Goal: Information Seeking & Learning: Learn about a topic

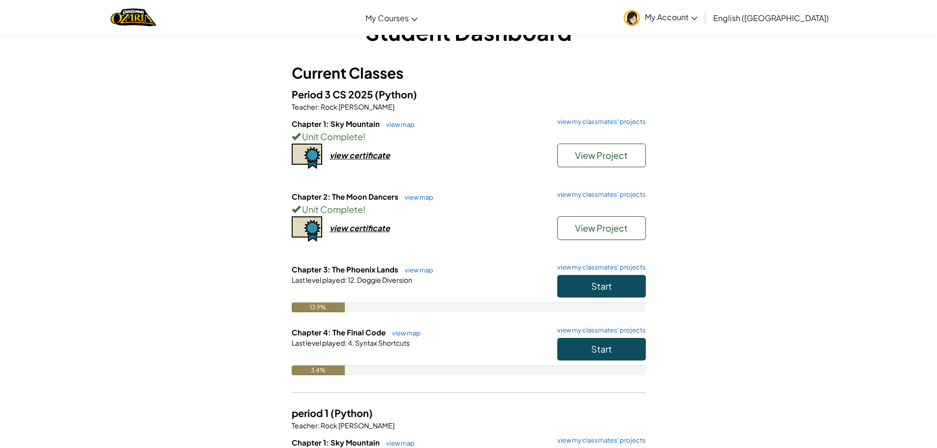
scroll to position [49, 0]
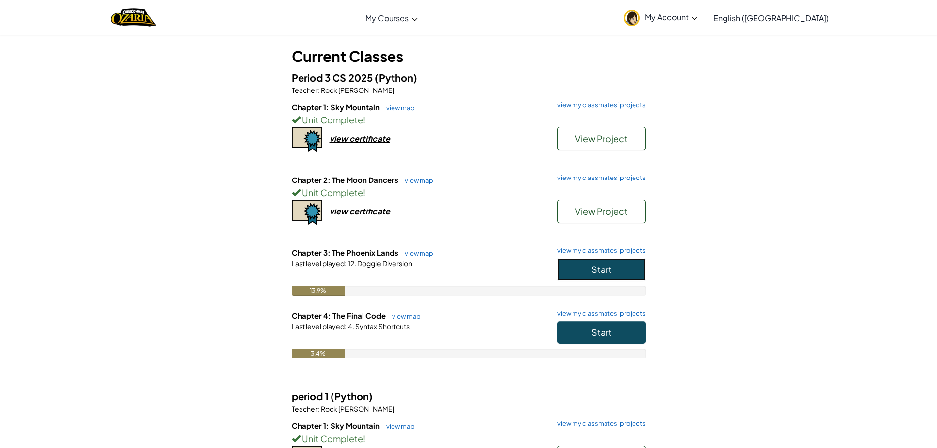
click at [616, 270] on button "Start" at bounding box center [601, 269] width 89 height 23
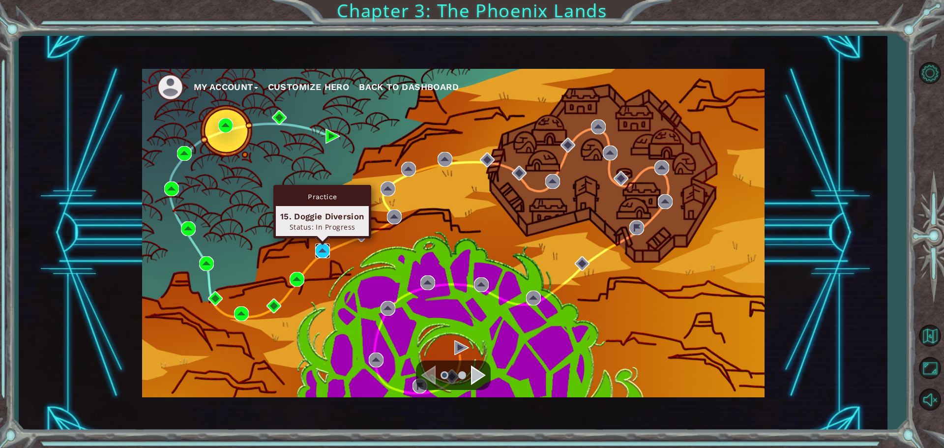
click at [326, 248] on img at bounding box center [322, 250] width 15 height 15
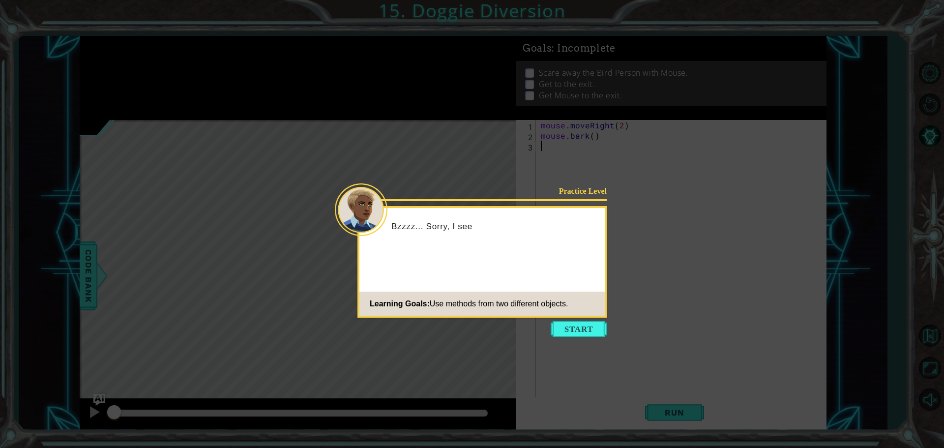
click at [579, 337] on icon at bounding box center [472, 224] width 944 height 448
click at [579, 328] on button "Start" at bounding box center [579, 329] width 56 height 16
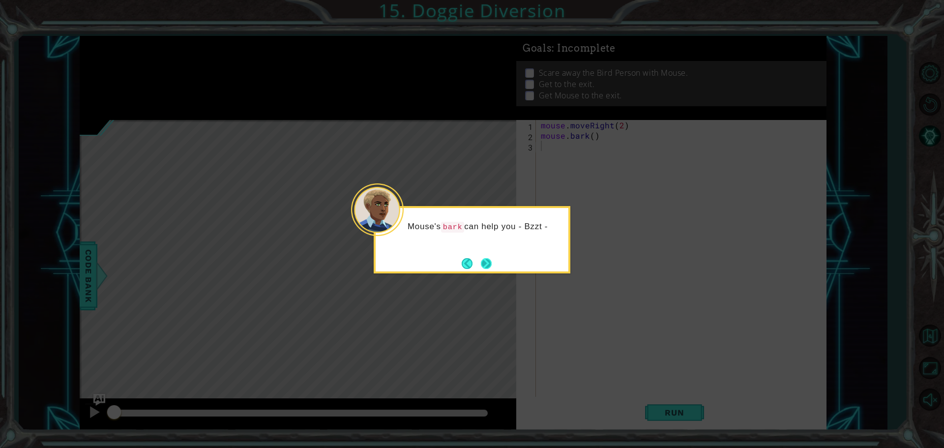
click at [491, 268] on button "Next" at bounding box center [486, 263] width 18 height 18
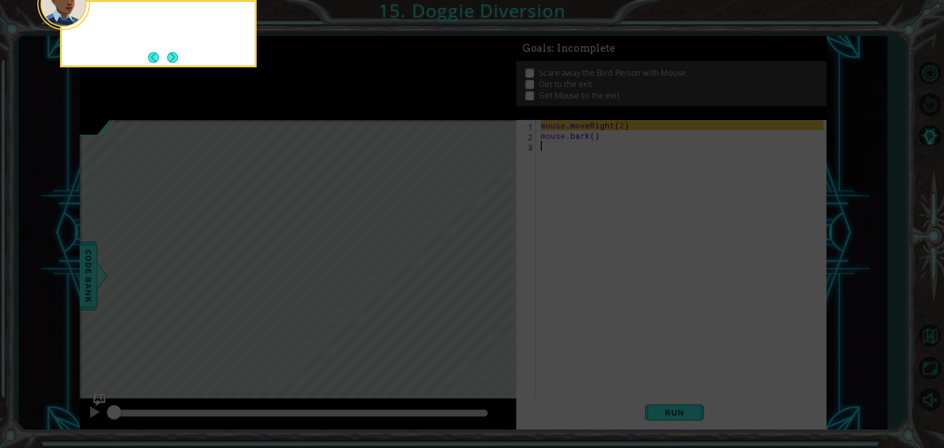
click at [491, 268] on icon at bounding box center [472, 67] width 944 height 762
click at [169, 55] on button "Next" at bounding box center [173, 57] width 18 height 18
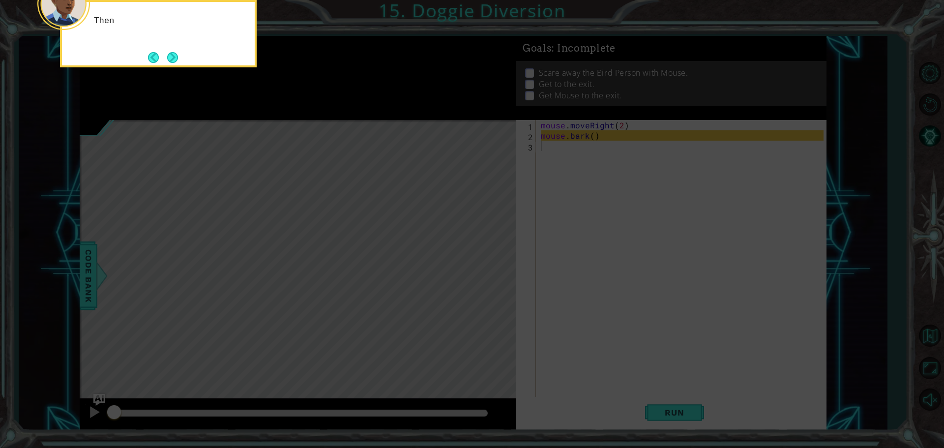
click at [169, 55] on button "Next" at bounding box center [173, 58] width 18 height 18
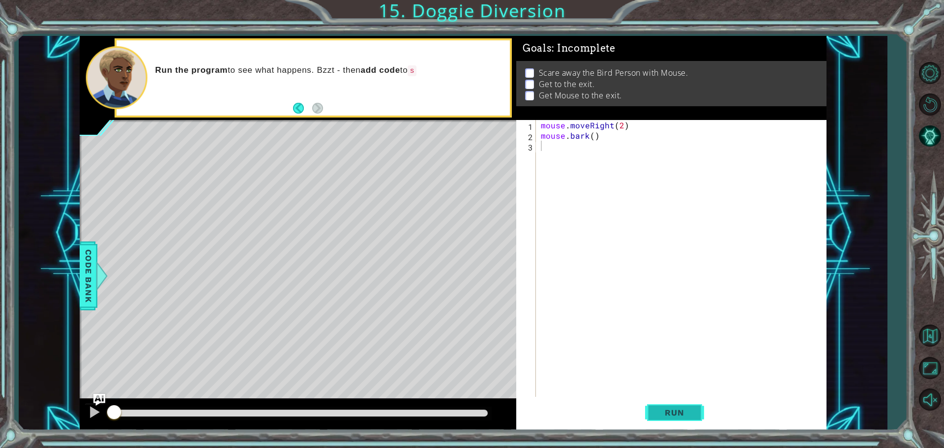
click at [665, 408] on span "Run" at bounding box center [674, 413] width 39 height 10
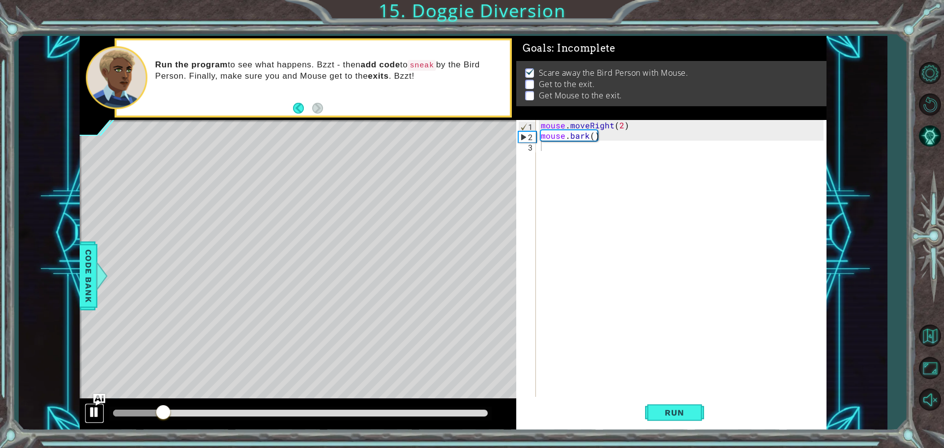
click at [92, 413] on div at bounding box center [94, 412] width 13 height 13
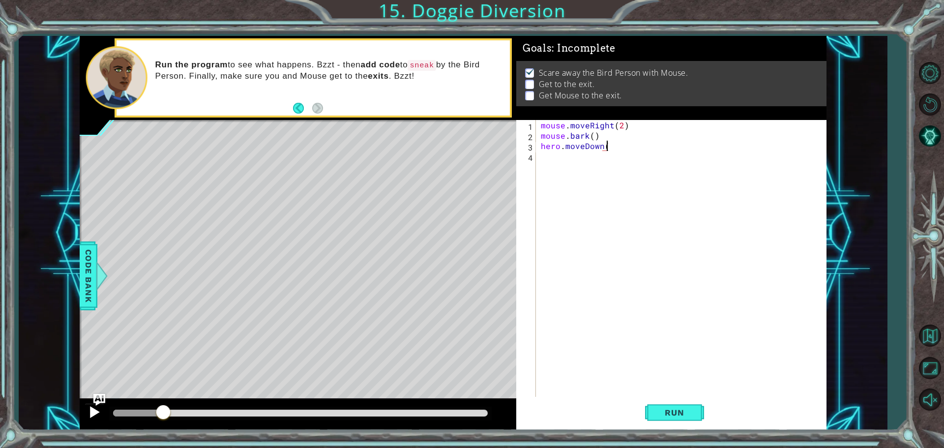
scroll to position [0, 4]
type textarea "hero.moveDown(1)"
click at [674, 404] on button "Run" at bounding box center [674, 412] width 59 height 31
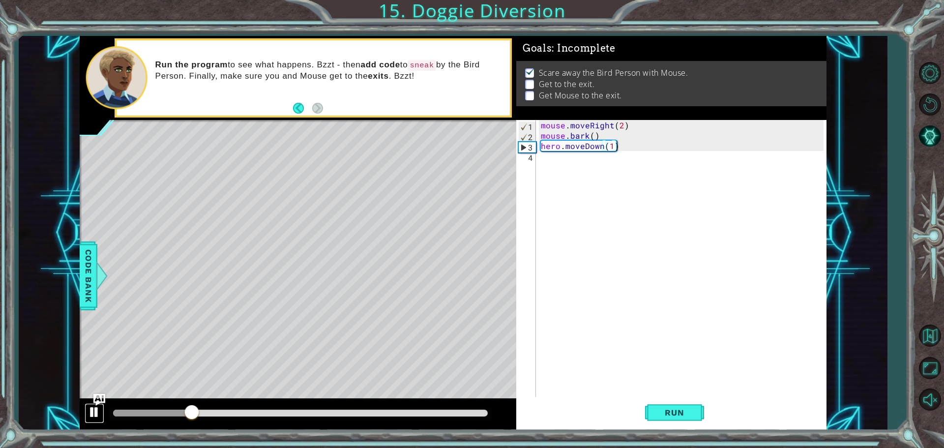
click at [98, 410] on div at bounding box center [94, 412] width 13 height 13
drag, startPoint x: 550, startPoint y: 163, endPoint x: 558, endPoint y: 160, distance: 8.1
click at [554, 162] on div "mouse . moveRight ( 2 ) mouse . bark ( ) hero . moveDown ( 1 )" at bounding box center [684, 270] width 290 height 300
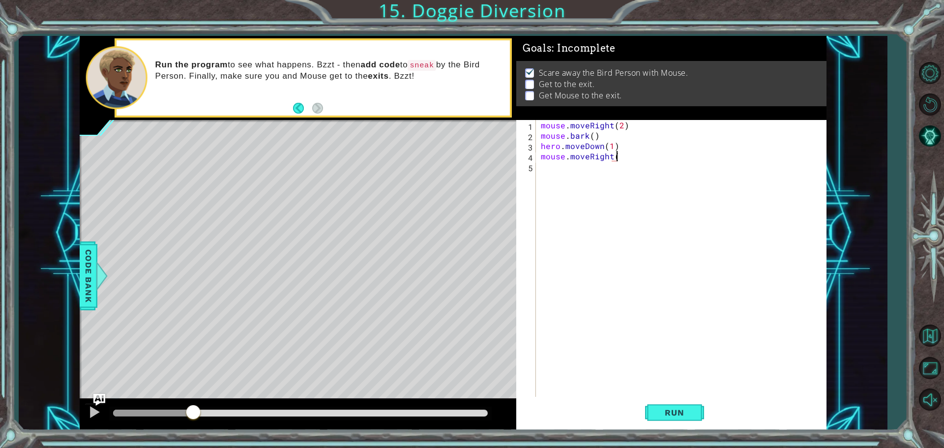
scroll to position [0, 4]
type textarea "mouse.moveRight(2)"
type textarea "mouse.moveDown()"
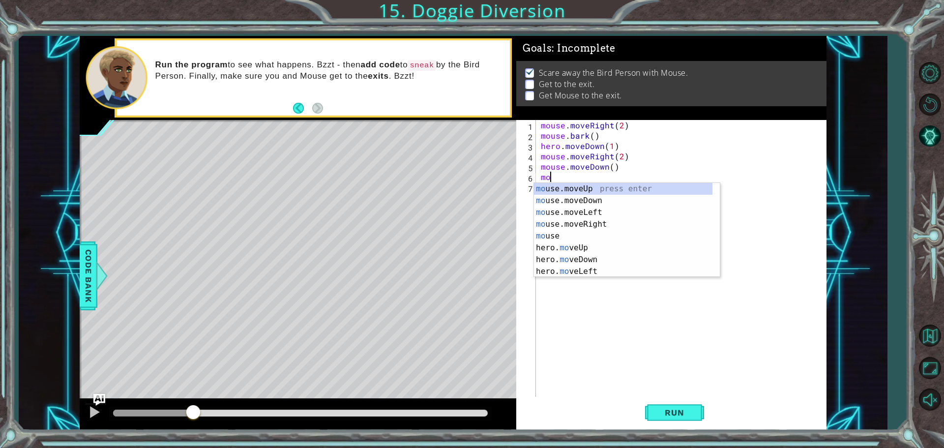
type textarea "m"
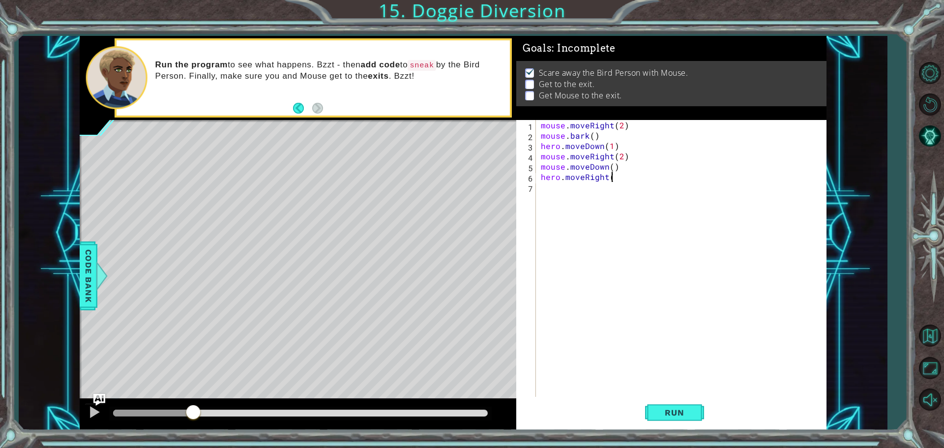
scroll to position [0, 4]
type textarea "hero.moveRight(4)"
type textarea "hero.moveUp(1)"
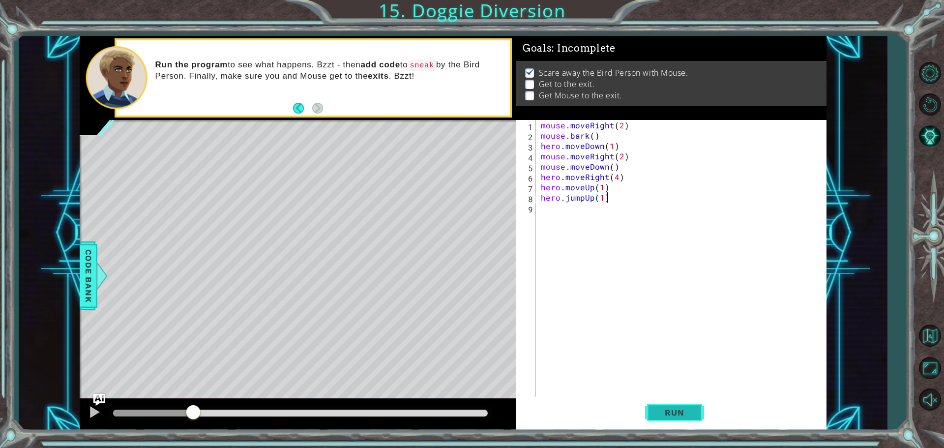
type textarea "hero.jumpUp(1)"
click at [652, 414] on button "Run" at bounding box center [674, 412] width 59 height 31
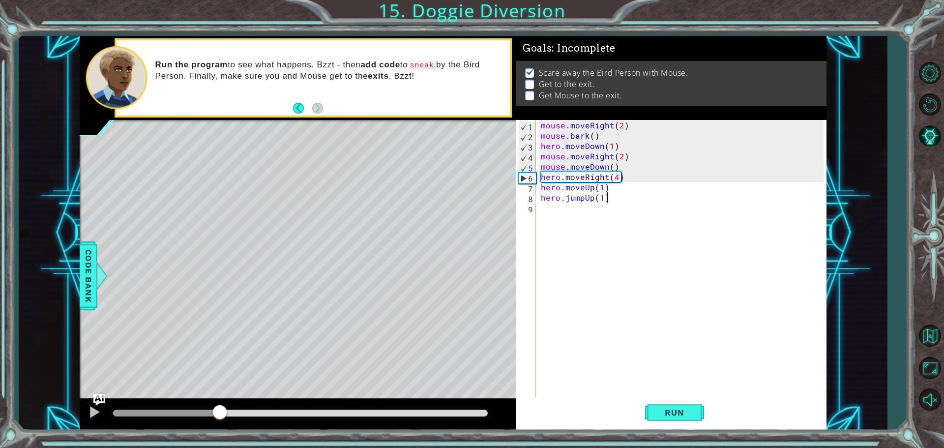
drag, startPoint x: 135, startPoint y: 417, endPoint x: 220, endPoint y: 417, distance: 84.6
click at [220, 417] on div at bounding box center [220, 413] width 18 height 18
click at [586, 217] on div "mouse . moveRight ( 2 ) mouse . bark ( ) hero . moveDown ( 1 ) mouse . moveRigh…" at bounding box center [684, 270] width 290 height 300
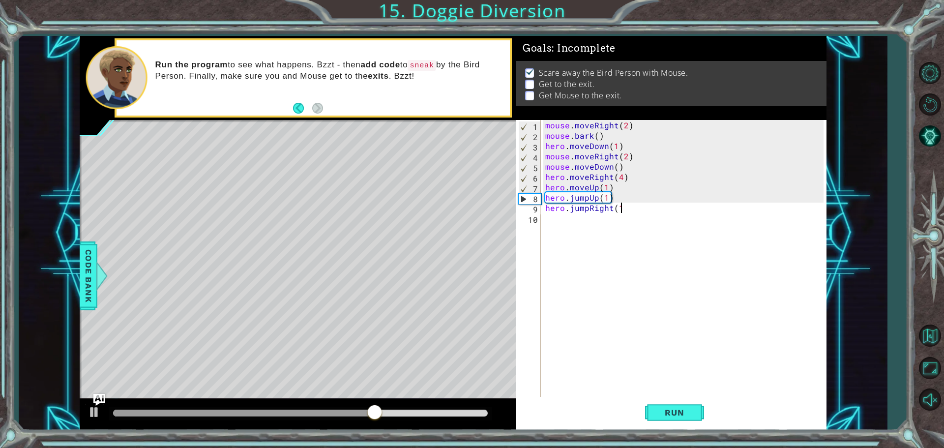
type textarea "hero.jumpRight(1)"
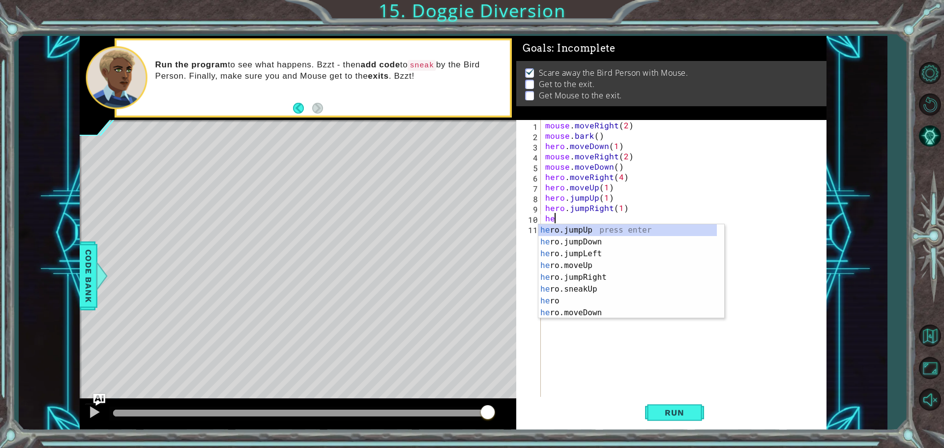
scroll to position [0, 0]
type textarea "h"
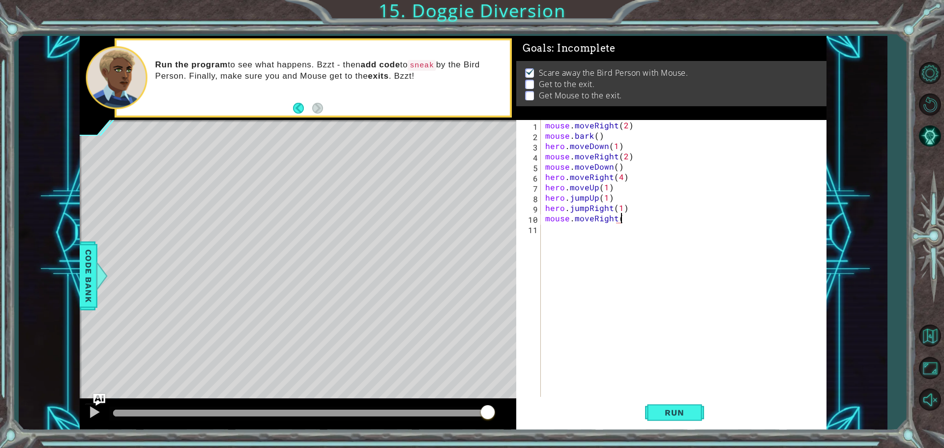
scroll to position [0, 4]
click at [678, 417] on span "Run" at bounding box center [674, 413] width 39 height 10
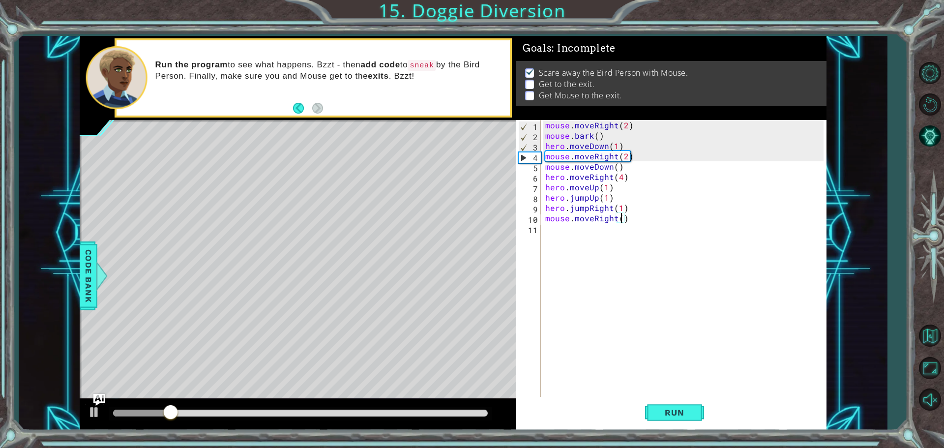
click at [621, 218] on div "mouse . moveRight ( 2 ) mouse . bark ( ) hero . moveDown ( 1 ) mouse . moveRigh…" at bounding box center [685, 270] width 285 height 300
type textarea "mouse.moveRight(3)"
click at [670, 413] on span "Run" at bounding box center [674, 413] width 39 height 10
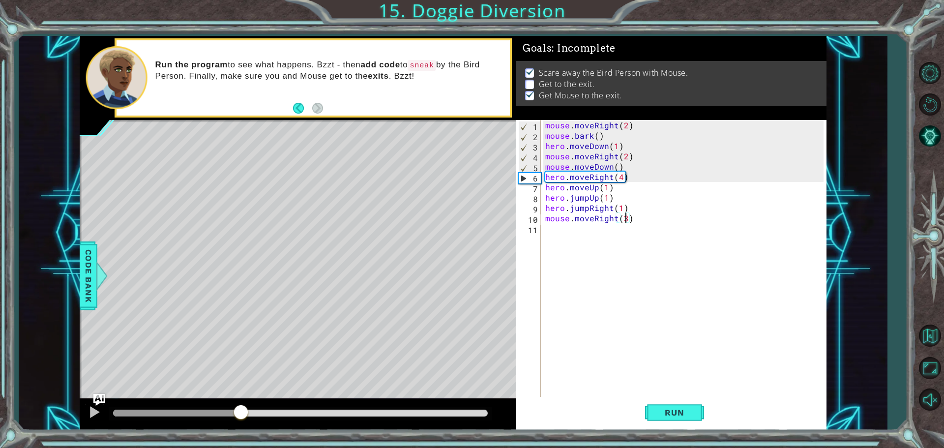
drag, startPoint x: 132, startPoint y: 408, endPoint x: 241, endPoint y: 422, distance: 109.6
click at [241, 422] on div at bounding box center [241, 413] width 18 height 18
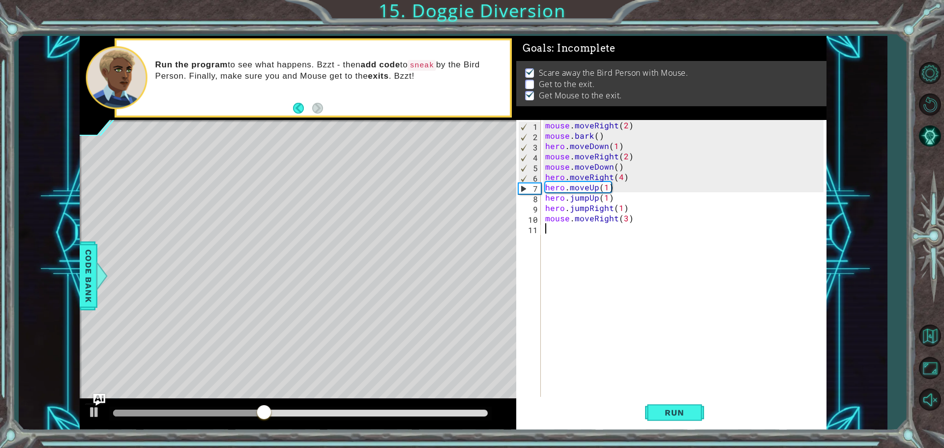
click at [607, 225] on div "mouse . moveRight ( 2 ) mouse . bark ( ) hero . moveDown ( 1 ) mouse . moveRigh…" at bounding box center [685, 270] width 285 height 300
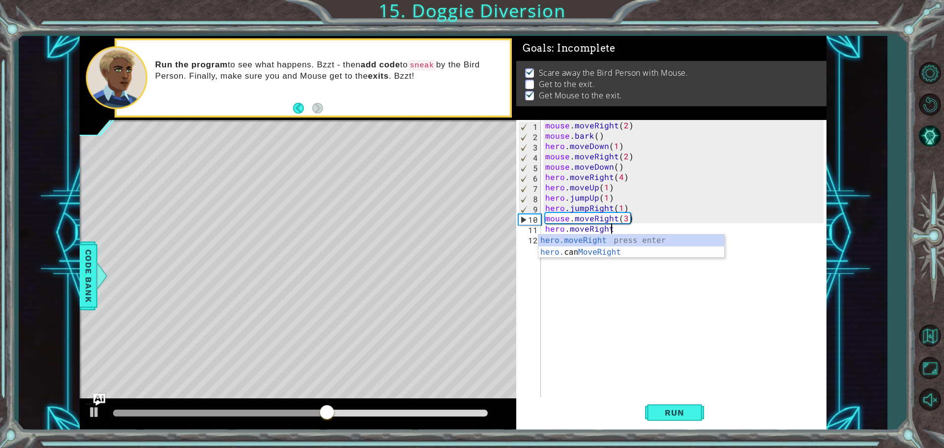
scroll to position [0, 4]
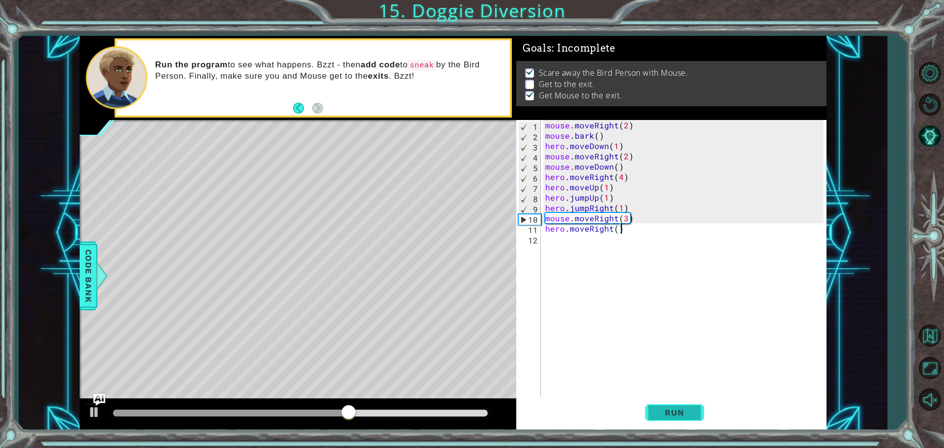
type textarea "hero.moveRight()"
click at [680, 403] on button "Run" at bounding box center [674, 412] width 59 height 31
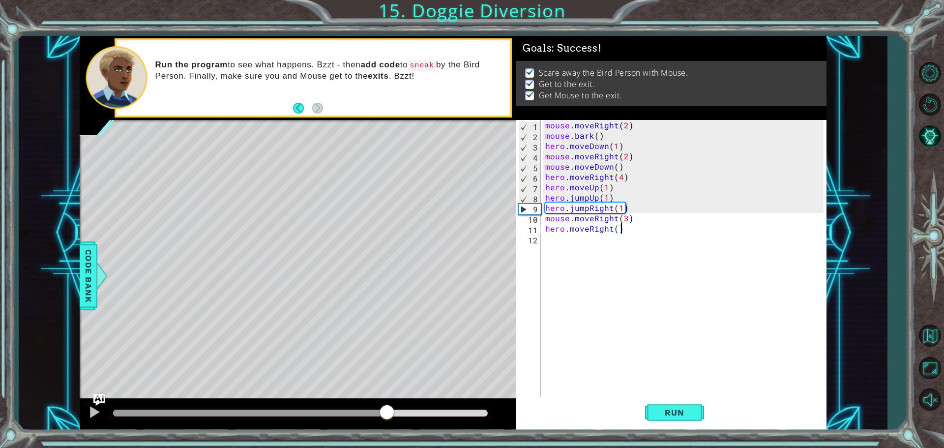
drag, startPoint x: 131, startPoint y: 413, endPoint x: 424, endPoint y: 411, distance: 293.1
click at [396, 411] on div at bounding box center [387, 413] width 18 height 18
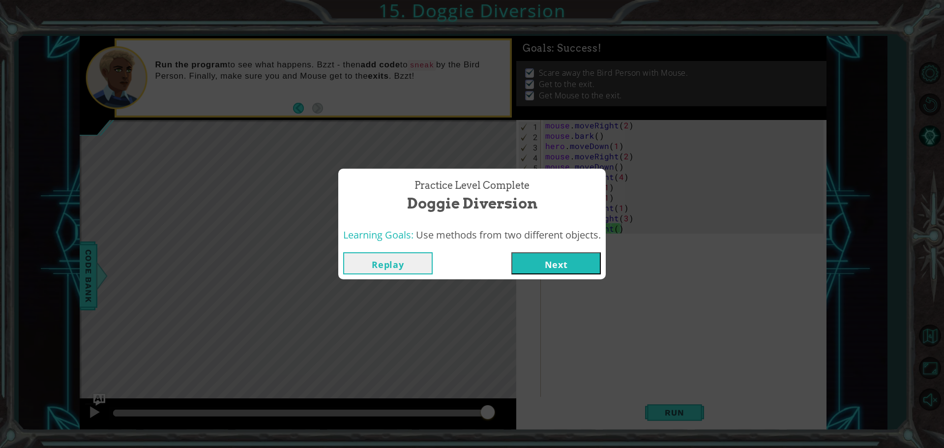
click at [575, 267] on button "Next" at bounding box center [557, 263] width 90 height 22
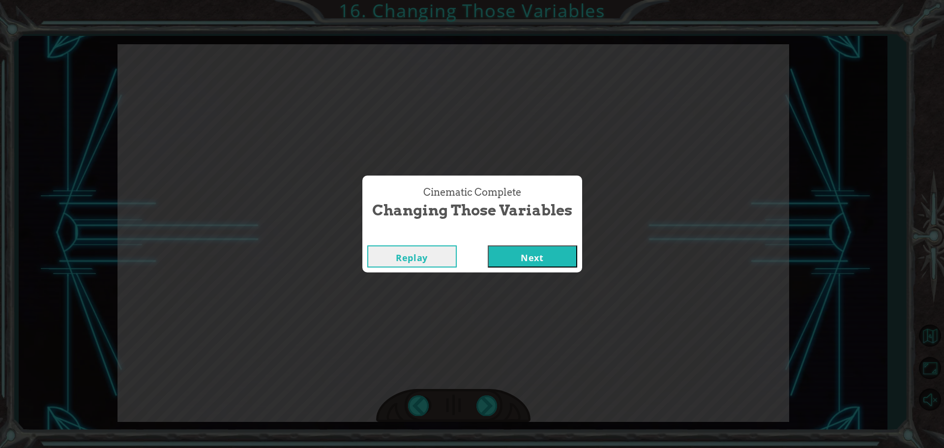
click at [553, 260] on button "Next" at bounding box center [533, 256] width 90 height 22
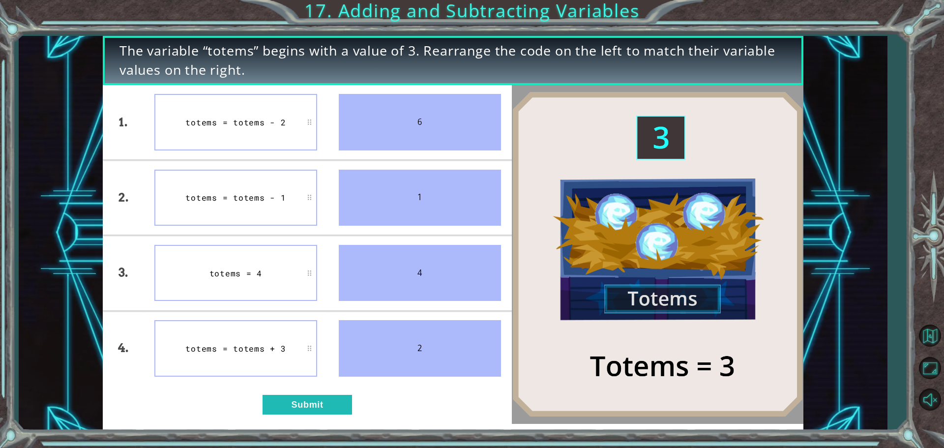
click at [277, 361] on div "totems = totems + 3" at bounding box center [235, 348] width 163 height 56
click at [293, 391] on div "1. 2. 3. 4. totems = totems - 2 totems = totems + 3 totems = totems - 1 totems …" at bounding box center [307, 254] width 409 height 339
click at [298, 402] on button "Submit" at bounding box center [308, 405] width 90 height 20
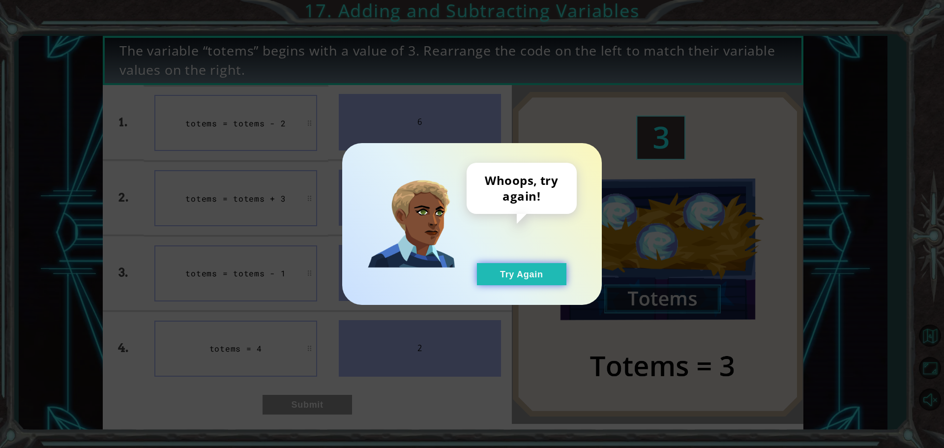
click at [517, 268] on button "Try Again" at bounding box center [522, 274] width 90 height 22
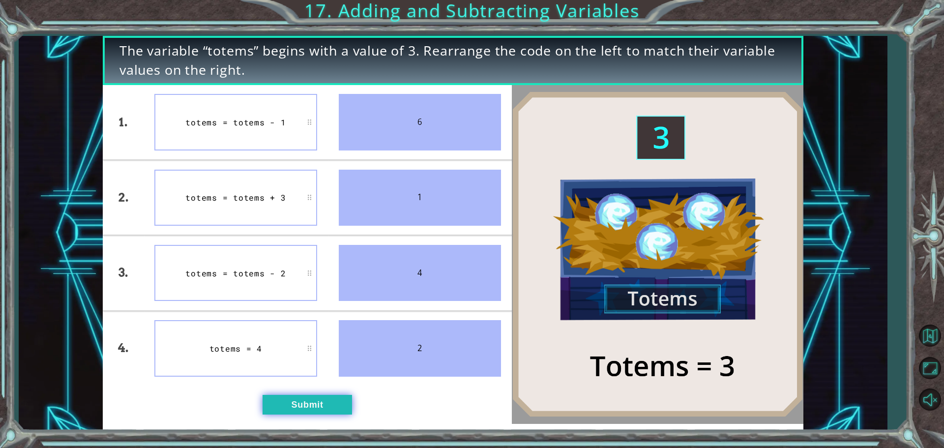
click at [308, 412] on button "Submit" at bounding box center [308, 405] width 90 height 20
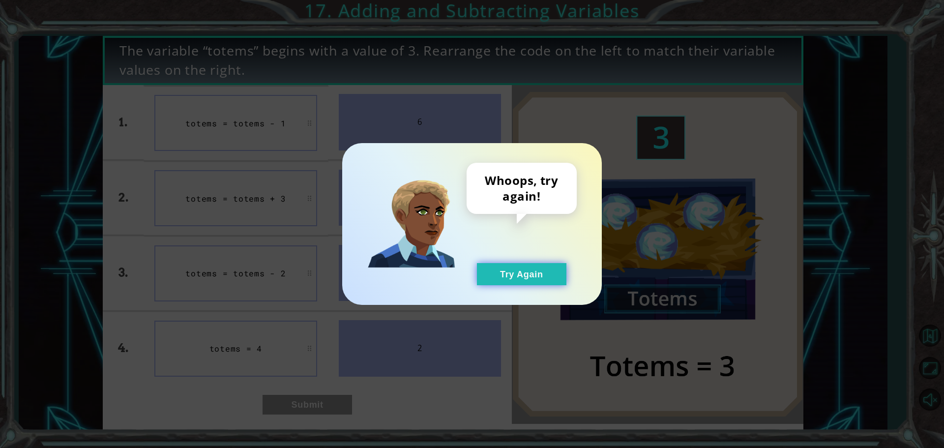
click at [510, 272] on button "Try Again" at bounding box center [522, 274] width 90 height 22
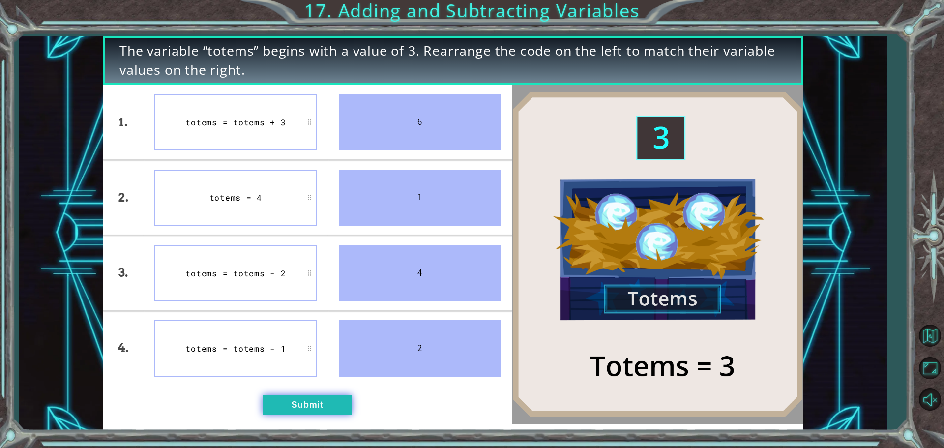
click at [302, 403] on button "Submit" at bounding box center [308, 405] width 90 height 20
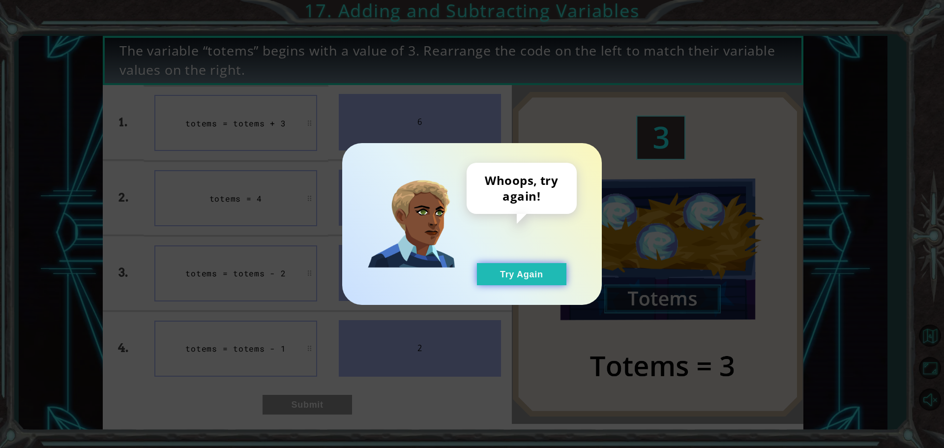
click at [527, 269] on button "Try Again" at bounding box center [522, 274] width 90 height 22
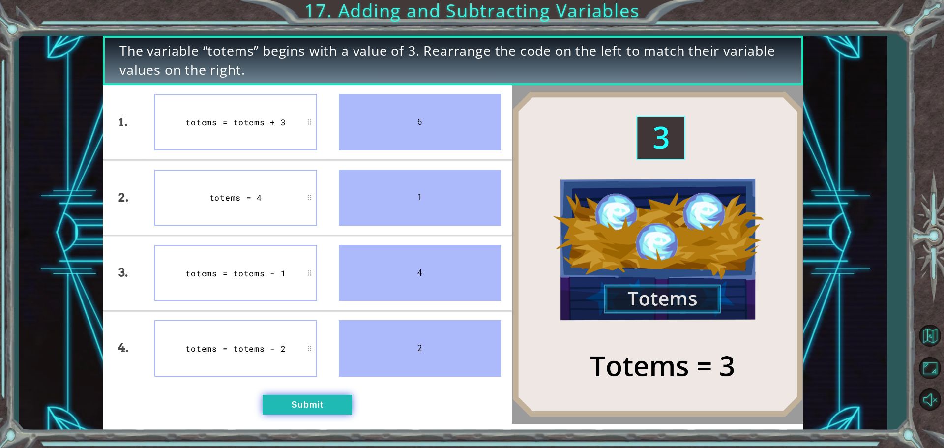
click at [302, 399] on button "Submit" at bounding box center [308, 405] width 90 height 20
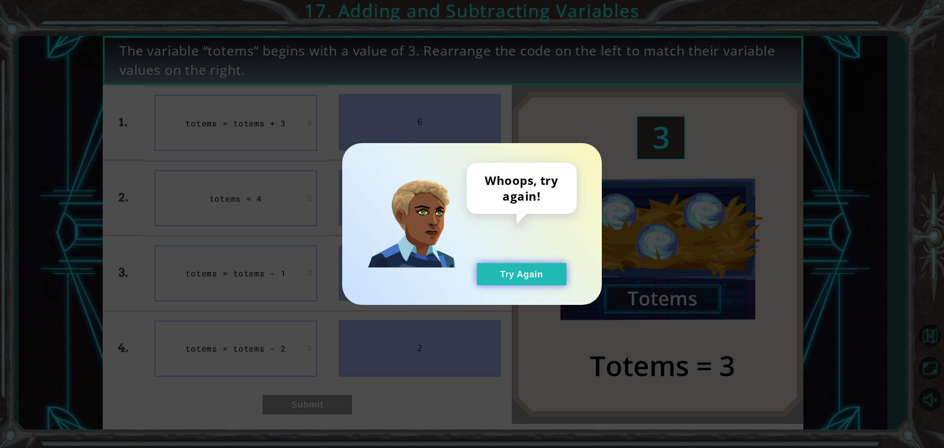
click at [500, 277] on button "Try Again" at bounding box center [522, 274] width 90 height 22
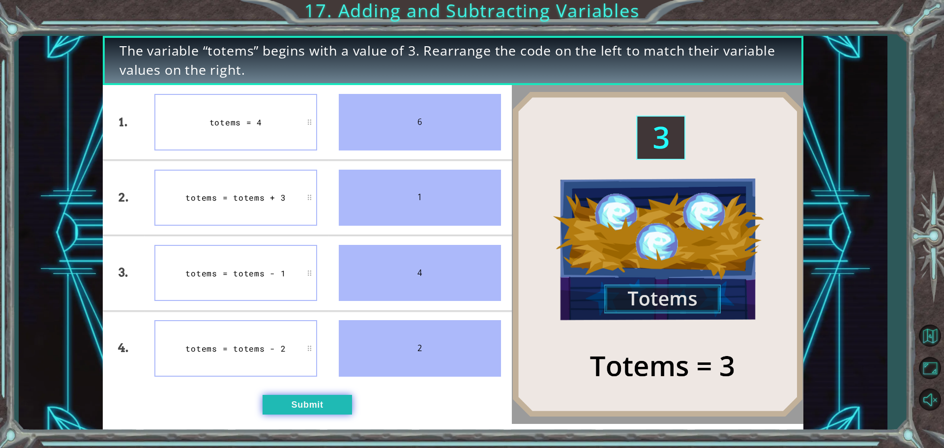
click at [303, 402] on button "Submit" at bounding box center [308, 405] width 90 height 20
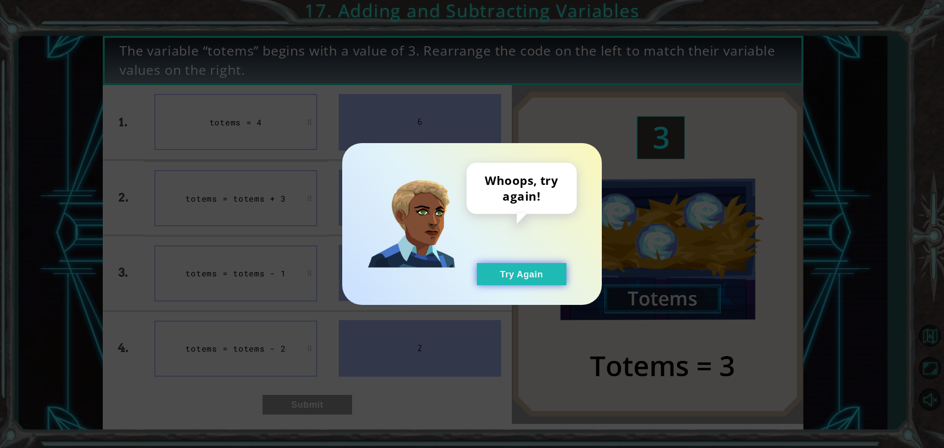
click at [543, 268] on button "Try Again" at bounding box center [522, 274] width 90 height 22
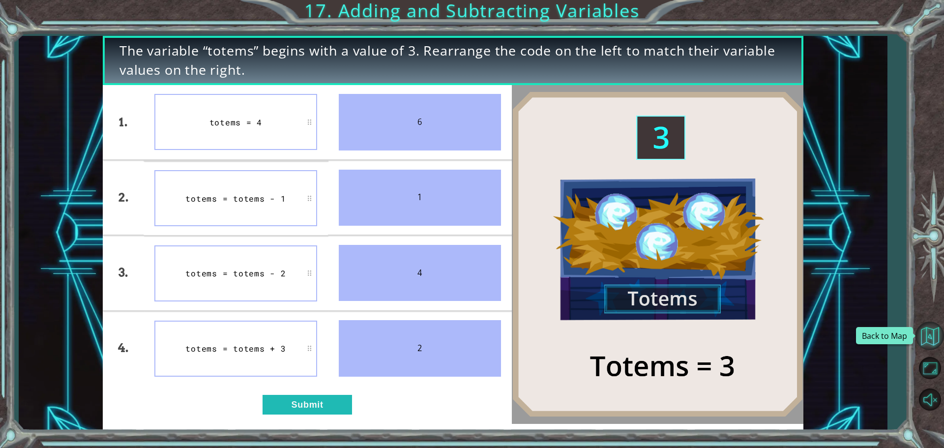
click at [936, 341] on button "Back to Map" at bounding box center [930, 336] width 29 height 29
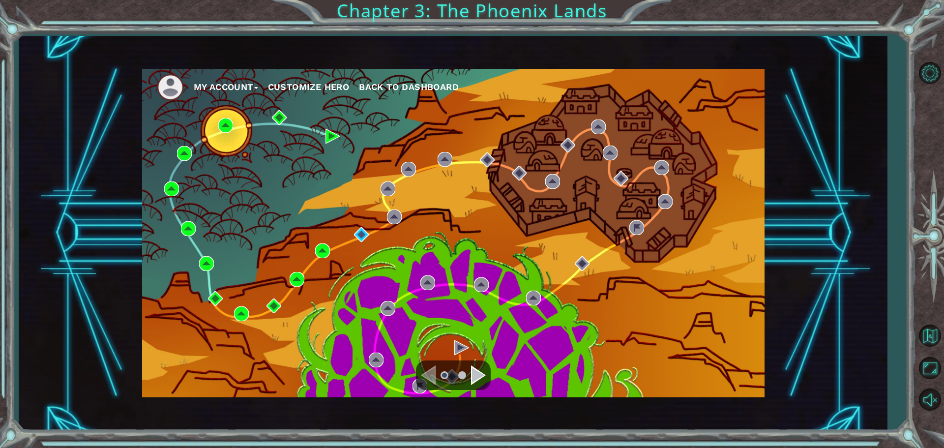
click at [352, 231] on div "My Account Customize Hero Back to Dashboard" at bounding box center [453, 233] width 623 height 329
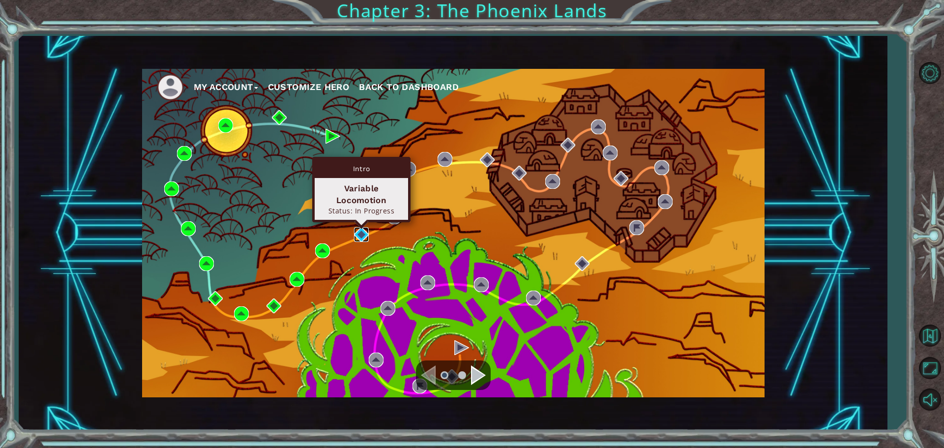
click at [363, 232] on img at bounding box center [361, 234] width 15 height 15
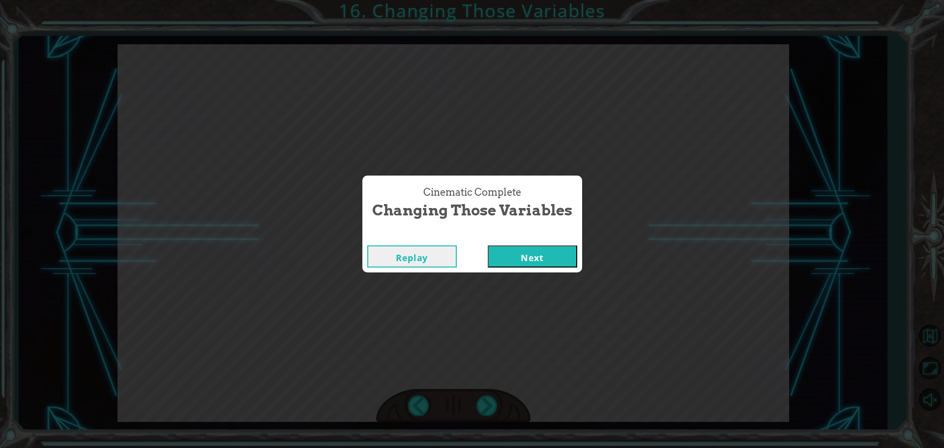
click at [537, 256] on button "Next" at bounding box center [533, 256] width 90 height 22
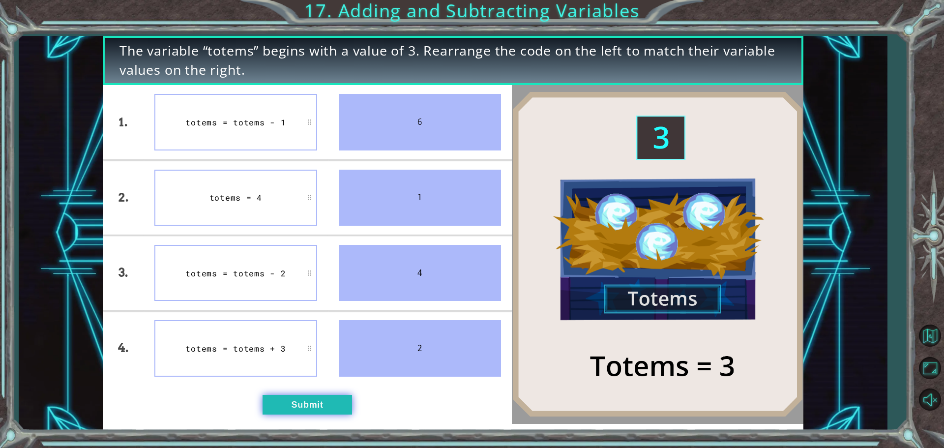
click at [295, 410] on button "Submit" at bounding box center [308, 405] width 90 height 20
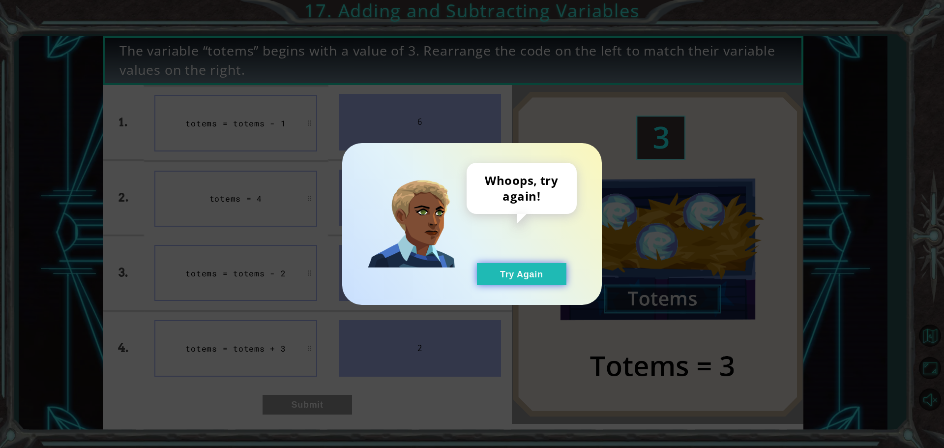
click at [523, 269] on button "Try Again" at bounding box center [522, 274] width 90 height 22
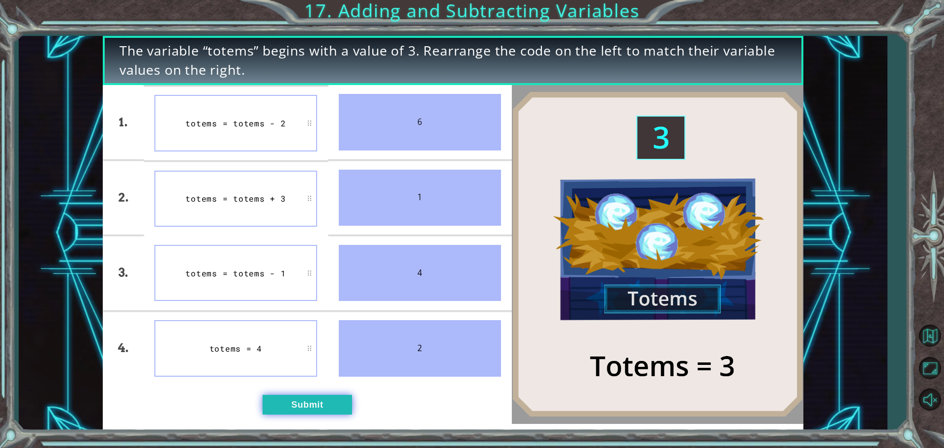
click at [319, 408] on button "Submit" at bounding box center [308, 405] width 90 height 20
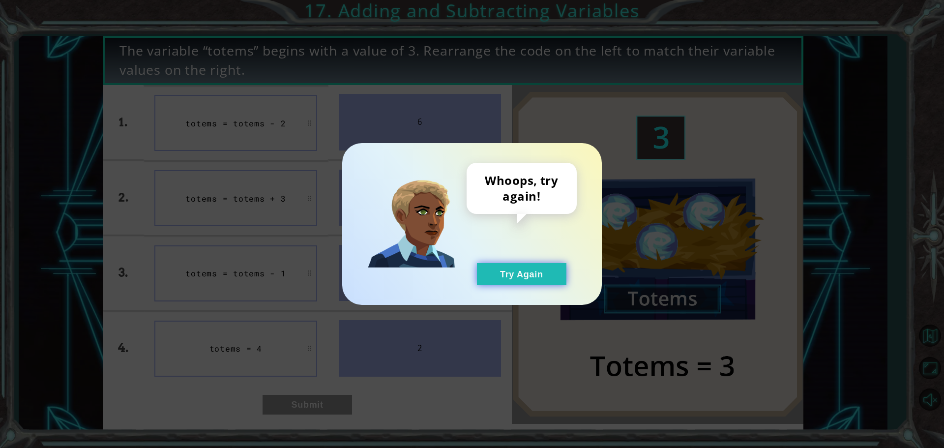
click at [520, 272] on button "Try Again" at bounding box center [522, 274] width 90 height 22
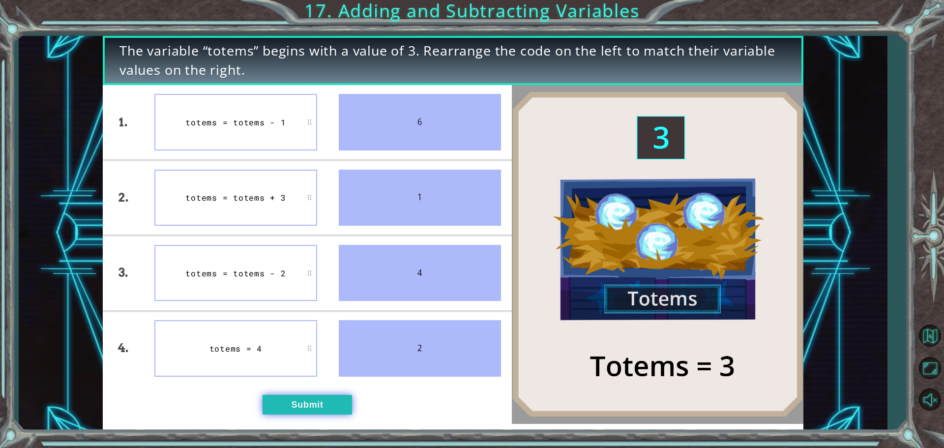
click at [307, 398] on button "Submit" at bounding box center [308, 405] width 90 height 20
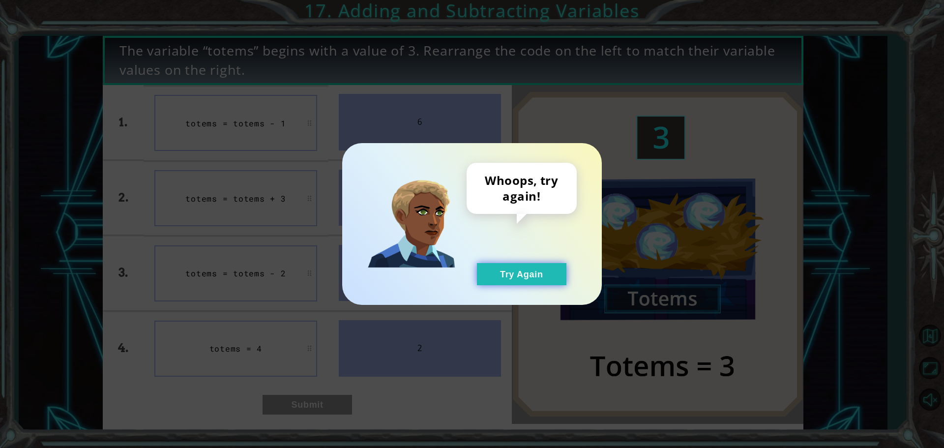
click at [513, 268] on button "Try Again" at bounding box center [522, 274] width 90 height 22
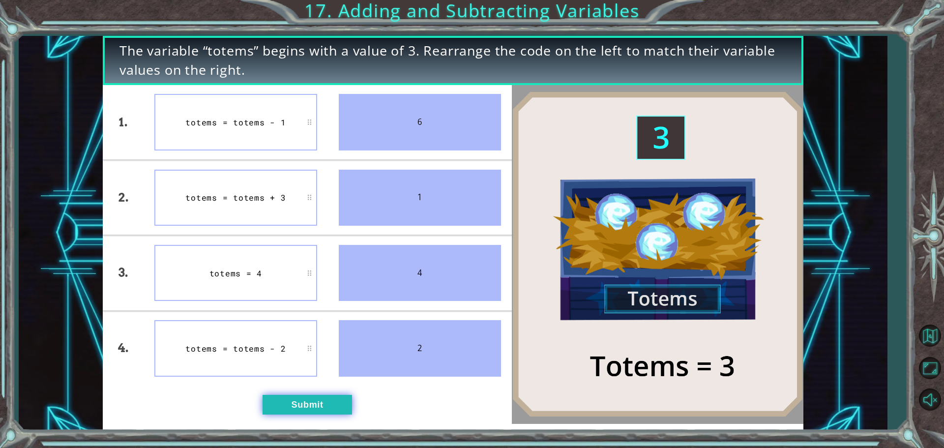
click at [308, 398] on button "Submit" at bounding box center [308, 405] width 90 height 20
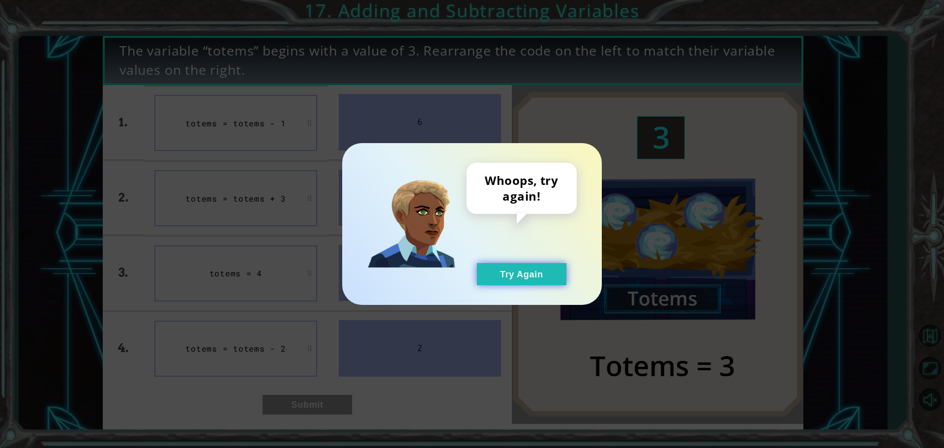
click at [512, 277] on button "Try Again" at bounding box center [522, 274] width 90 height 22
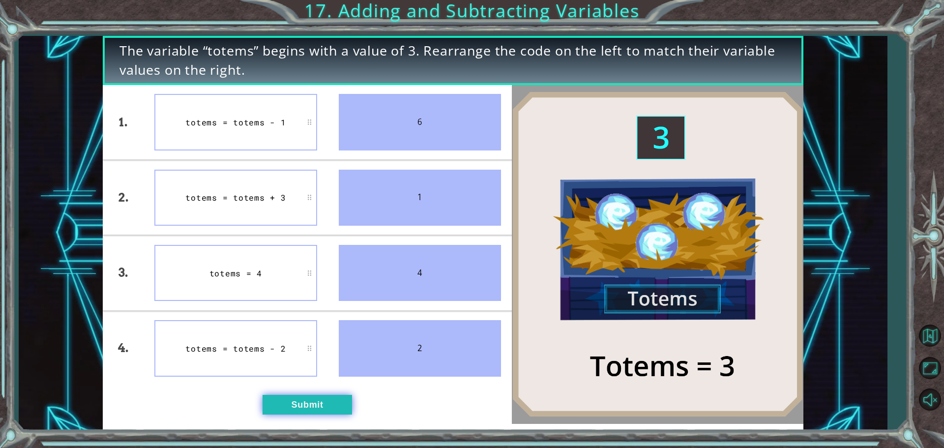
click at [313, 399] on button "Submit" at bounding box center [308, 405] width 90 height 20
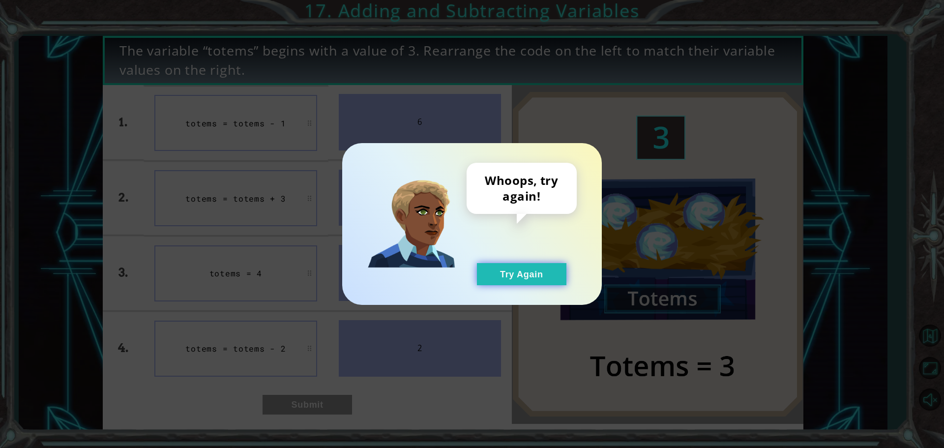
click at [522, 280] on button "Try Again" at bounding box center [522, 274] width 90 height 22
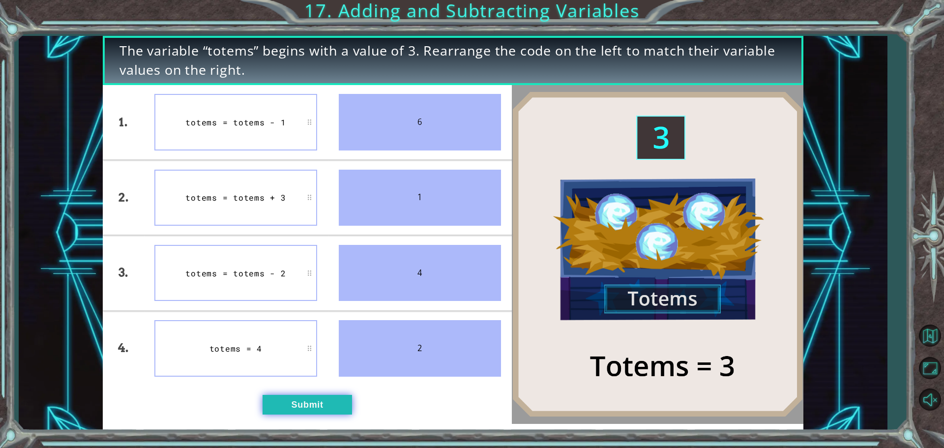
click at [304, 401] on button "Submit" at bounding box center [308, 405] width 90 height 20
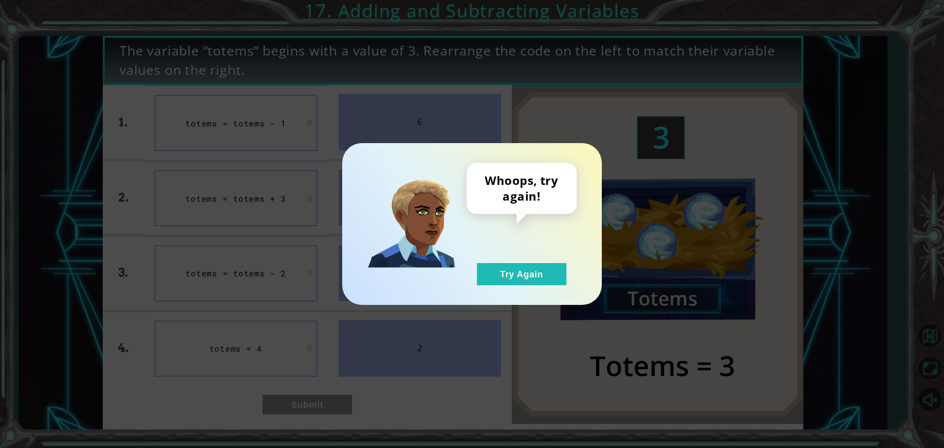
click at [523, 262] on div "Whoops, try again! Try Again" at bounding box center [522, 224] width 110 height 122
click at [524, 277] on button "Try Again" at bounding box center [522, 274] width 90 height 22
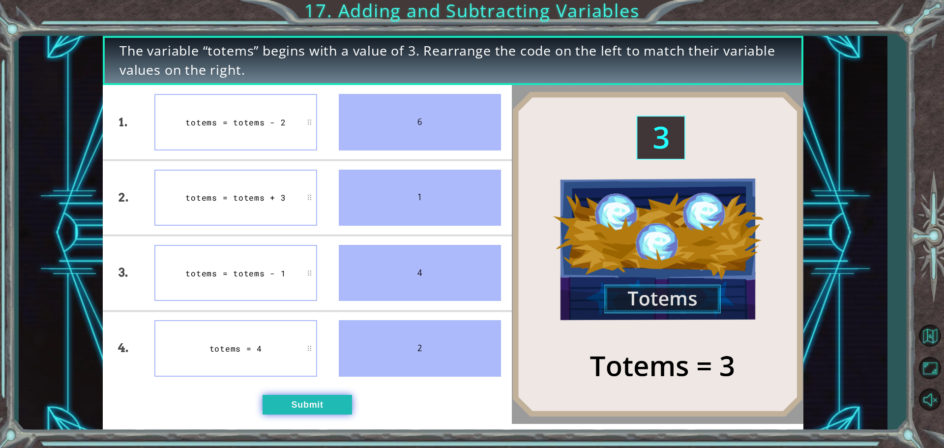
click at [311, 396] on button "Submit" at bounding box center [308, 405] width 90 height 20
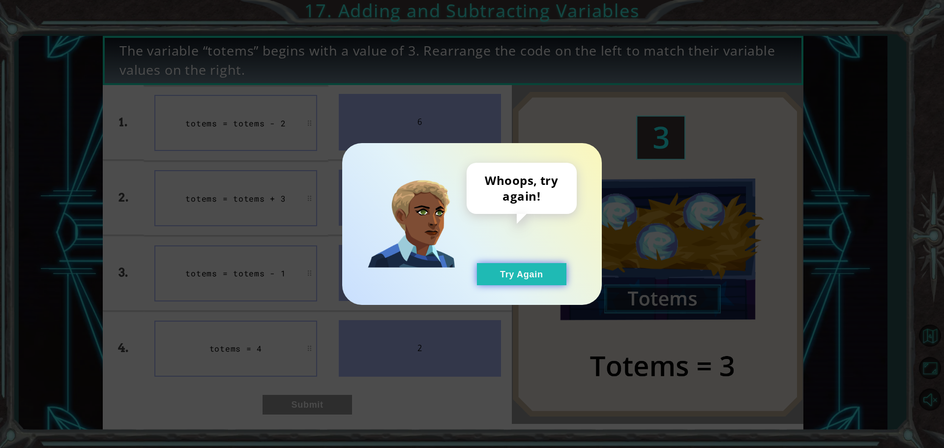
click at [544, 268] on button "Try Again" at bounding box center [522, 274] width 90 height 22
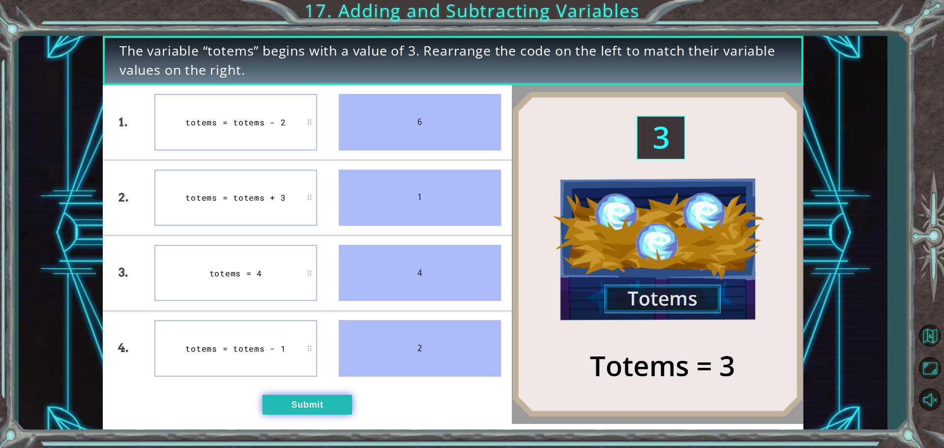
click at [305, 405] on button "Submit" at bounding box center [308, 405] width 90 height 20
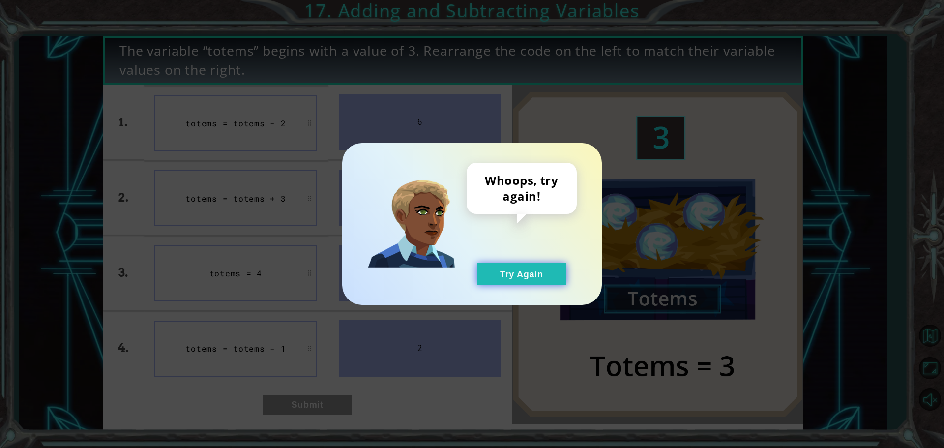
click at [508, 278] on button "Try Again" at bounding box center [522, 274] width 90 height 22
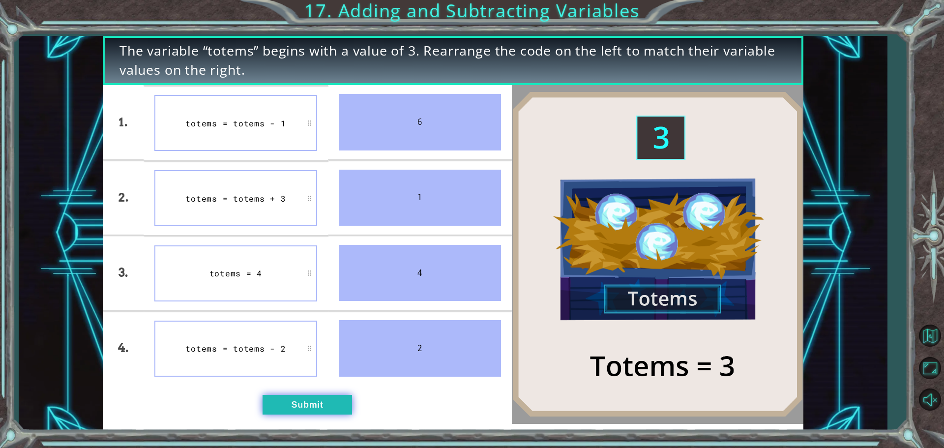
click at [302, 397] on button "Submit" at bounding box center [308, 405] width 90 height 20
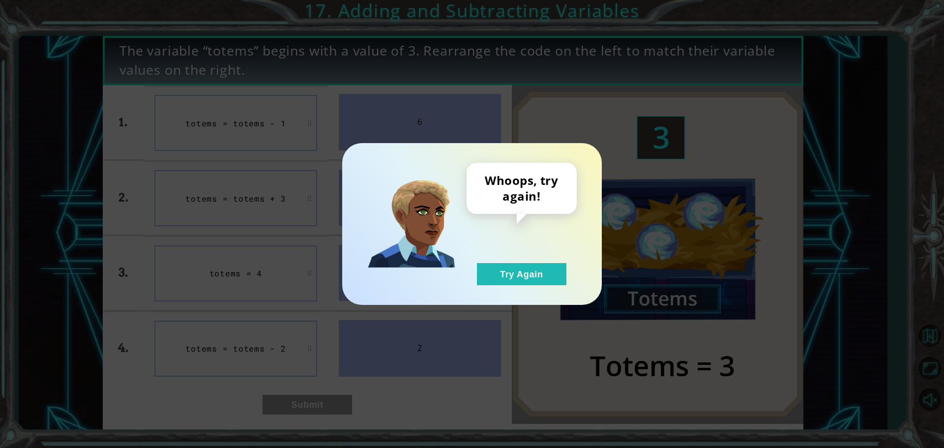
click at [520, 259] on div "Whoops, try again! Try Again" at bounding box center [522, 224] width 110 height 122
drag, startPoint x: 511, startPoint y: 282, endPoint x: 542, endPoint y: 269, distance: 33.1
click at [513, 282] on button "Try Again" at bounding box center [522, 274] width 90 height 22
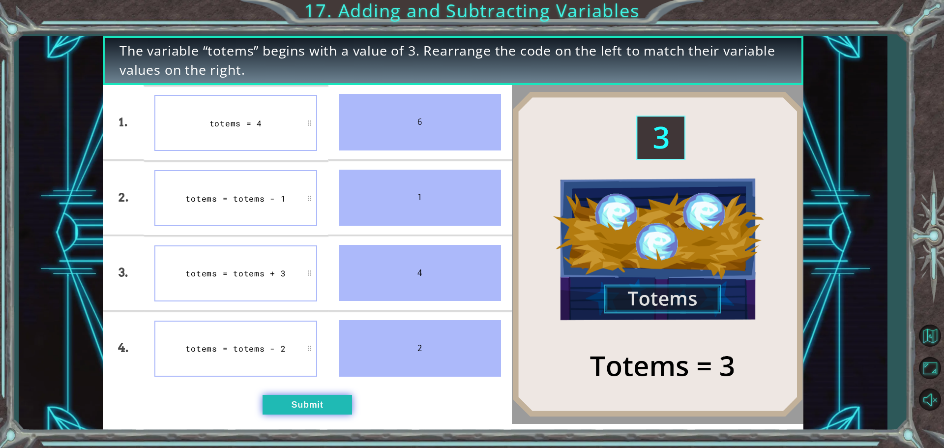
click at [290, 405] on button "Submit" at bounding box center [308, 405] width 90 height 20
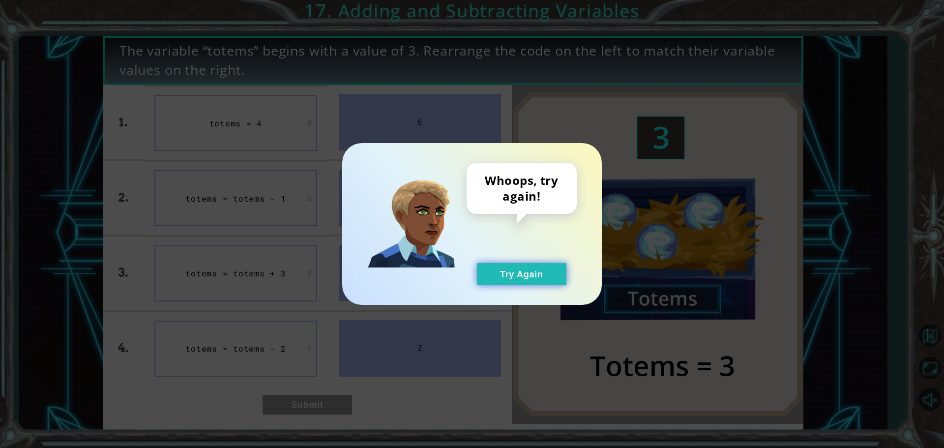
click at [553, 276] on button "Try Again" at bounding box center [522, 274] width 90 height 22
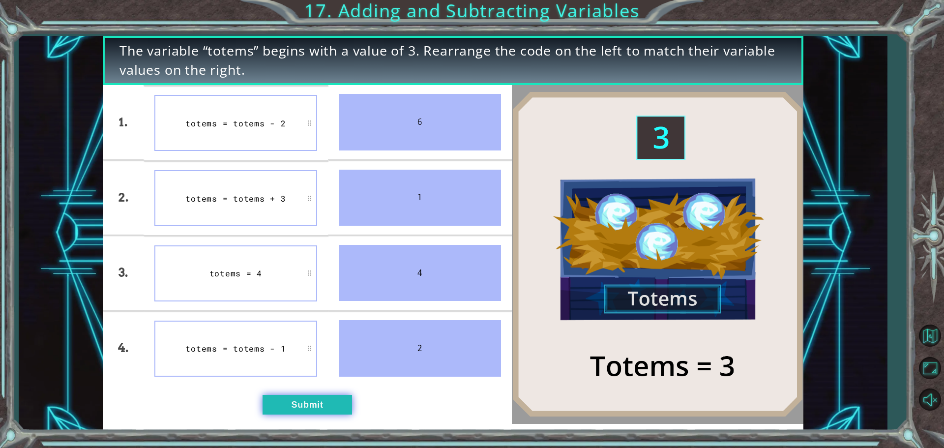
click at [311, 405] on button "Submit" at bounding box center [308, 405] width 90 height 20
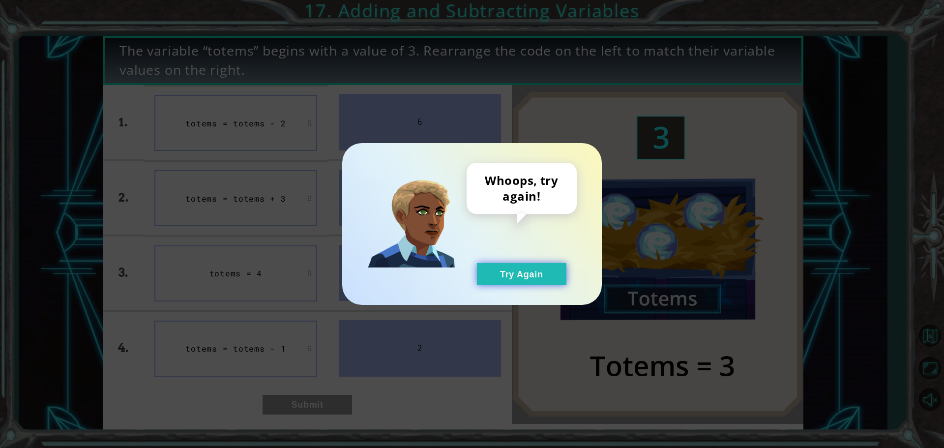
drag, startPoint x: 514, startPoint y: 284, endPoint x: 495, endPoint y: 277, distance: 20.2
click at [518, 284] on button "Try Again" at bounding box center [522, 274] width 90 height 22
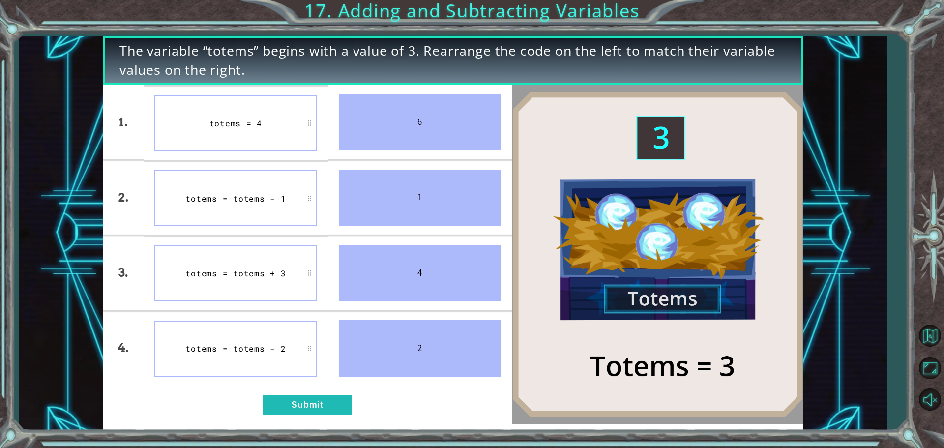
click at [320, 393] on div "1. 2. 3. 4. totems = 4 totems = totems - 1 totems = totems + 3 totems = totems …" at bounding box center [307, 254] width 409 height 339
click at [322, 410] on button "Submit" at bounding box center [308, 405] width 90 height 20
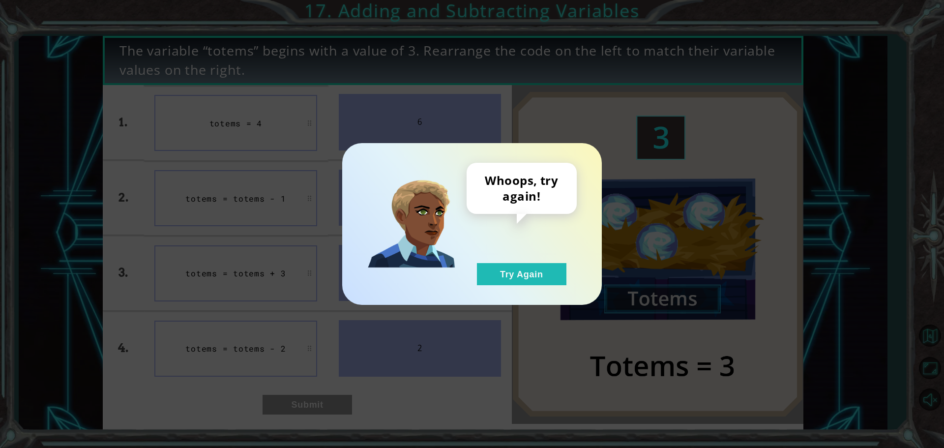
drag, startPoint x: 506, startPoint y: 273, endPoint x: 201, endPoint y: 209, distance: 311.7
click at [487, 255] on div "Whoops, try again! Try Again" at bounding box center [522, 224] width 110 height 122
click at [492, 271] on button "Try Again" at bounding box center [522, 274] width 90 height 22
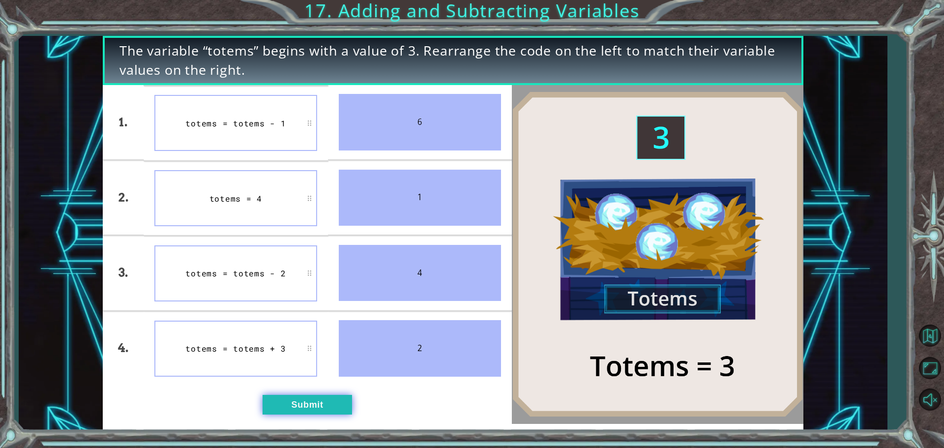
click at [302, 411] on button "Submit" at bounding box center [308, 405] width 90 height 20
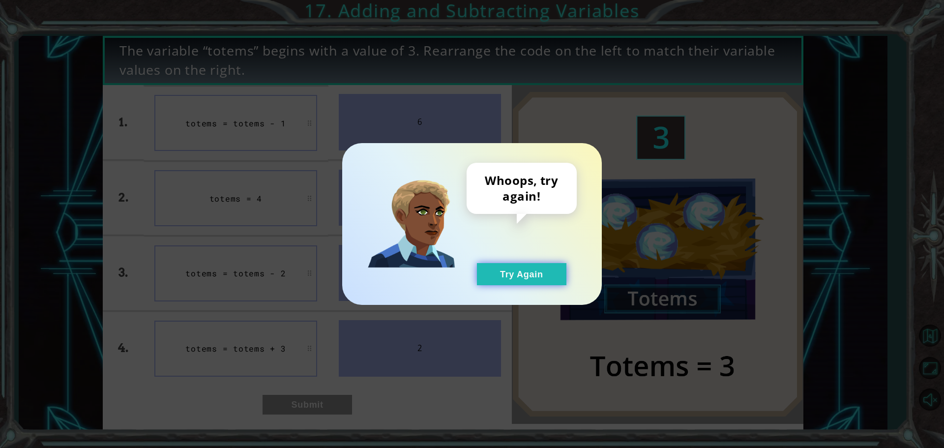
click at [517, 271] on button "Try Again" at bounding box center [522, 274] width 90 height 22
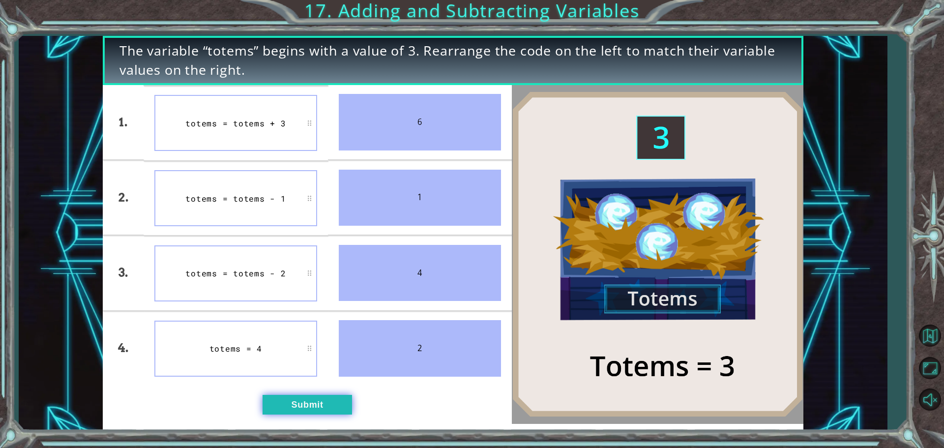
click at [313, 395] on button "Submit" at bounding box center [308, 405] width 90 height 20
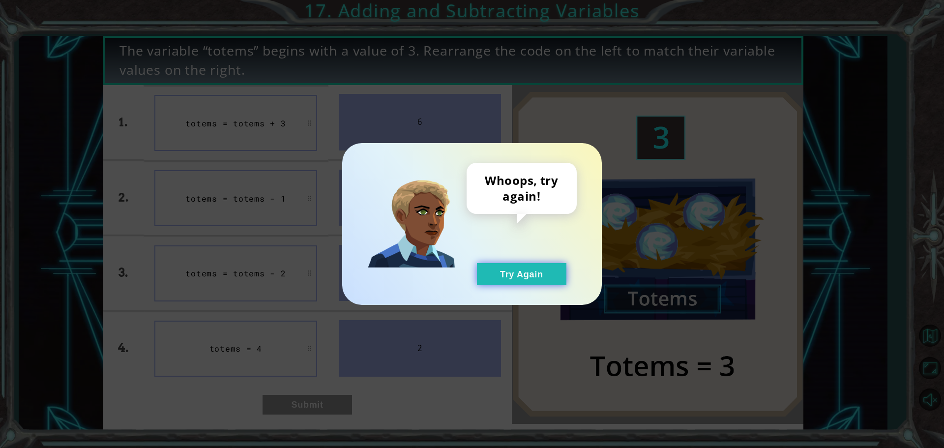
click at [512, 283] on button "Try Again" at bounding box center [522, 274] width 90 height 22
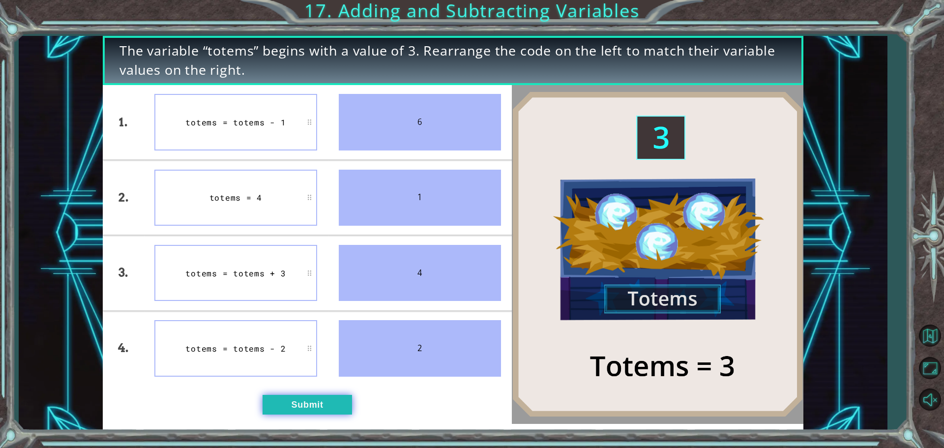
click at [313, 400] on button "Submit" at bounding box center [308, 405] width 90 height 20
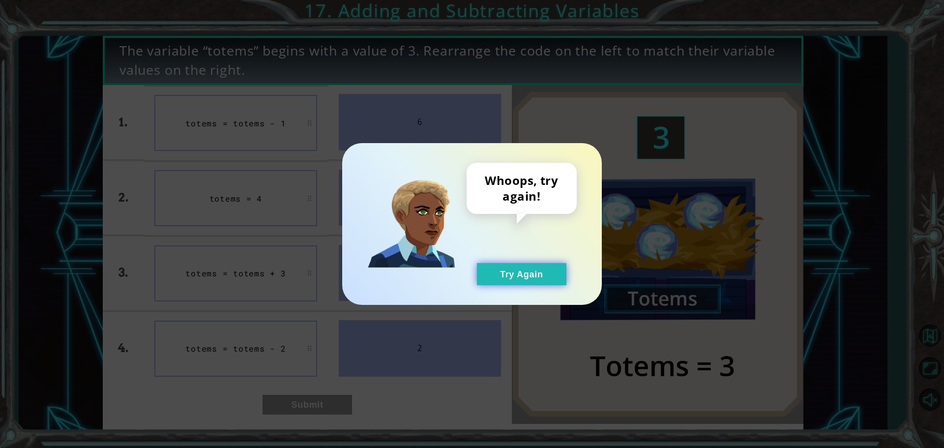
click at [516, 276] on button "Try Again" at bounding box center [522, 274] width 90 height 22
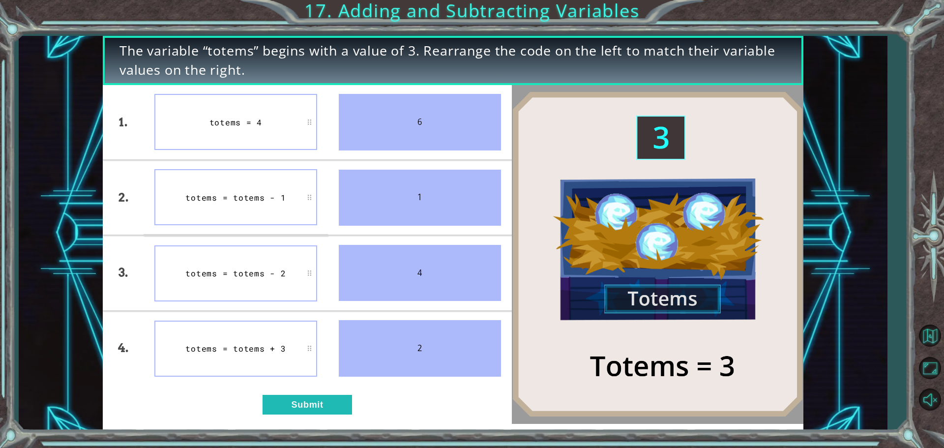
click at [310, 132] on div "totems = 4" at bounding box center [235, 122] width 163 height 56
click at [316, 395] on button "Submit" at bounding box center [308, 405] width 90 height 20
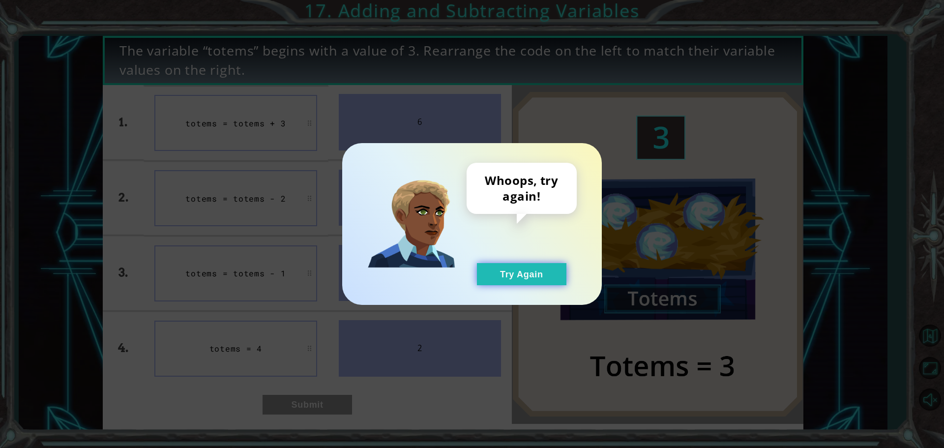
click at [511, 268] on button "Try Again" at bounding box center [522, 274] width 90 height 22
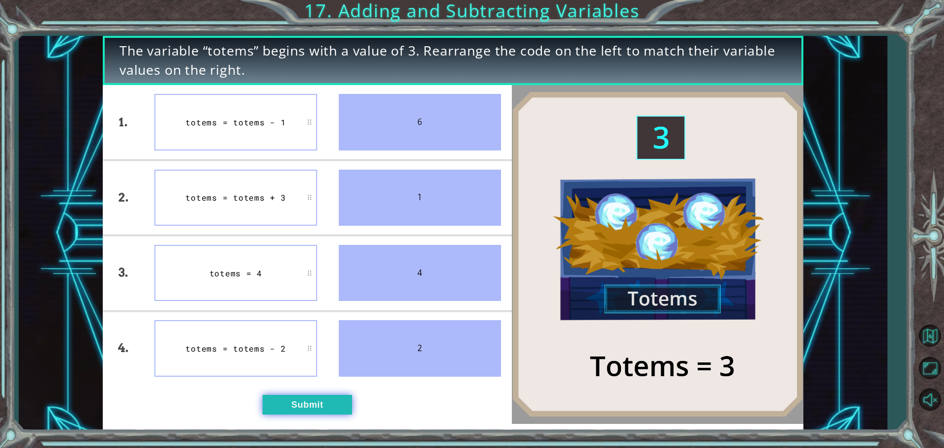
click at [290, 409] on button "Submit" at bounding box center [308, 405] width 90 height 20
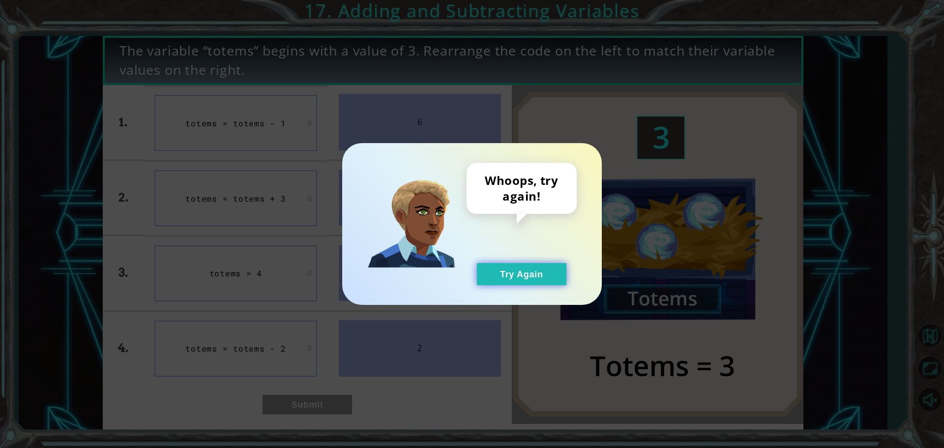
click at [530, 283] on button "Try Again" at bounding box center [522, 274] width 90 height 22
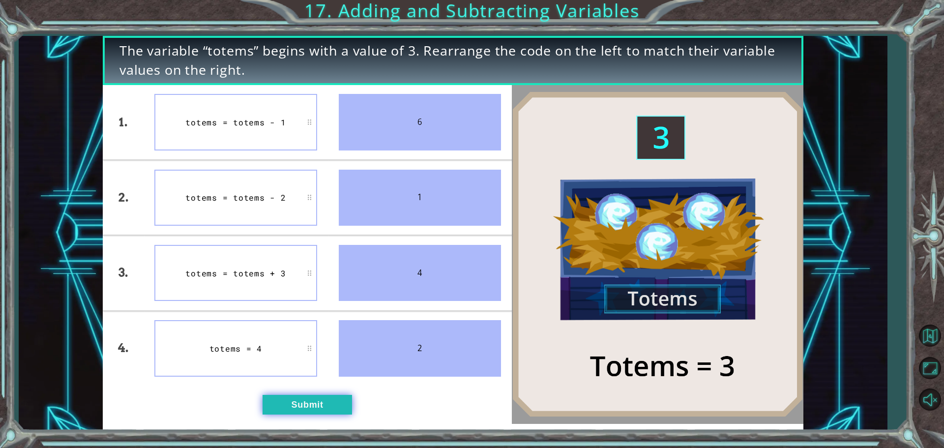
click at [299, 401] on button "Submit" at bounding box center [308, 405] width 90 height 20
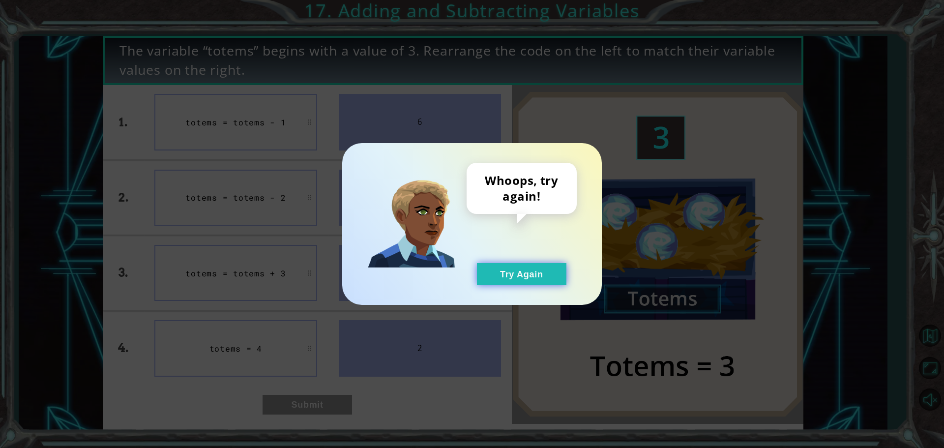
click at [525, 278] on button "Try Again" at bounding box center [522, 274] width 90 height 22
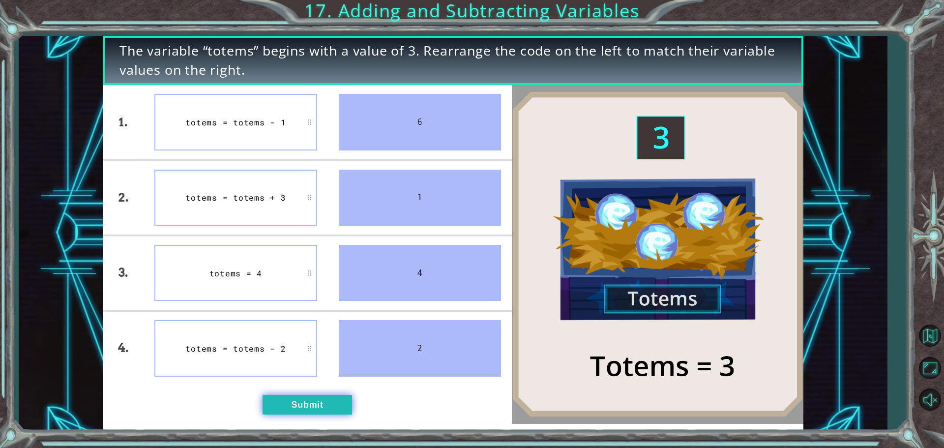
drag, startPoint x: 316, startPoint y: 396, endPoint x: 313, endPoint y: 410, distance: 13.6
click at [315, 398] on div "1. 2. 3. 4. totems = totems - 1 totems = totems + 3 totems = 4 totems = totems …" at bounding box center [307, 254] width 409 height 339
click at [281, 409] on button "Submit" at bounding box center [308, 405] width 90 height 20
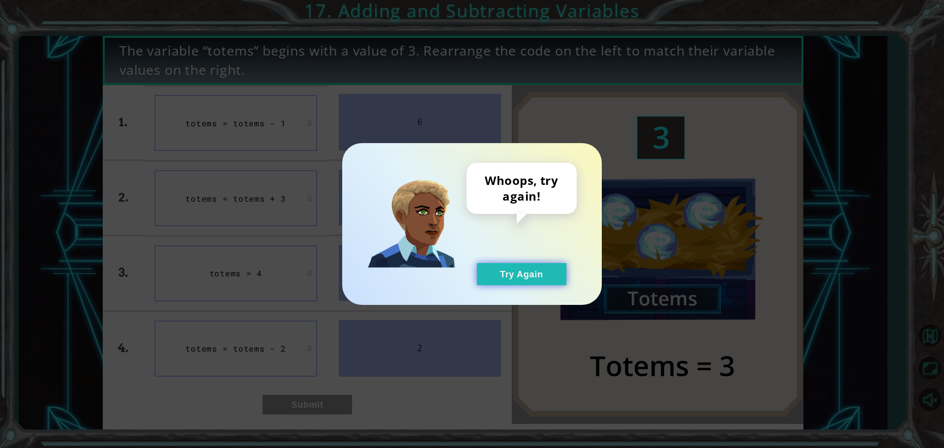
click at [526, 269] on button "Try Again" at bounding box center [522, 274] width 90 height 22
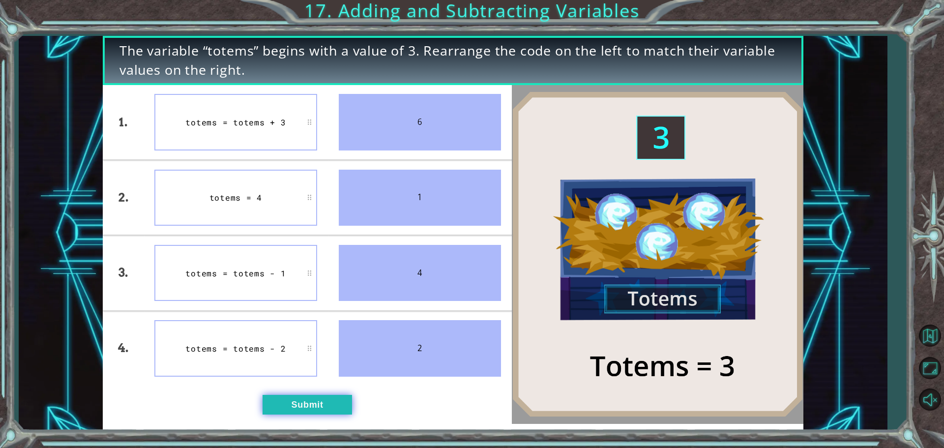
click at [295, 405] on button "Submit" at bounding box center [308, 405] width 90 height 20
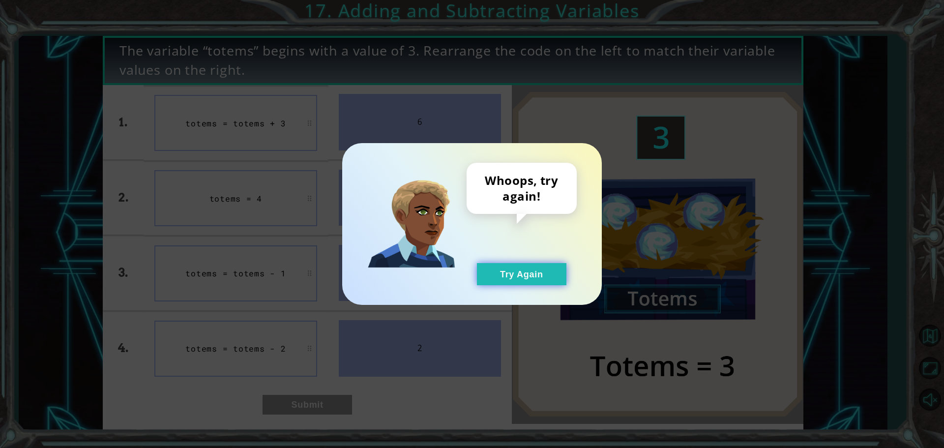
click at [559, 273] on button "Try Again" at bounding box center [522, 274] width 90 height 22
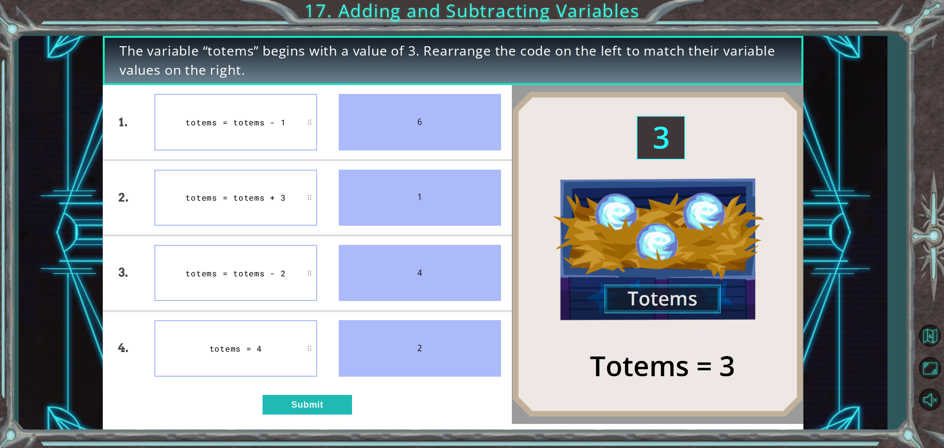
click at [322, 369] on li "totems = 4" at bounding box center [236, 348] width 184 height 74
click at [320, 401] on button "Submit" at bounding box center [308, 405] width 90 height 20
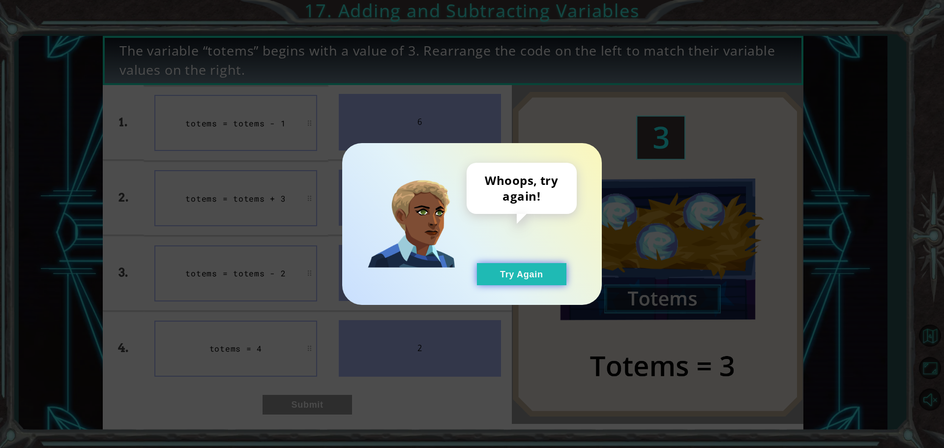
click at [537, 270] on button "Try Again" at bounding box center [522, 274] width 90 height 22
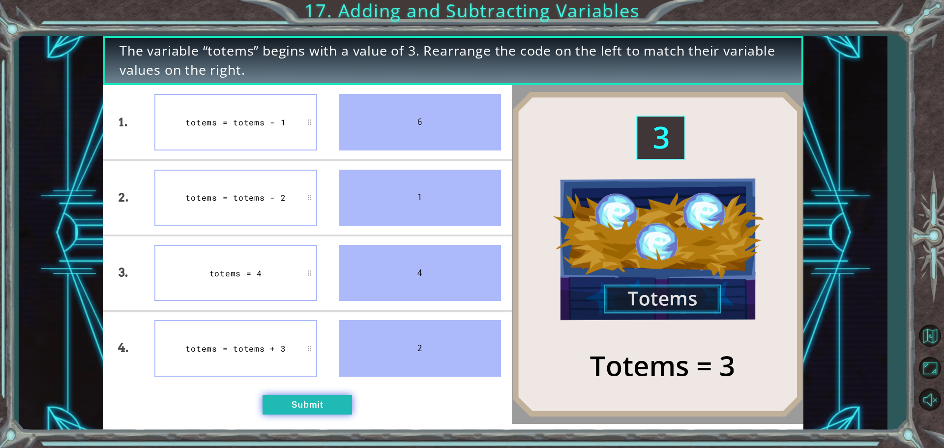
click at [313, 403] on button "Submit" at bounding box center [308, 405] width 90 height 20
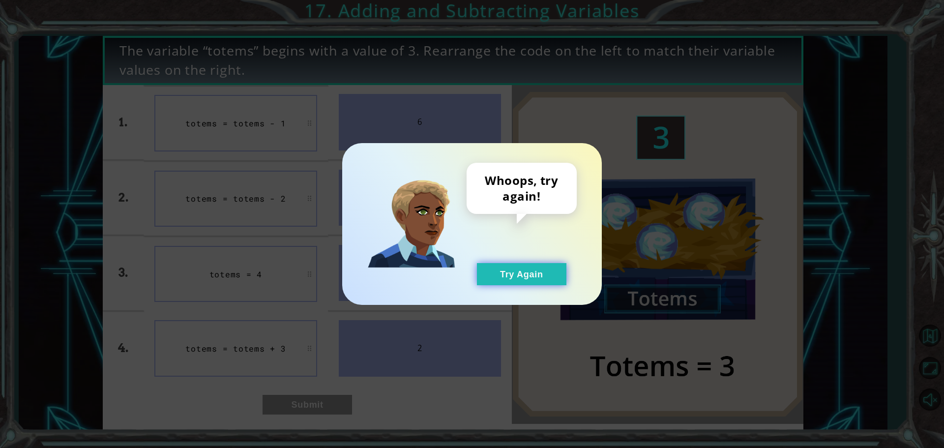
click at [543, 275] on button "Try Again" at bounding box center [522, 274] width 90 height 22
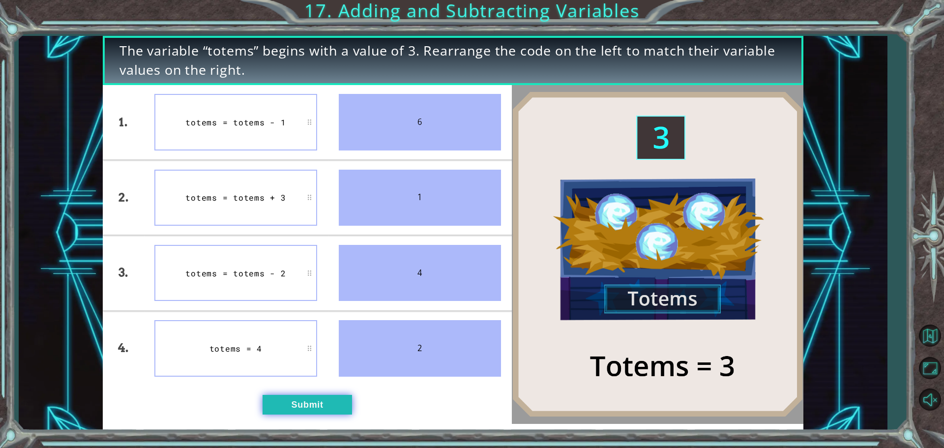
click at [299, 405] on button "Submit" at bounding box center [308, 405] width 90 height 20
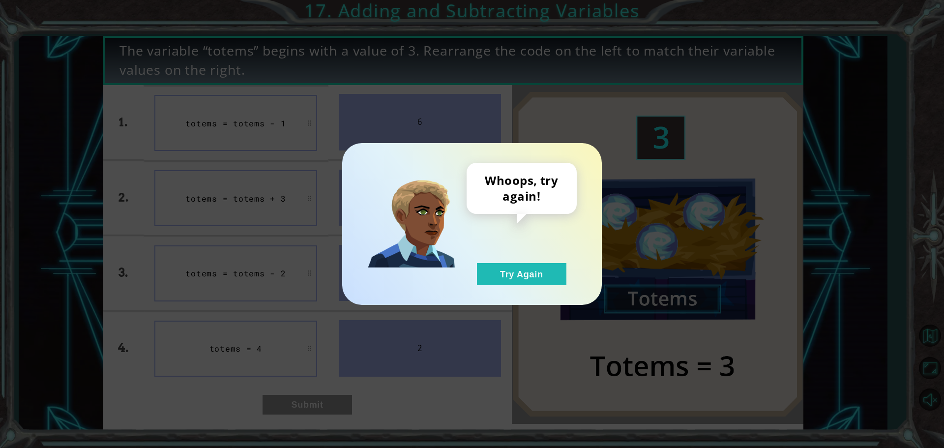
drag, startPoint x: 500, startPoint y: 275, endPoint x: 524, endPoint y: 256, distance: 30.5
click at [502, 275] on button "Try Again" at bounding box center [522, 274] width 90 height 22
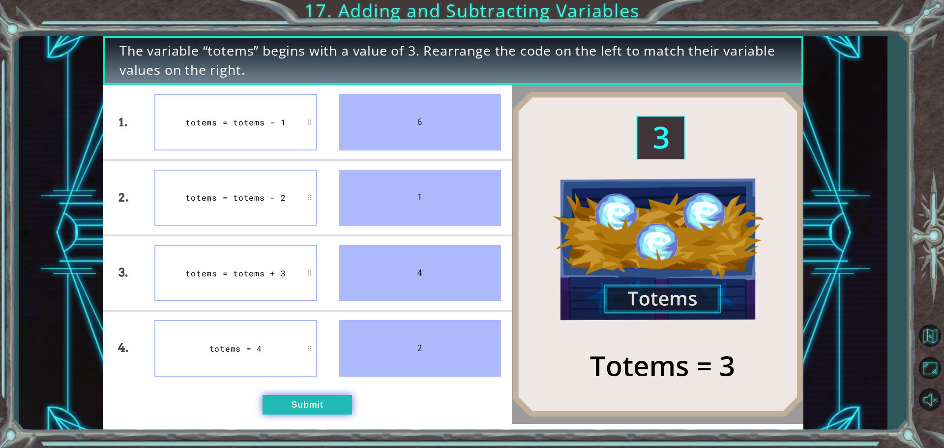
click at [295, 399] on button "Submit" at bounding box center [308, 405] width 90 height 20
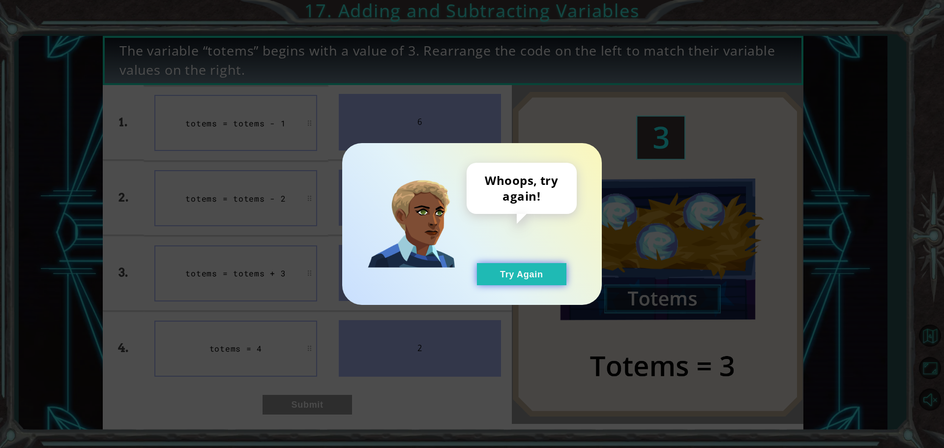
click at [563, 275] on button "Try Again" at bounding box center [522, 274] width 90 height 22
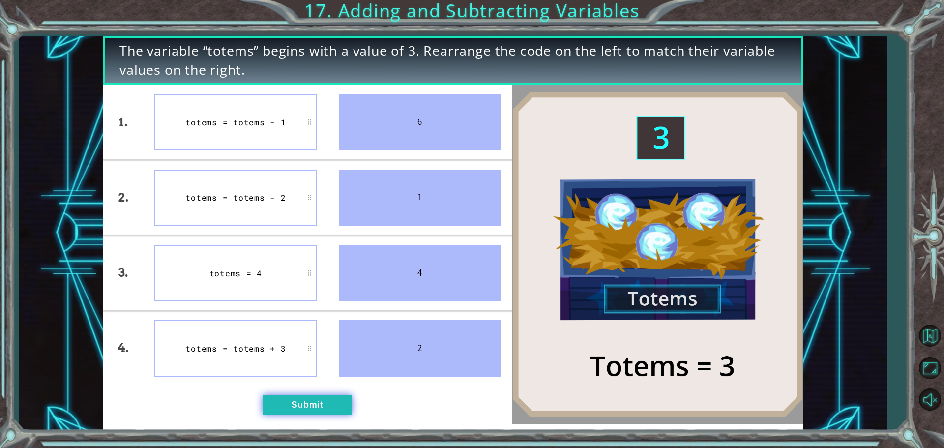
click at [296, 409] on button "Submit" at bounding box center [308, 405] width 90 height 20
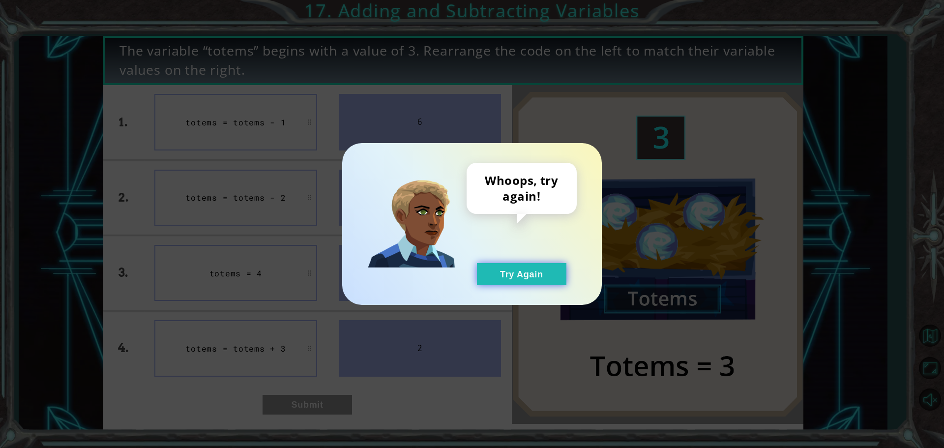
click at [504, 269] on button "Try Again" at bounding box center [522, 274] width 90 height 22
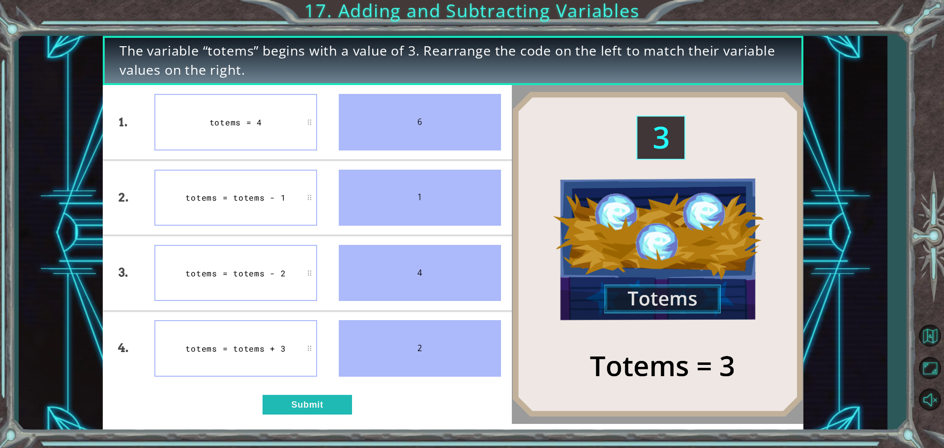
click at [316, 291] on div "totems = totems - 2" at bounding box center [235, 273] width 163 height 56
click at [309, 419] on div "1. 2. 3. 4. totems = totems - 2 totems = totems + 3 totems = 4 totems = totems …" at bounding box center [307, 254] width 409 height 339
click at [309, 400] on button "Submit" at bounding box center [308, 405] width 90 height 20
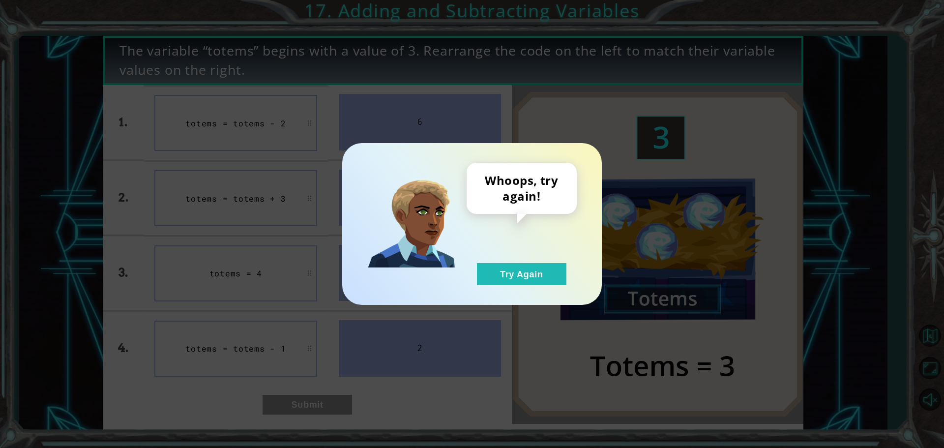
drag, startPoint x: 512, startPoint y: 262, endPoint x: 472, endPoint y: 284, distance: 45.1
click at [509, 266] on div "Whoops, try again! Try Again" at bounding box center [522, 224] width 110 height 122
drag, startPoint x: 472, startPoint y: 284, endPoint x: 575, endPoint y: 280, distance: 103.4
click at [472, 284] on div "Whoops, try again! Try Again" at bounding box center [522, 224] width 110 height 122
click at [578, 280] on div "Whoops, try again! Try Again" at bounding box center [472, 224] width 220 height 122
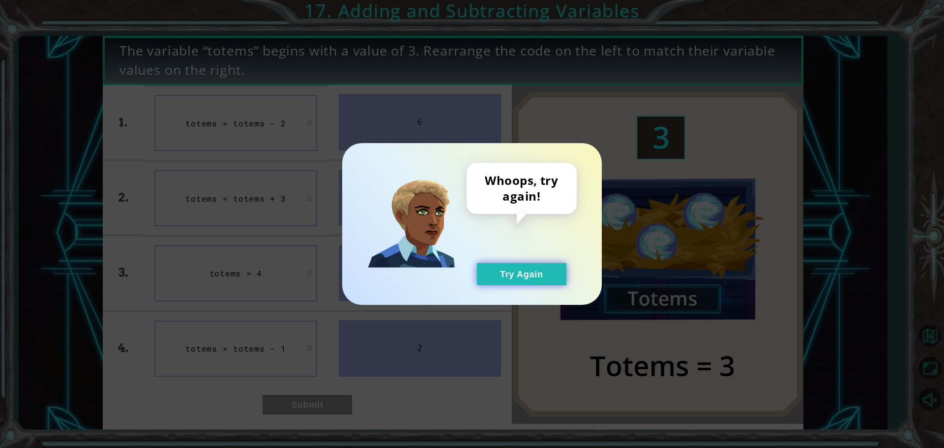
click at [519, 280] on button "Try Again" at bounding box center [522, 274] width 90 height 22
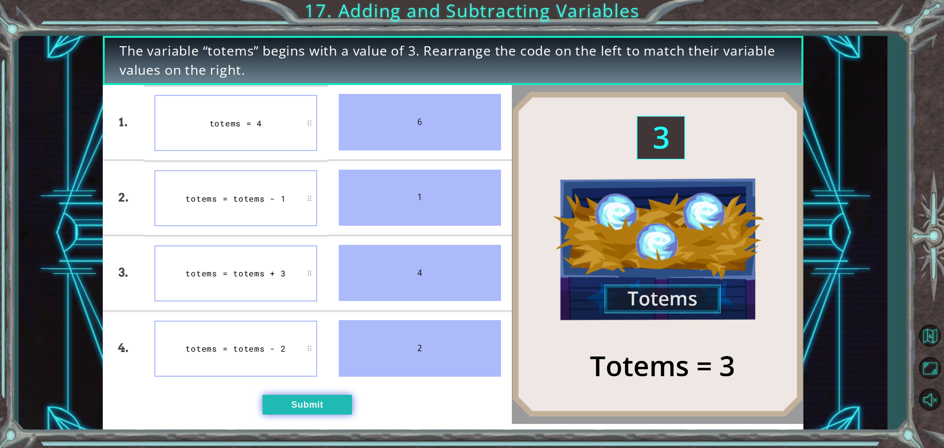
click at [318, 395] on button "Submit" at bounding box center [308, 405] width 90 height 20
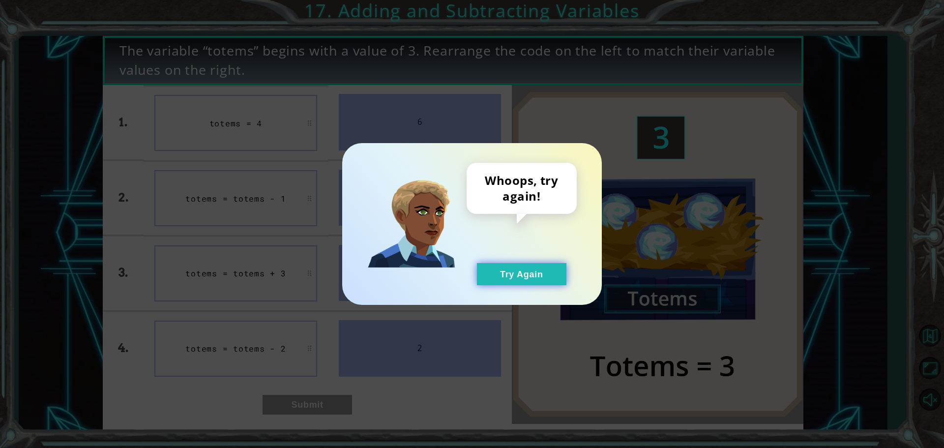
click at [513, 278] on button "Try Again" at bounding box center [522, 274] width 90 height 22
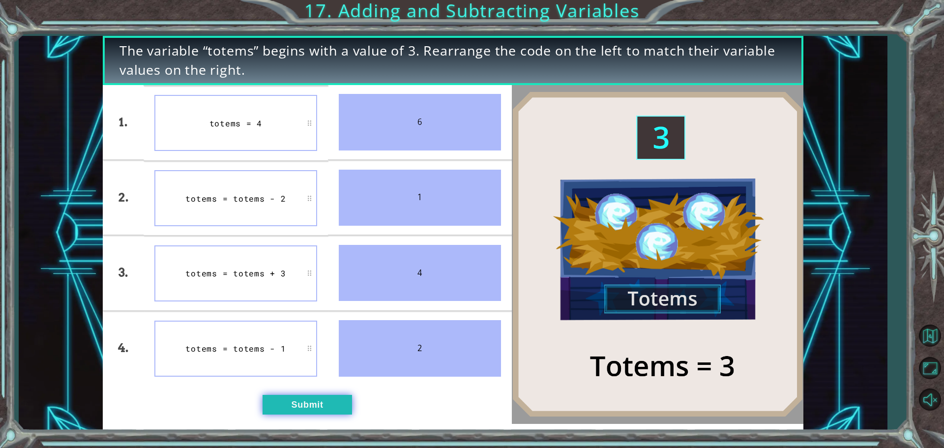
click at [313, 400] on button "Submit" at bounding box center [308, 405] width 90 height 20
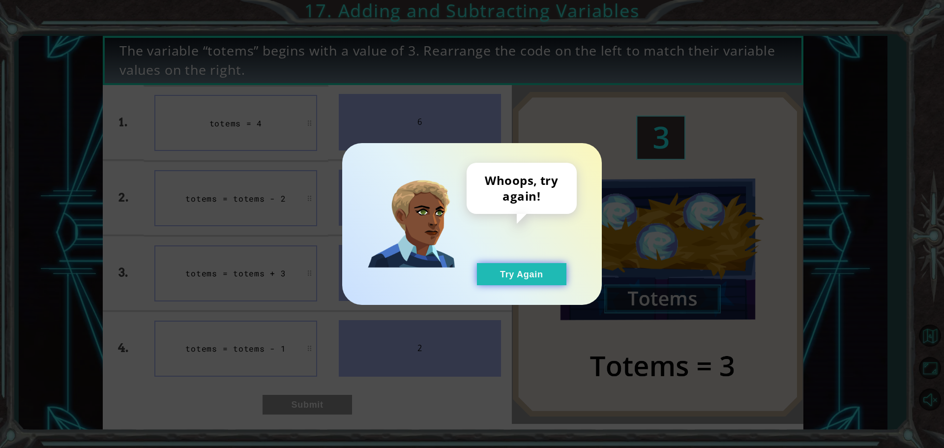
click at [527, 283] on button "Try Again" at bounding box center [522, 274] width 90 height 22
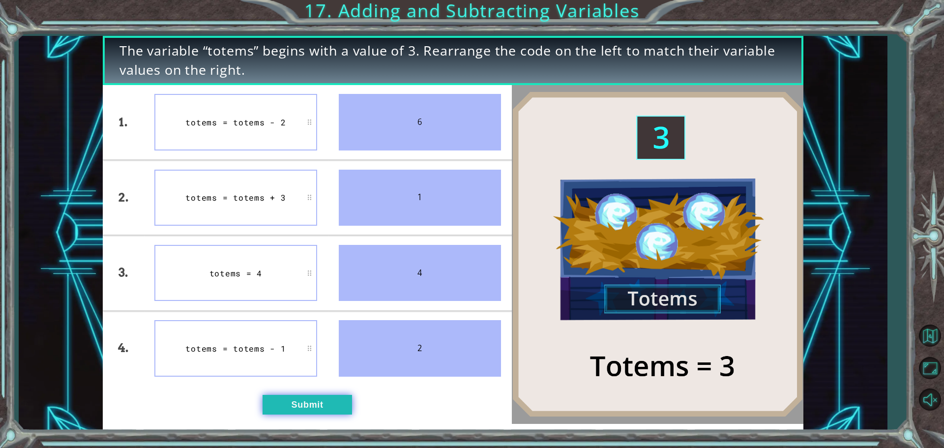
click at [307, 397] on button "Submit" at bounding box center [308, 405] width 90 height 20
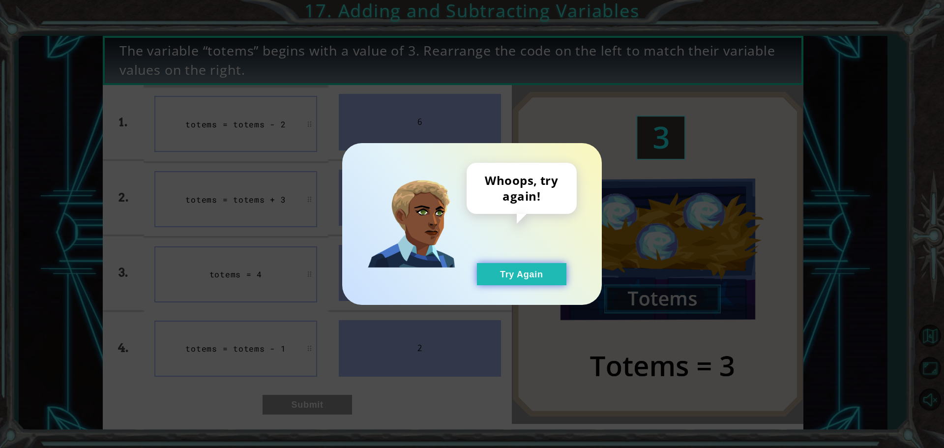
click at [523, 270] on button "Try Again" at bounding box center [522, 274] width 90 height 22
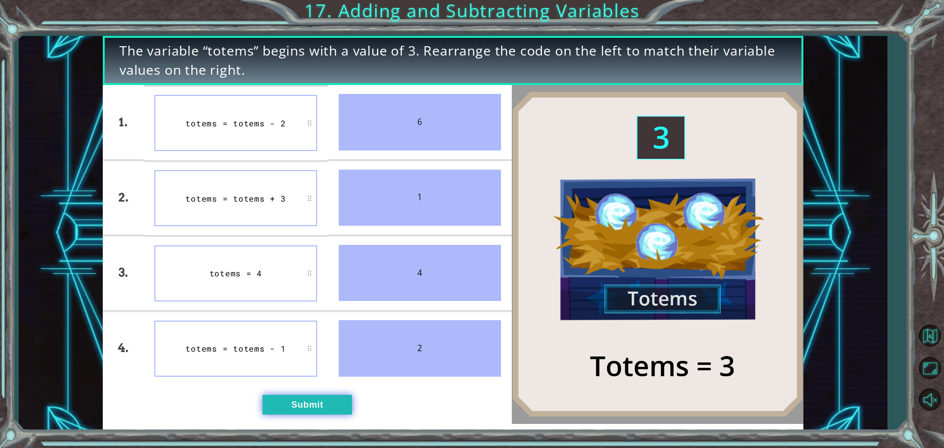
click at [302, 402] on button "Submit" at bounding box center [308, 405] width 90 height 20
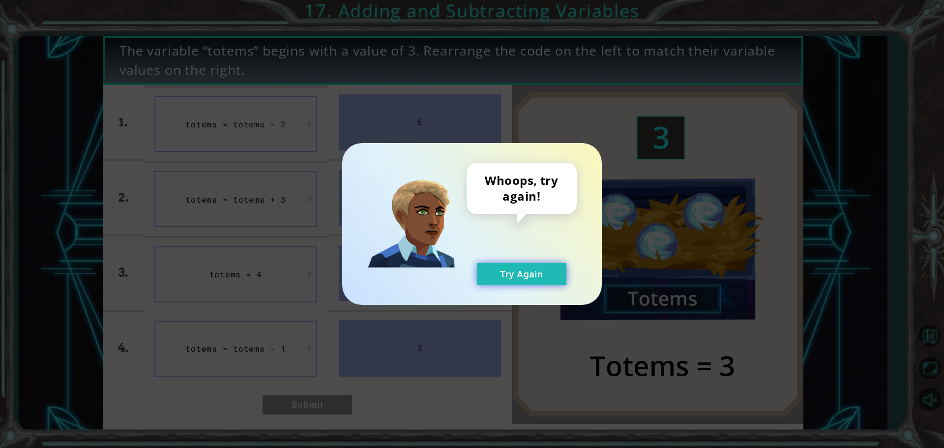
click at [514, 272] on button "Try Again" at bounding box center [522, 274] width 90 height 22
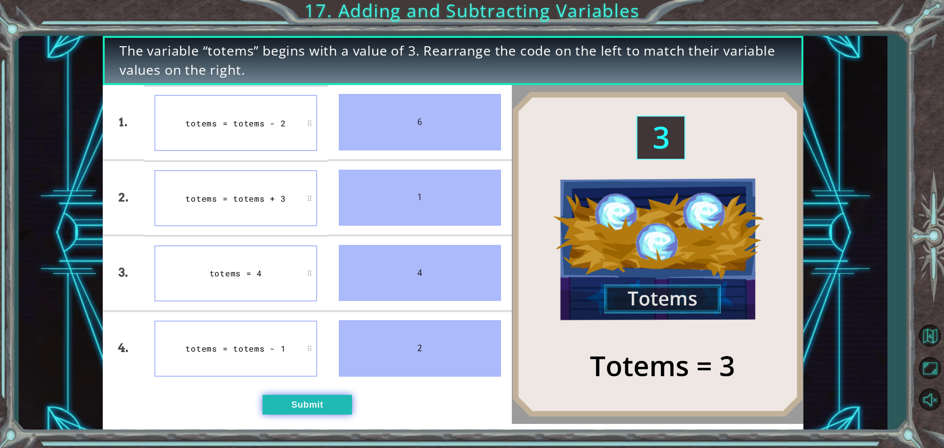
click at [322, 400] on button "Submit" at bounding box center [308, 405] width 90 height 20
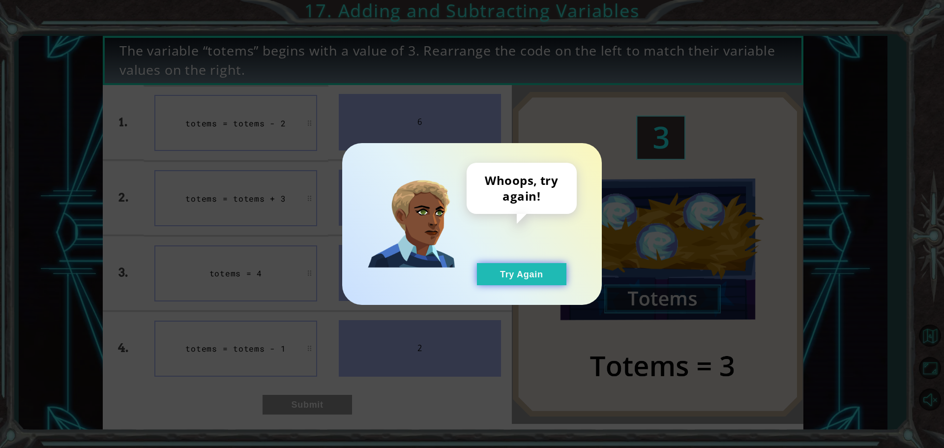
click at [518, 278] on button "Try Again" at bounding box center [522, 274] width 90 height 22
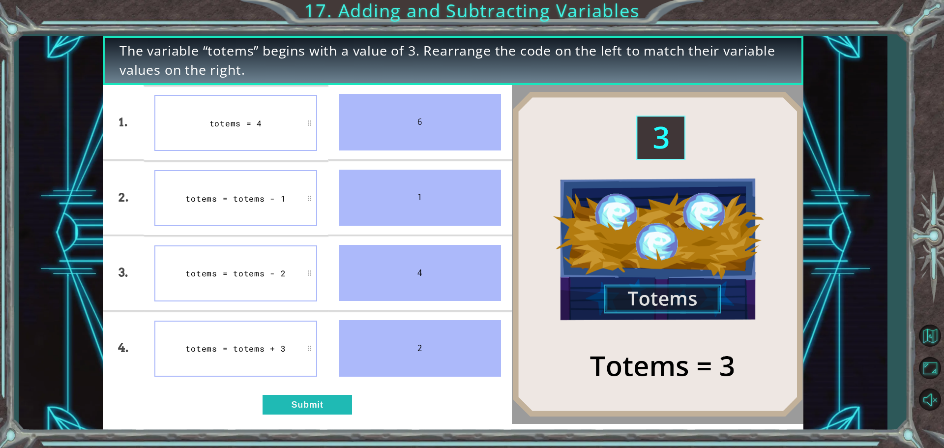
click at [272, 207] on div "totems = totems - 1" at bounding box center [235, 198] width 163 height 56
click at [300, 400] on button "Submit" at bounding box center [308, 405] width 90 height 20
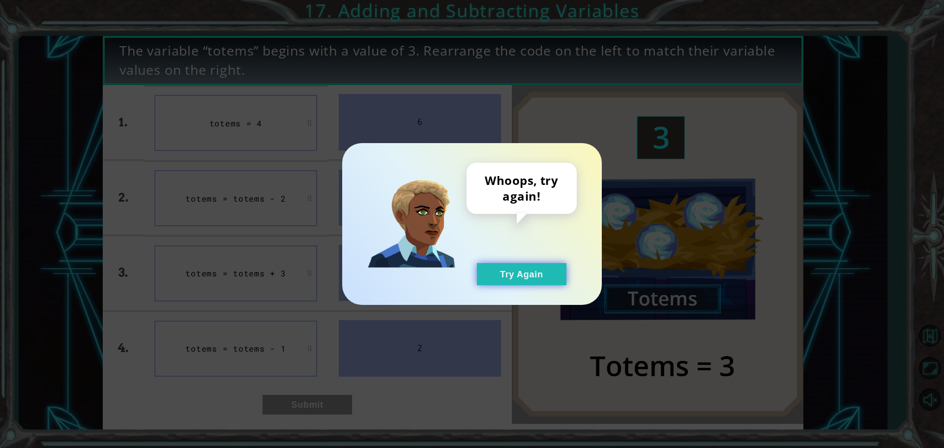
click at [526, 275] on button "Try Again" at bounding box center [522, 274] width 90 height 22
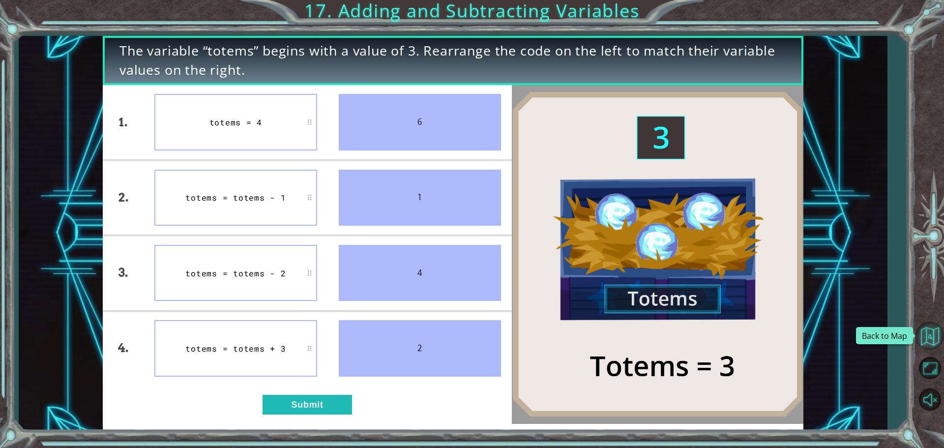
click at [932, 336] on button "Back to Map" at bounding box center [930, 336] width 29 height 29
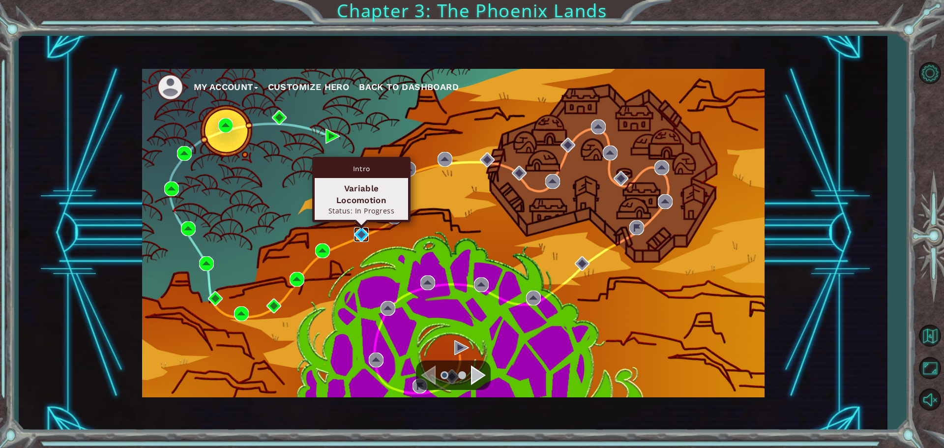
click at [365, 240] on img at bounding box center [361, 234] width 15 height 15
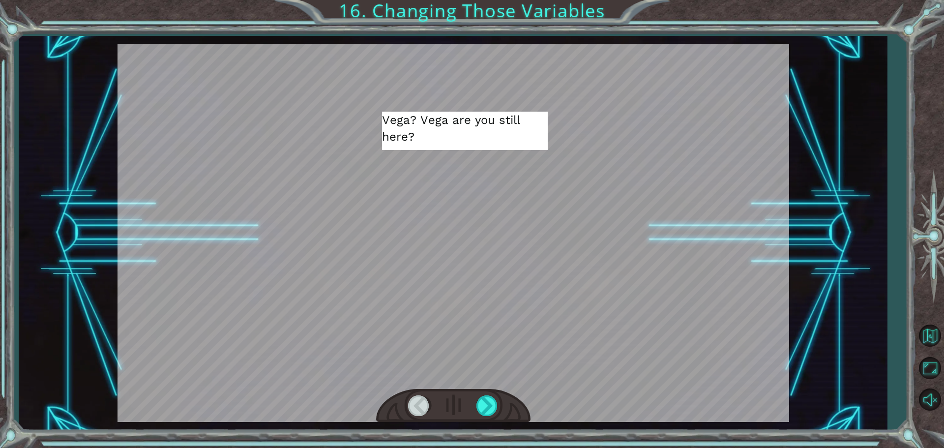
drag, startPoint x: 525, startPoint y: 117, endPoint x: 511, endPoint y: 447, distance: 329.9
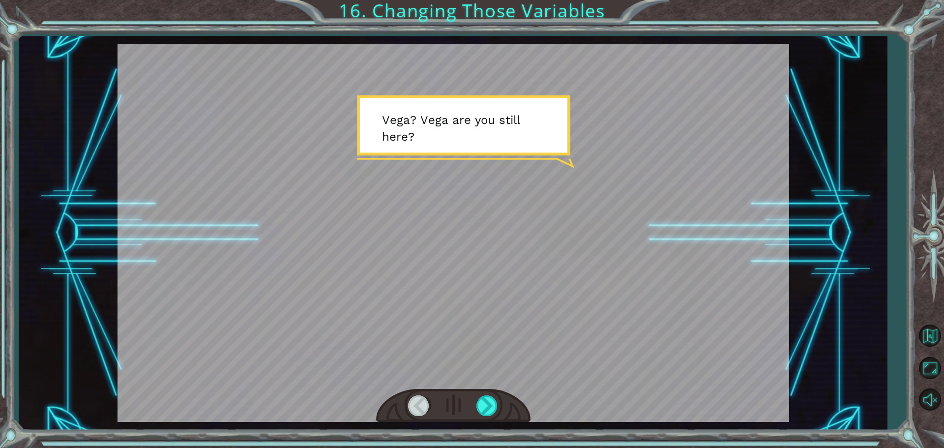
click at [524, 132] on div at bounding box center [454, 233] width 672 height 378
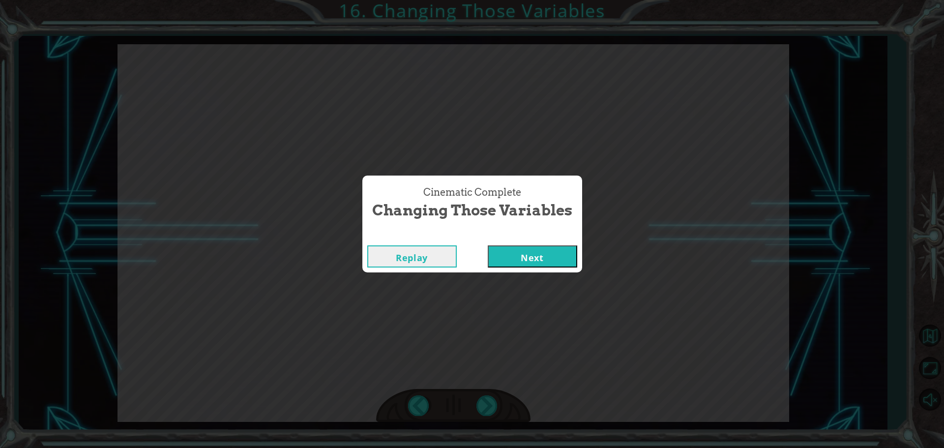
click at [412, 259] on button "Replay" at bounding box center [412, 256] width 90 height 22
click at [540, 250] on button "Next" at bounding box center [533, 256] width 90 height 22
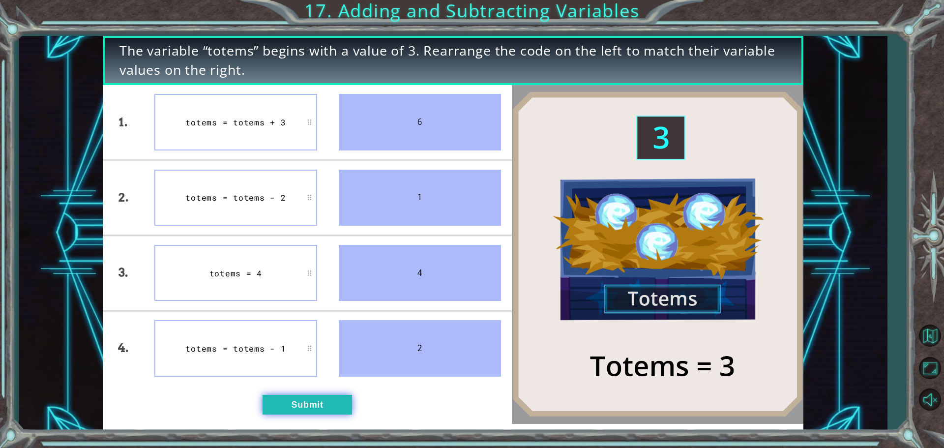
click at [311, 399] on button "Submit" at bounding box center [308, 405] width 90 height 20
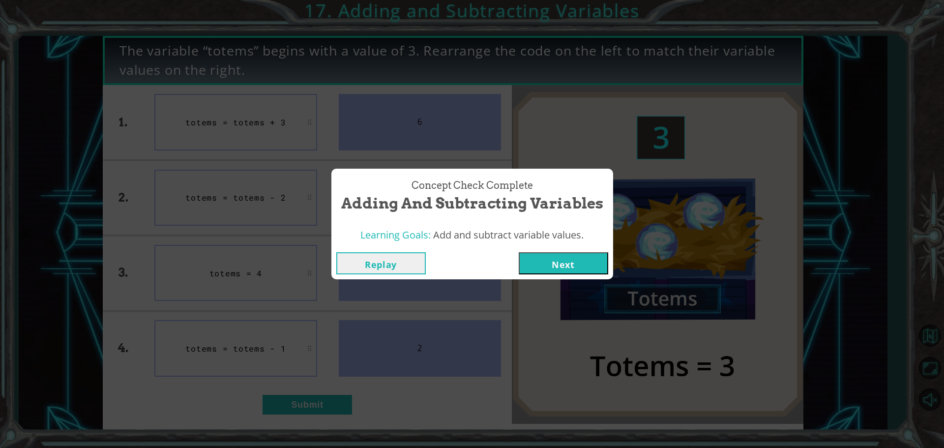
click at [556, 265] on button "Next" at bounding box center [564, 263] width 90 height 22
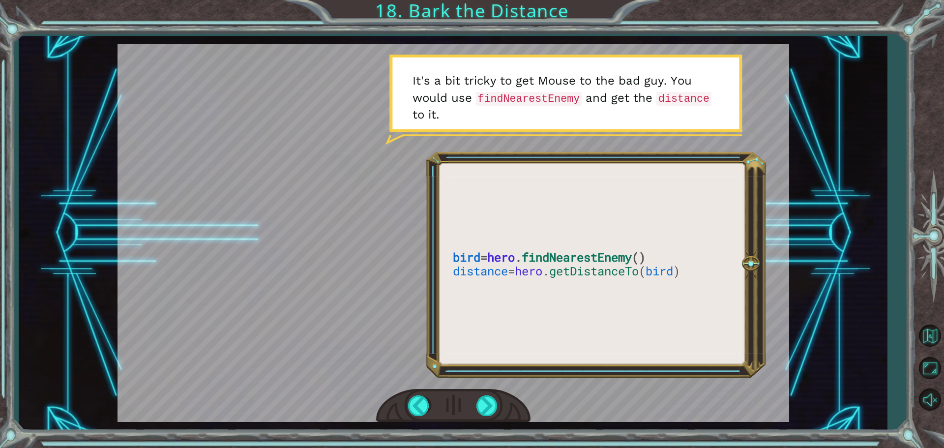
click at [467, 254] on div at bounding box center [454, 233] width 672 height 378
drag, startPoint x: 467, startPoint y: 254, endPoint x: 637, endPoint y: 281, distance: 172.8
click at [633, 281] on div at bounding box center [454, 233] width 672 height 378
click at [483, 407] on div at bounding box center [488, 405] width 22 height 20
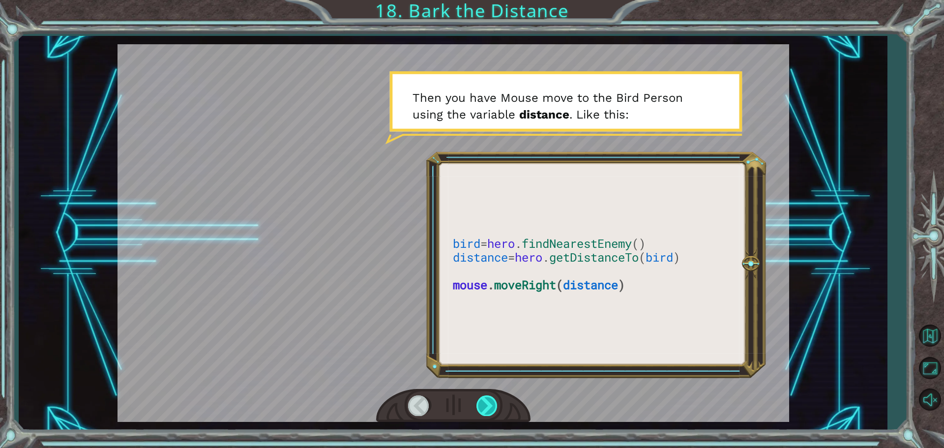
click at [492, 412] on div at bounding box center [488, 405] width 22 height 20
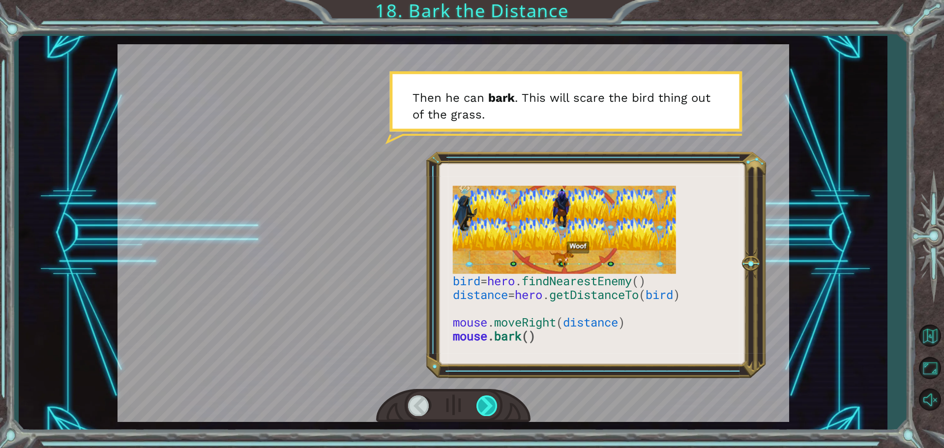
click at [492, 412] on div at bounding box center [488, 405] width 22 height 20
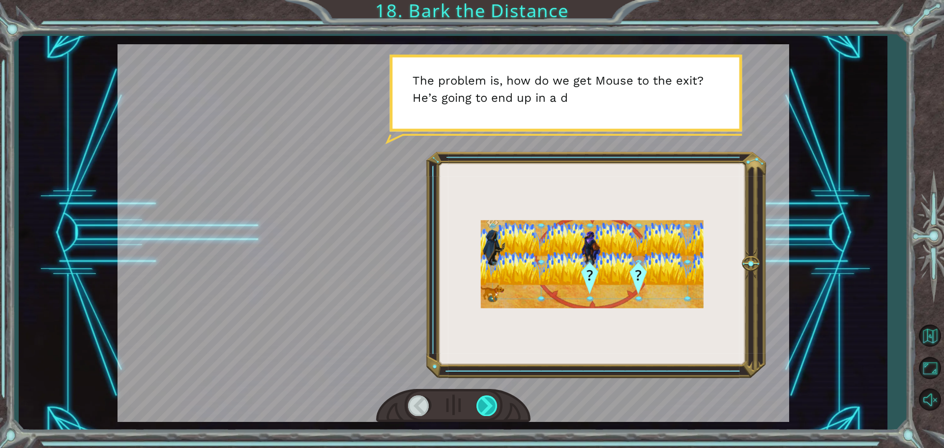
click at [492, 412] on div at bounding box center [488, 405] width 22 height 20
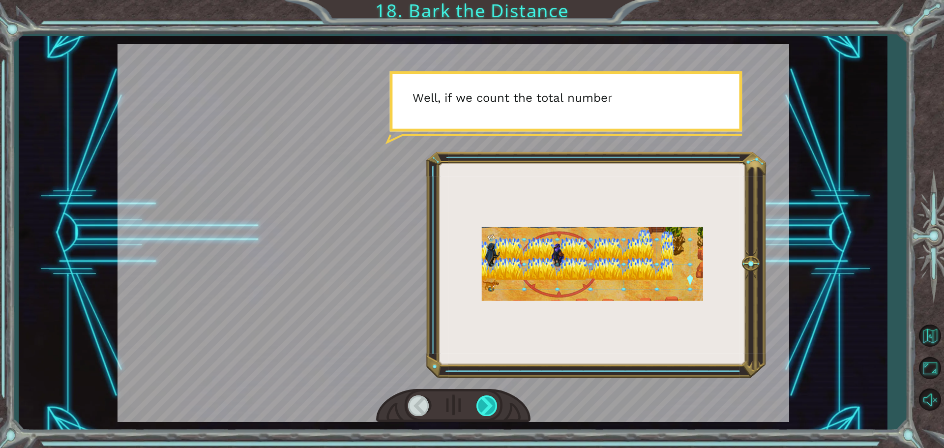
click at [492, 412] on div at bounding box center [488, 405] width 22 height 20
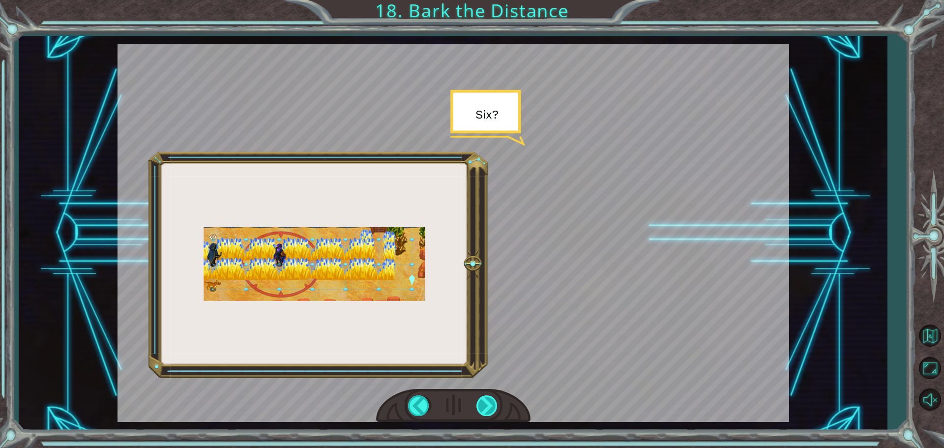
click at [492, 412] on div at bounding box center [488, 405] width 22 height 20
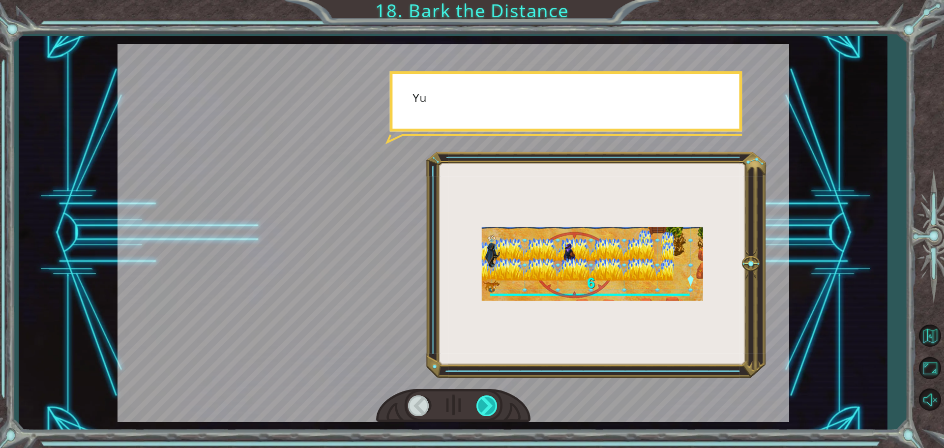
click at [492, 412] on div at bounding box center [488, 405] width 22 height 20
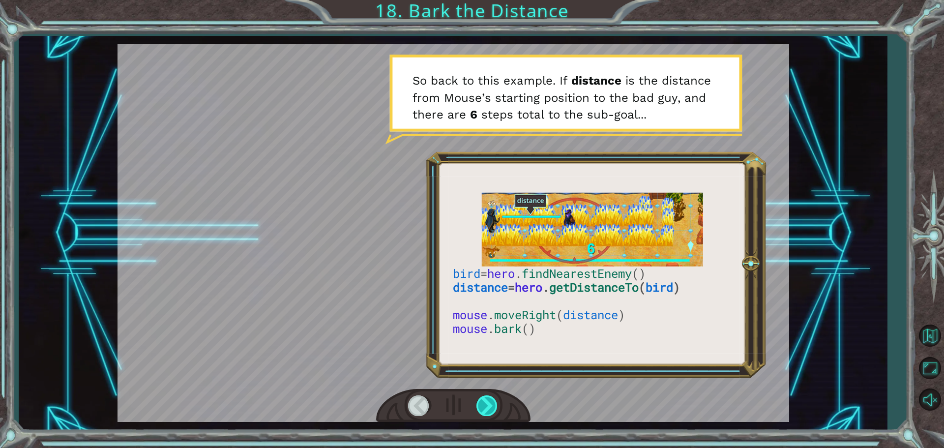
click at [491, 401] on div at bounding box center [488, 405] width 22 height 20
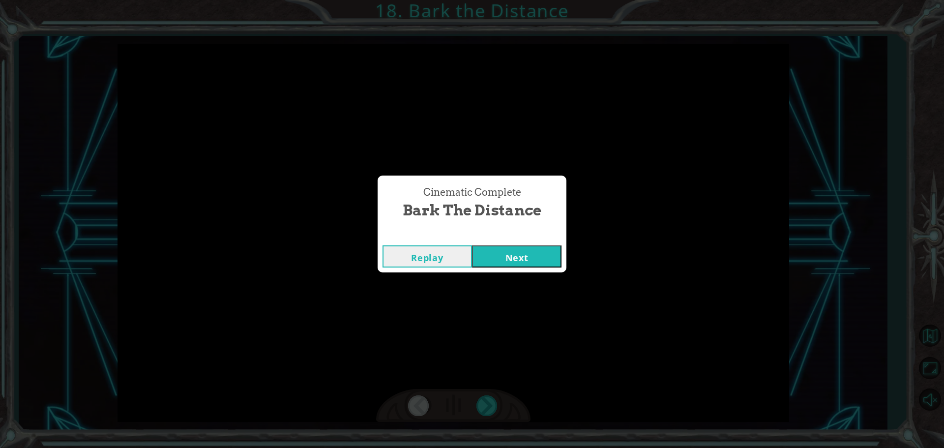
click at [519, 265] on button "Next" at bounding box center [517, 256] width 90 height 22
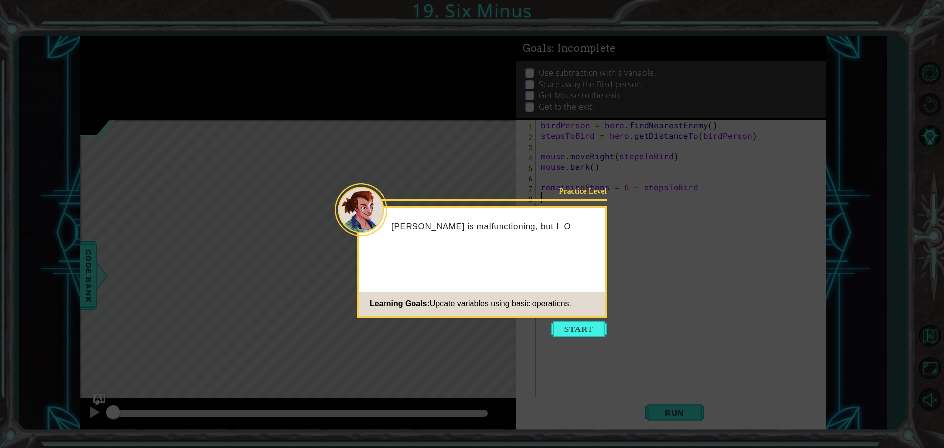
click at [579, 329] on button "Start" at bounding box center [579, 329] width 56 height 16
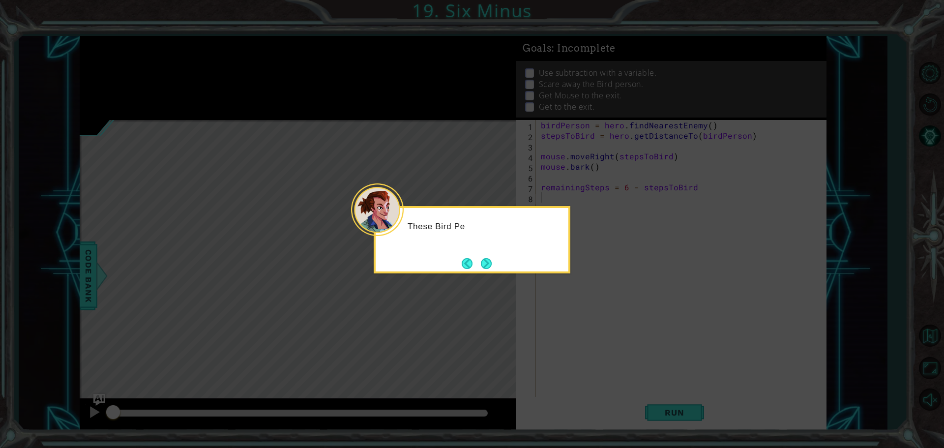
click at [481, 259] on button "Next" at bounding box center [486, 263] width 11 height 11
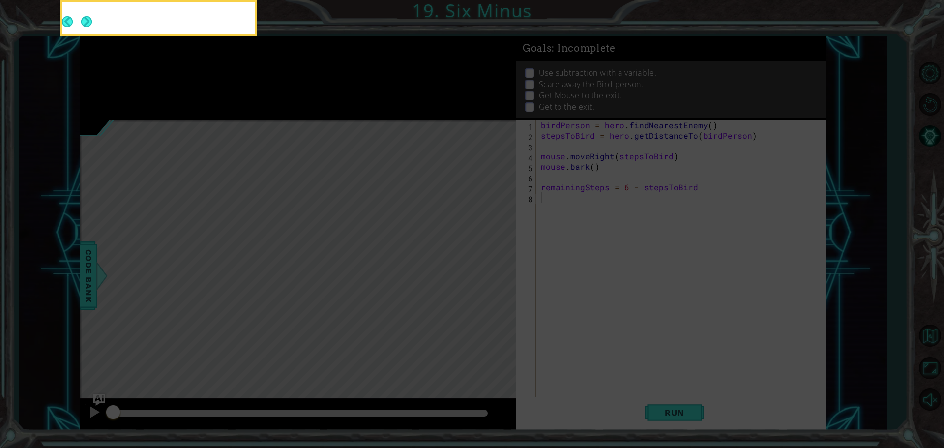
click at [478, 259] on icon at bounding box center [472, 67] width 944 height 762
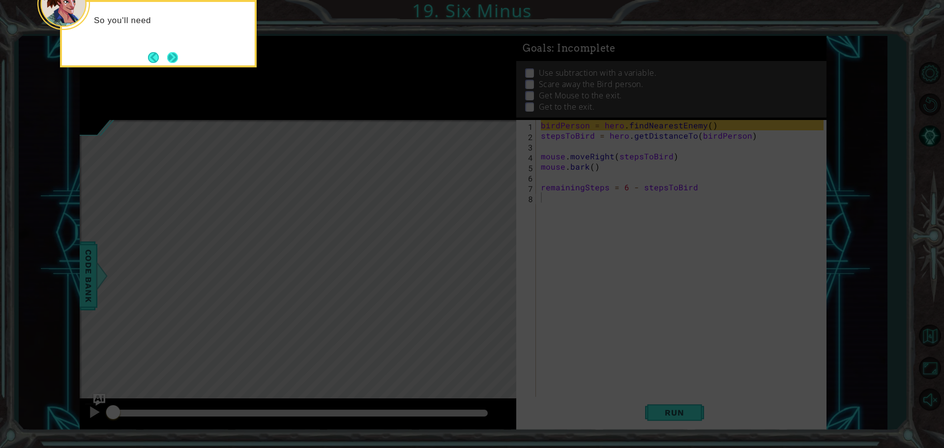
click at [169, 51] on button "Next" at bounding box center [172, 57] width 13 height 13
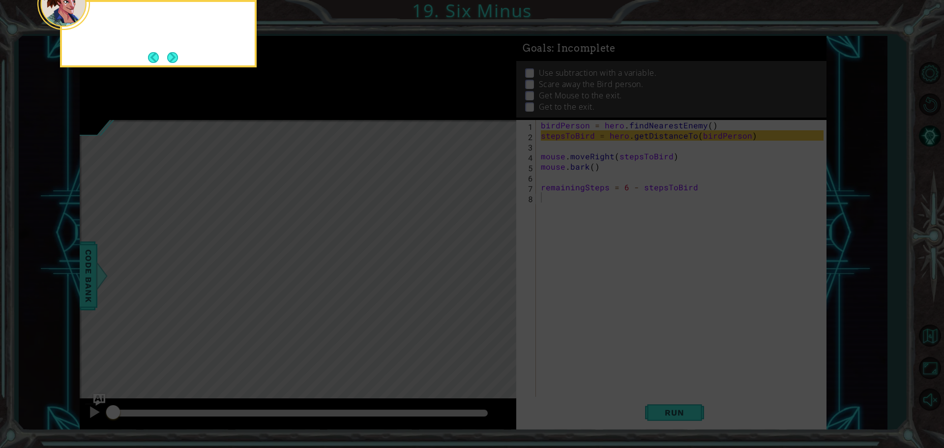
click at [169, 51] on footer at bounding box center [163, 57] width 30 height 15
click at [169, 55] on button "Next" at bounding box center [173, 57] width 14 height 14
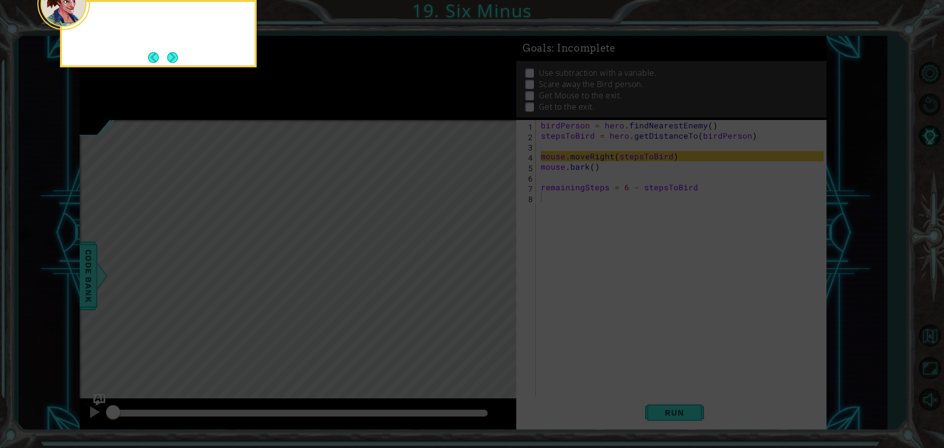
click at [169, 56] on button "Next" at bounding box center [173, 57] width 18 height 18
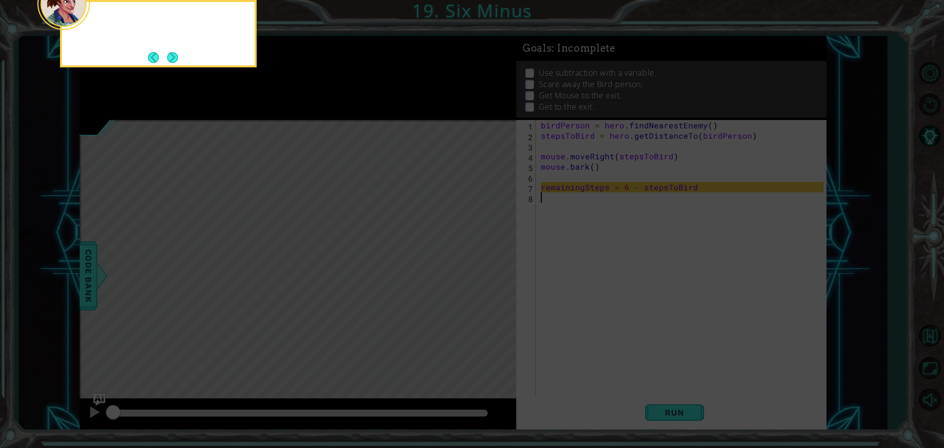
click at [170, 57] on button "Next" at bounding box center [173, 58] width 12 height 12
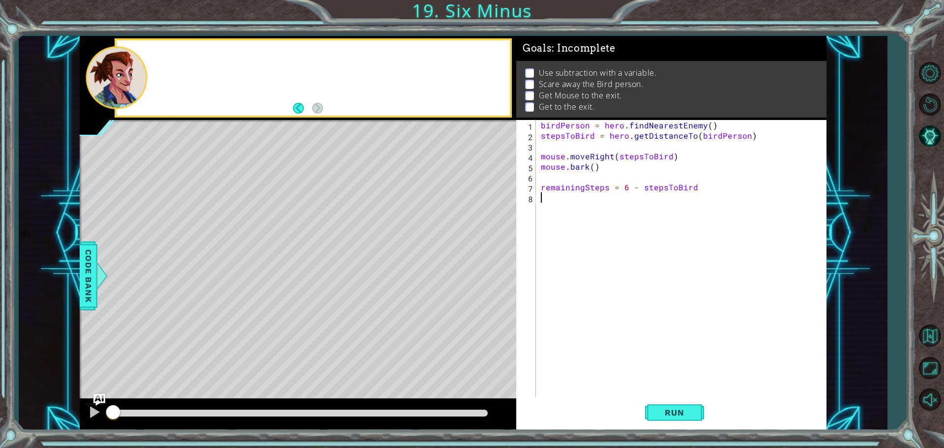
click at [170, 57] on div at bounding box center [313, 77] width 393 height 75
drag, startPoint x: 694, startPoint y: 406, endPoint x: 687, endPoint y: 413, distance: 9.4
click at [693, 407] on button "Run" at bounding box center [674, 412] width 59 height 31
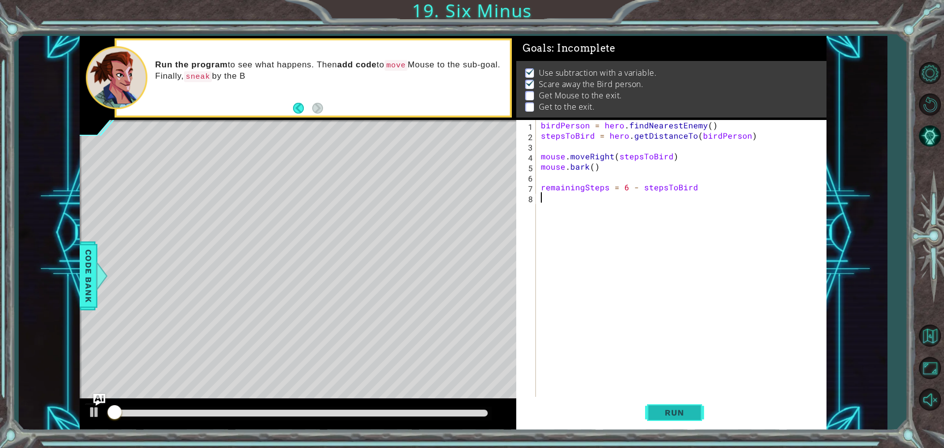
scroll to position [5, 0]
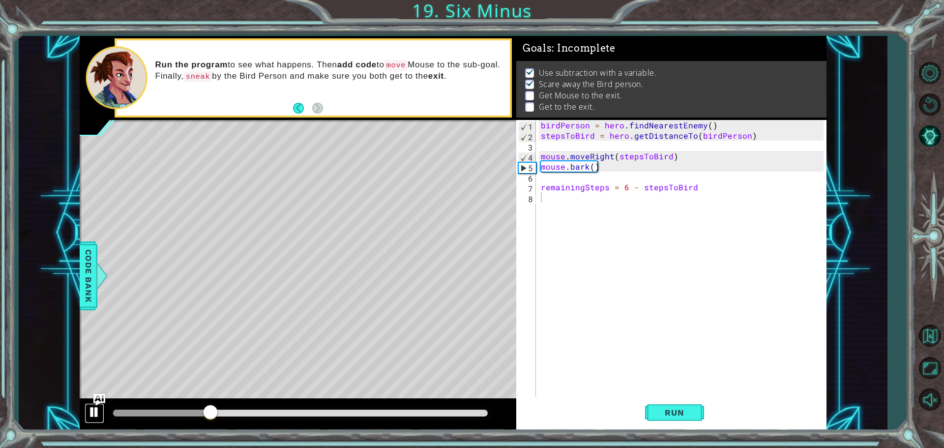
click at [95, 406] on div at bounding box center [94, 412] width 13 height 13
click at [85, 284] on span "Code Bank" at bounding box center [89, 276] width 16 height 60
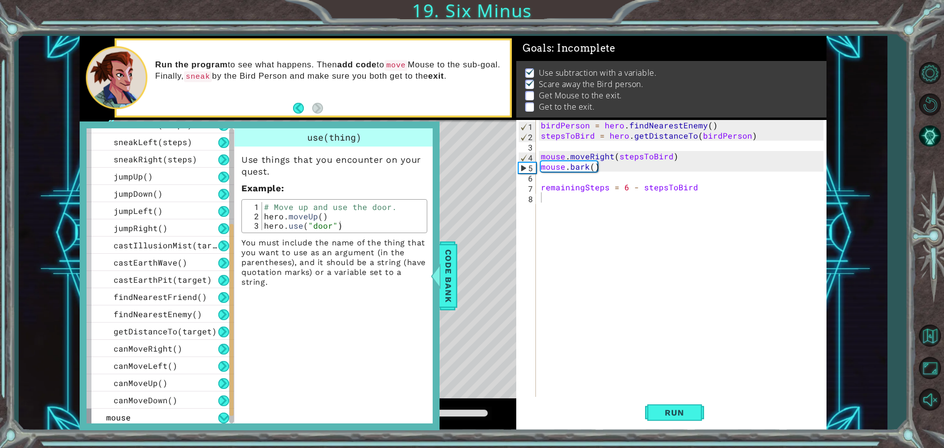
scroll to position [204, 0]
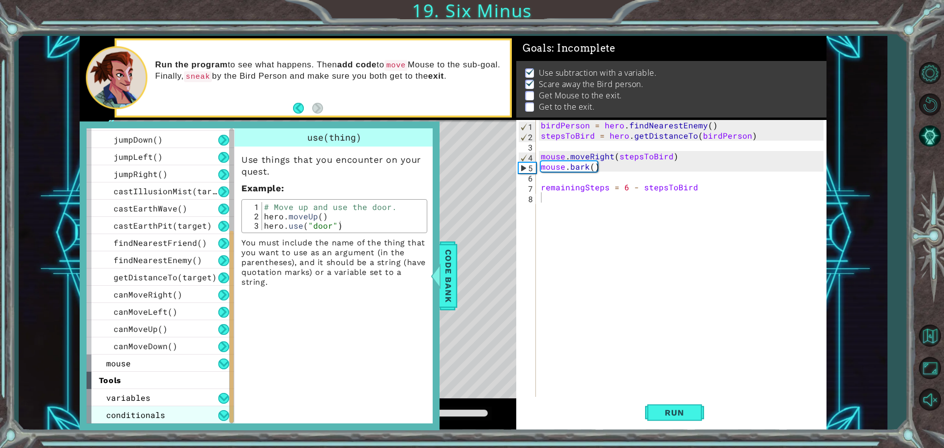
click at [206, 410] on div "conditionals" at bounding box center [161, 414] width 148 height 17
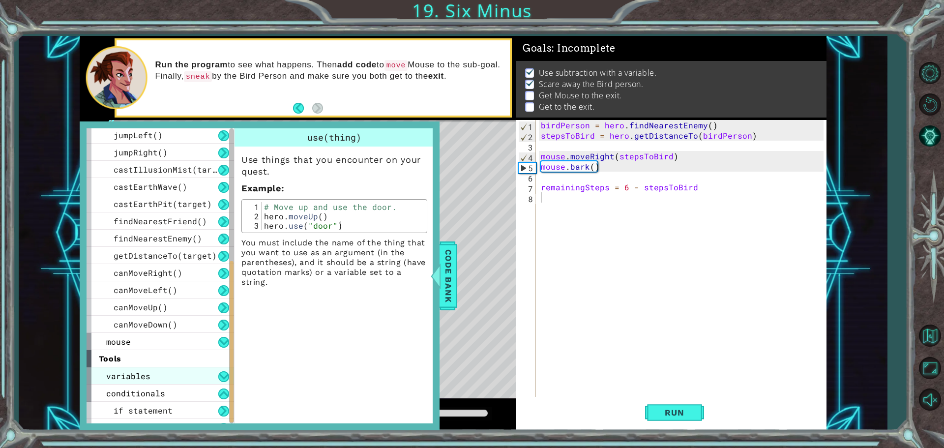
scroll to position [239, 0]
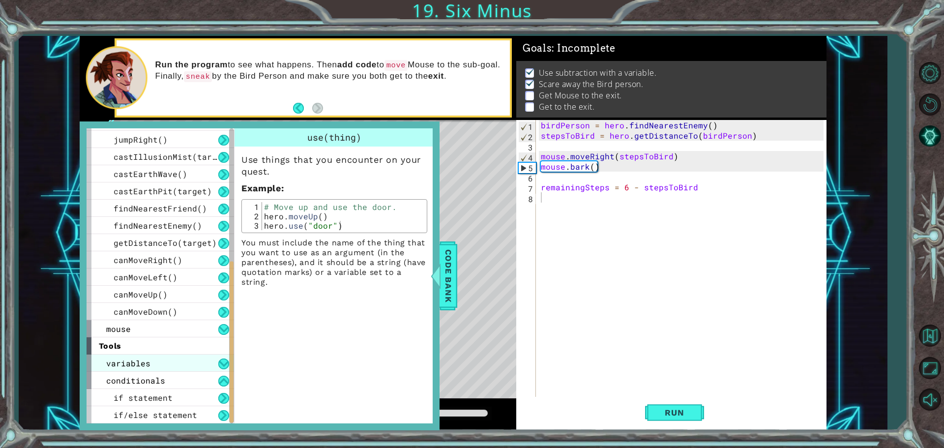
click at [198, 355] on div "variables" at bounding box center [161, 363] width 148 height 17
click at [222, 397] on button at bounding box center [223, 398] width 11 height 11
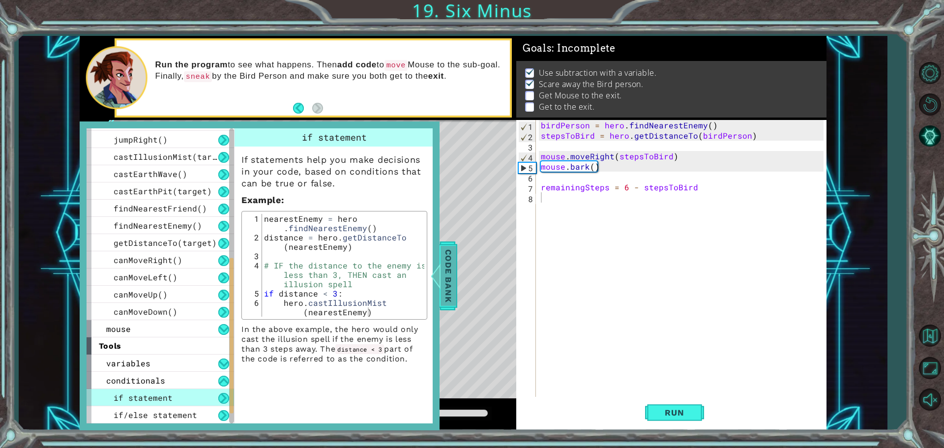
click at [433, 270] on div at bounding box center [435, 276] width 12 height 30
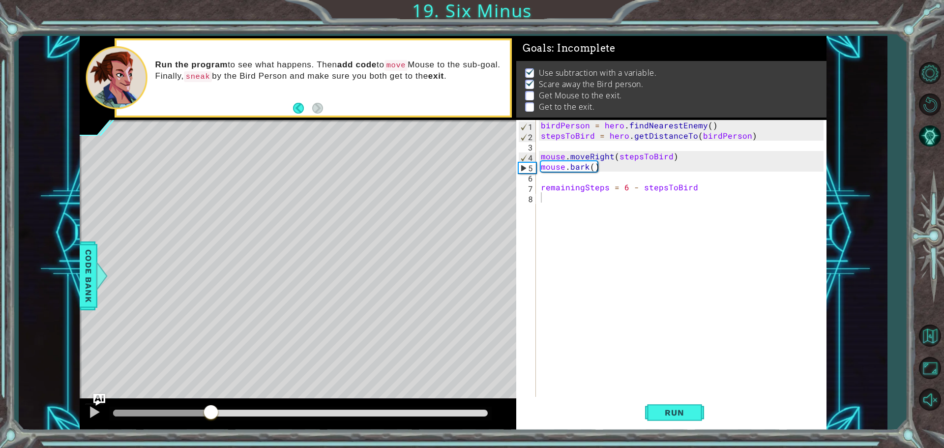
click at [573, 207] on div "birdPerson = hero . findNearestEnemy ( ) stepsToBird = hero . getDistanceTo ( b…" at bounding box center [684, 270] width 290 height 300
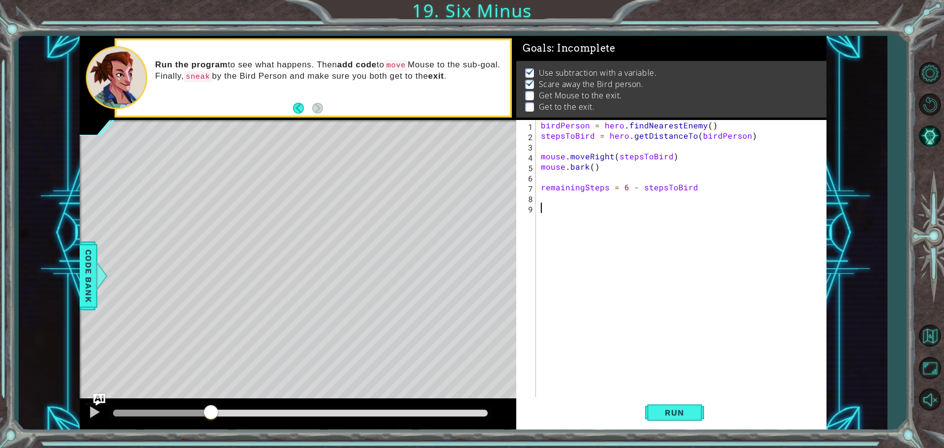
click at [570, 128] on div "birdPerson = hero . findNearestEnemy ( ) stepsToBird = hero . getDistanceTo ( b…" at bounding box center [684, 270] width 290 height 300
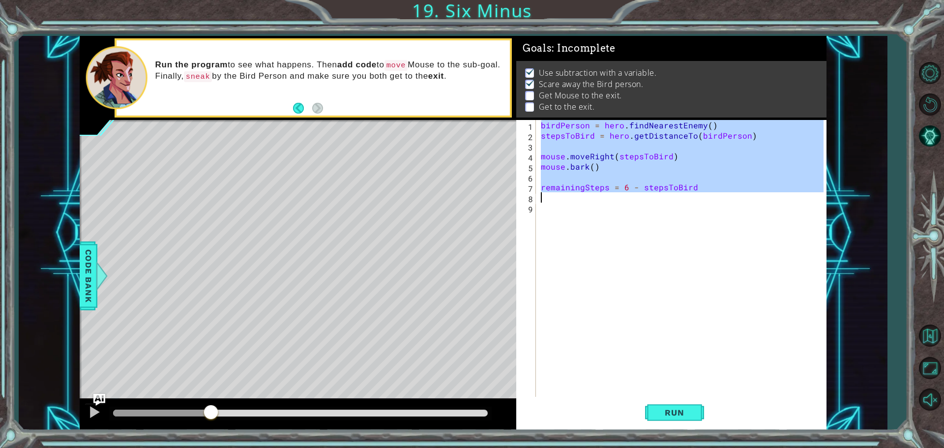
drag, startPoint x: 570, startPoint y: 128, endPoint x: 604, endPoint y: 184, distance: 65.4
click at [604, 184] on div "birdPerson = hero . findNearestEnemy ( ) stepsToBird = hero . getDistanceTo ( b…" at bounding box center [684, 270] width 290 height 300
type textarea "remainingSteps = 6 - stepsToBird"
click at [631, 196] on div "birdPerson = hero . findNearestEnemy ( ) stepsToBird = hero . getDistanceTo ( b…" at bounding box center [681, 259] width 285 height 279
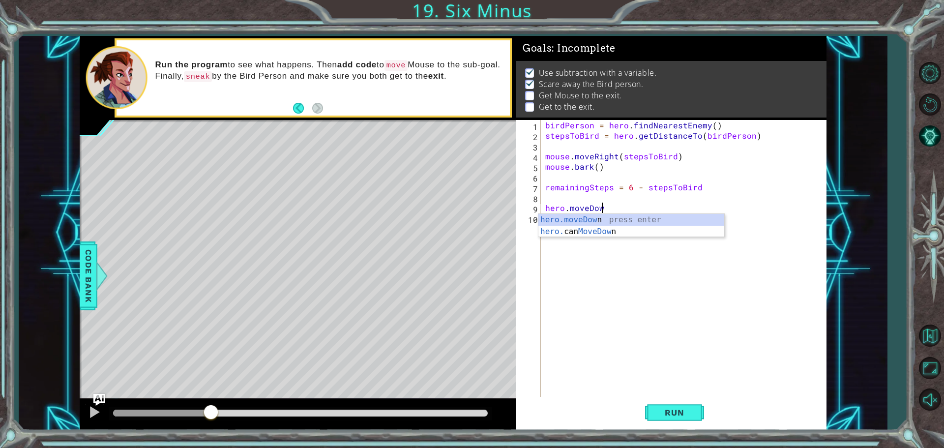
scroll to position [0, 3]
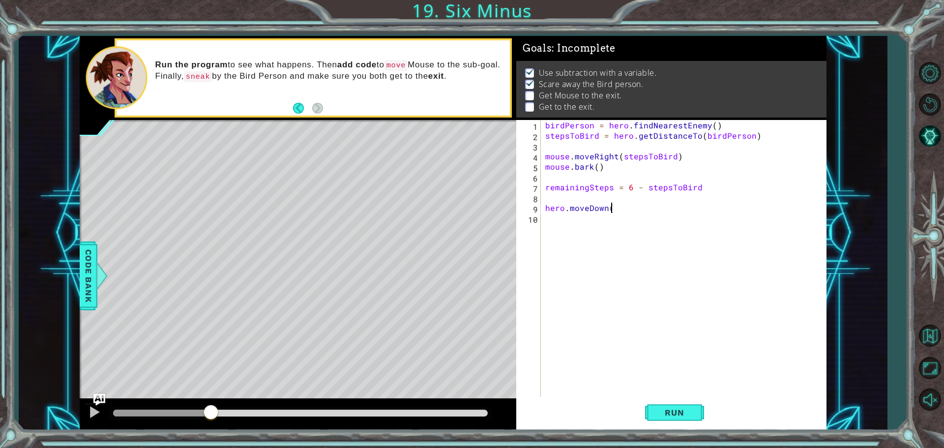
type textarea "hero.moveDown()"
type textarea "hero.moveRight(4)"
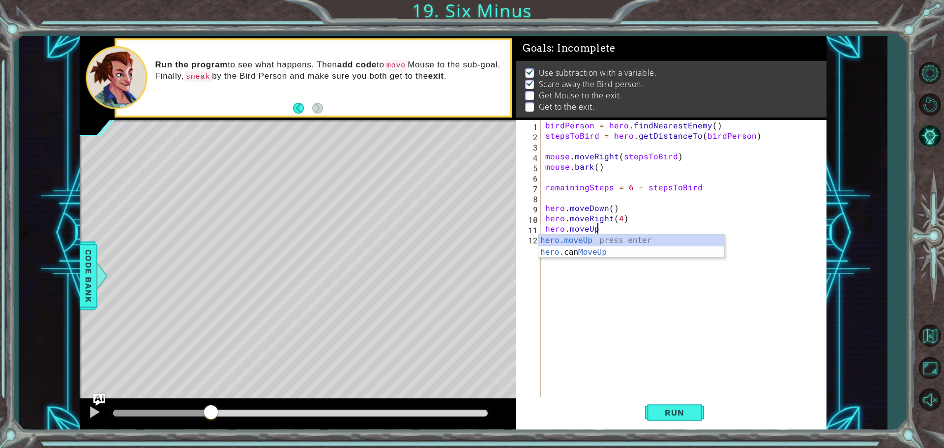
scroll to position [0, 3]
type textarea "hero.moveUp(2)"
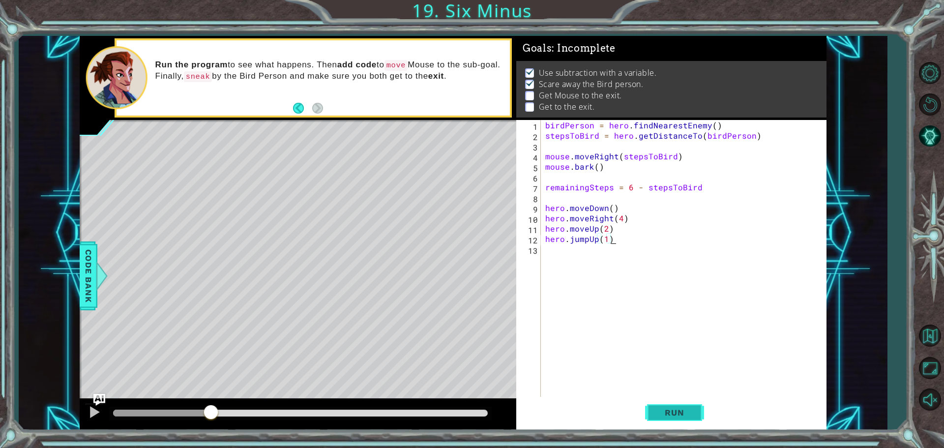
click at [687, 410] on span "Run" at bounding box center [674, 413] width 39 height 10
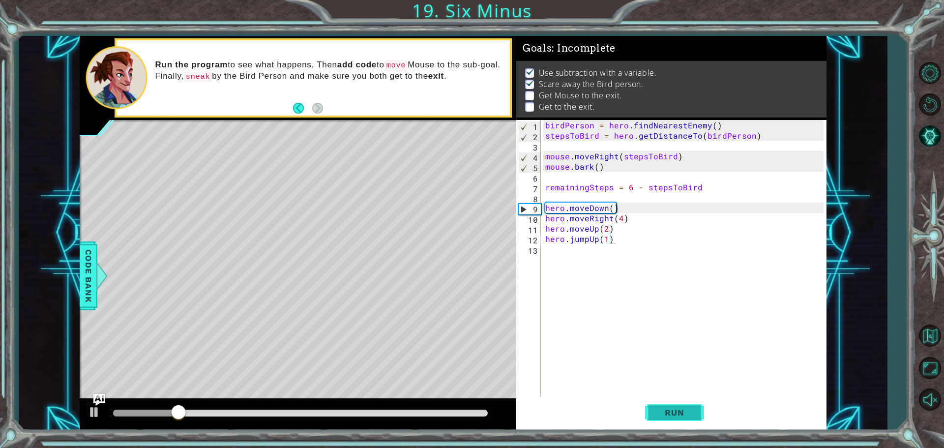
click at [684, 417] on span "Run" at bounding box center [674, 413] width 39 height 10
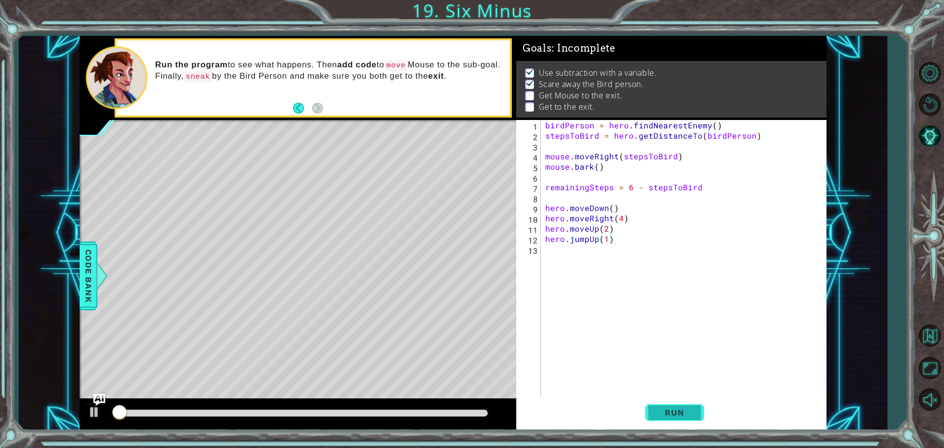
click at [685, 417] on span "Run" at bounding box center [674, 413] width 39 height 10
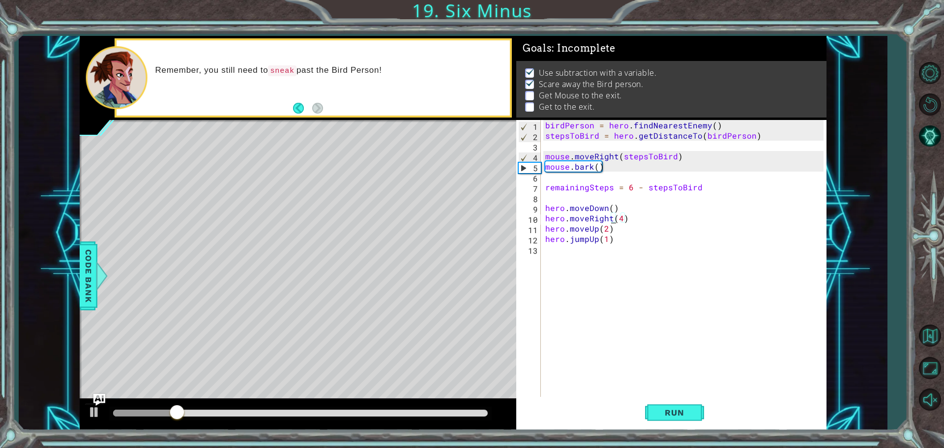
click at [611, 218] on div "birdPerson = hero . findNearestEnemy ( ) stepsToBird = hero . getDistanceTo ( b…" at bounding box center [685, 270] width 285 height 300
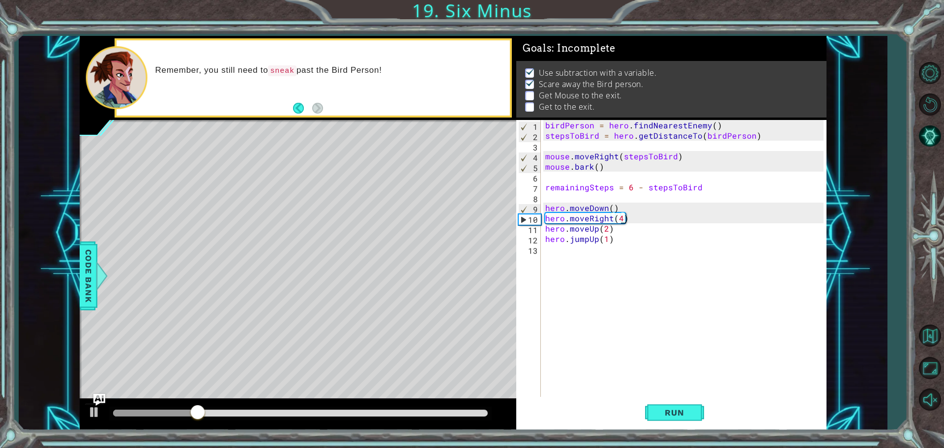
click at [619, 218] on div "birdPerson = hero . findNearestEnemy ( ) stepsToBird = hero . getDistanceTo ( b…" at bounding box center [685, 270] width 285 height 300
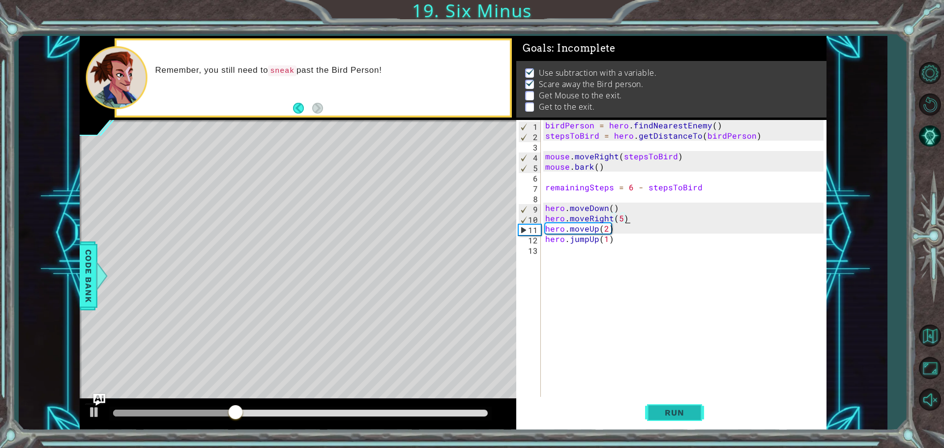
click at [665, 404] on button "Run" at bounding box center [674, 412] width 59 height 31
type textarea "hero.moveRight(5)"
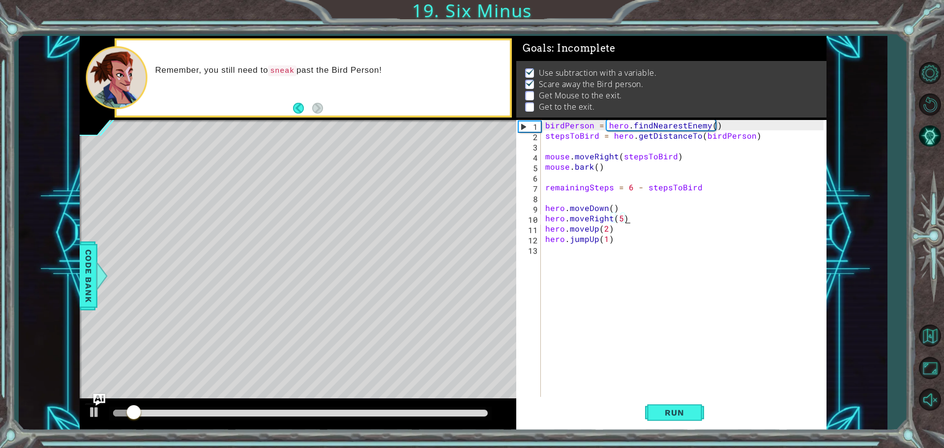
click at [544, 251] on div "birdPerson = hero . findNearestEnemy ( ) stepsToBird = hero . getDistanceTo ( b…" at bounding box center [685, 270] width 285 height 300
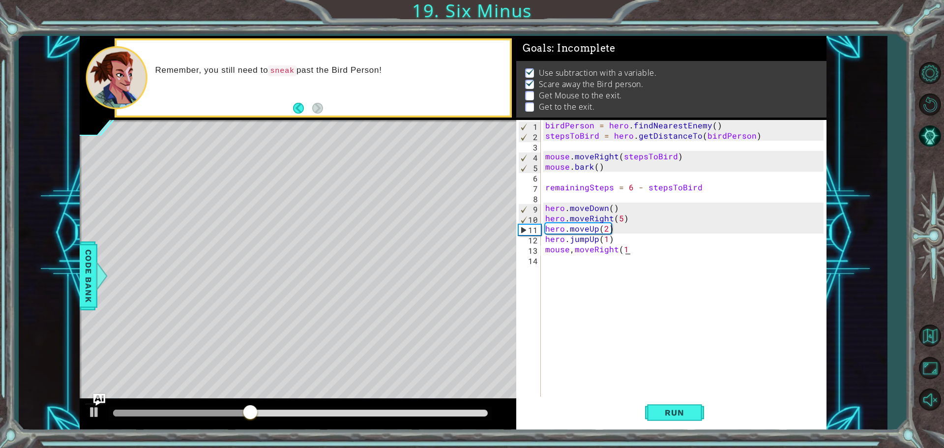
type textarea "mouse,moveRight(1)"
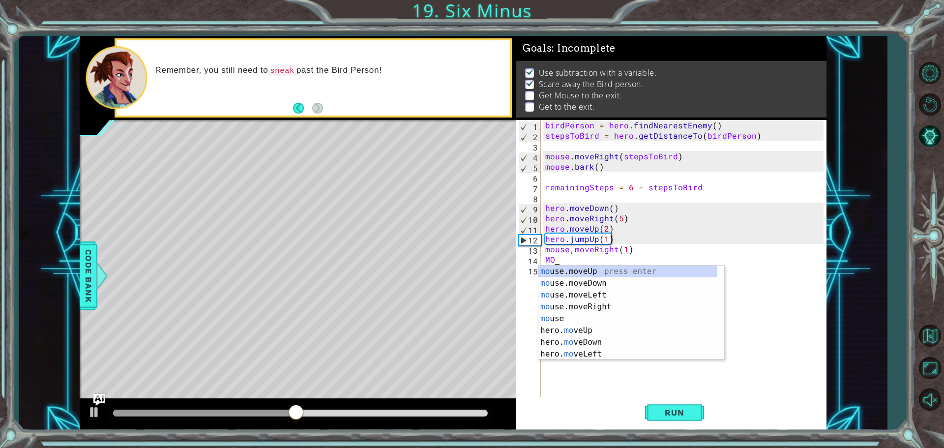
scroll to position [0, 0]
type textarea "M"
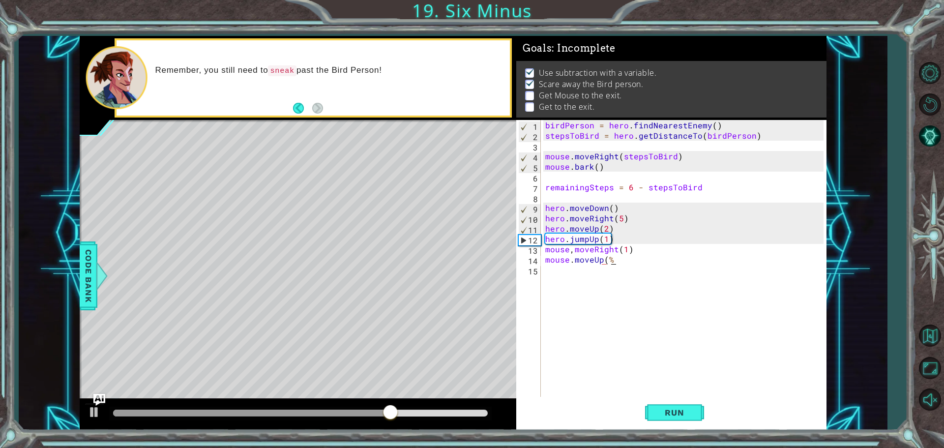
scroll to position [0, 3]
type textarea "mouse.moveUp(5)"
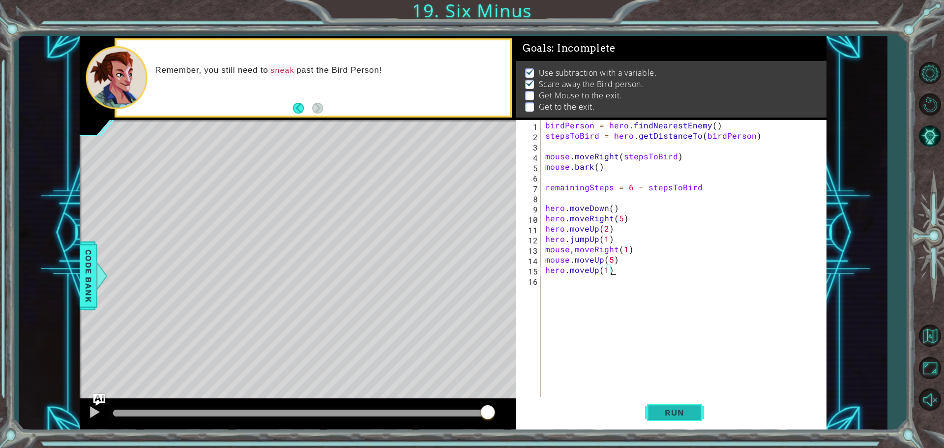
click at [685, 416] on span "Run" at bounding box center [674, 413] width 39 height 10
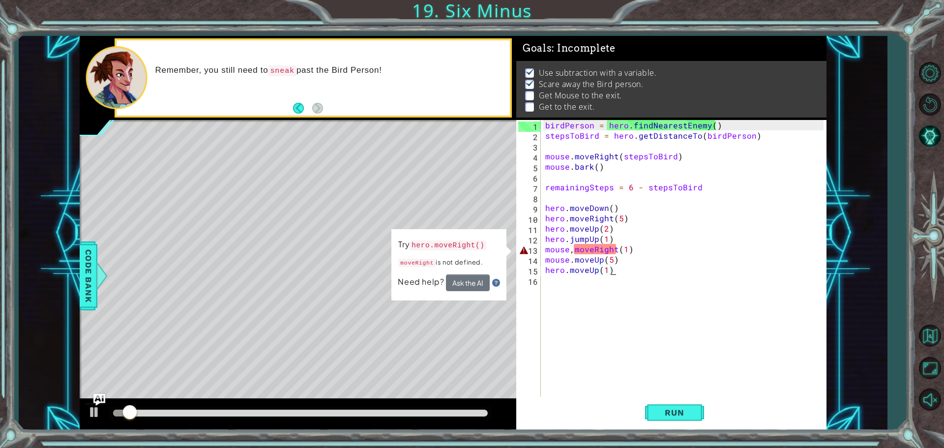
click at [576, 251] on div "birdPerson = hero . findNearestEnemy ( ) stepsToBird = hero . getDistanceTo ( b…" at bounding box center [685, 270] width 285 height 300
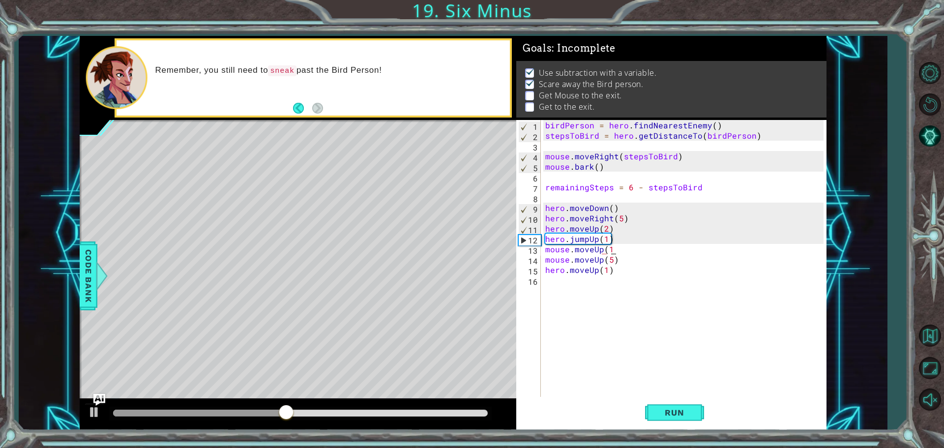
scroll to position [0, 4]
click at [607, 250] on div "birdPerson = hero . findNearestEnemy ( ) stepsToBird = hero . getDistanceTo ( b…" at bounding box center [685, 270] width 285 height 300
click at [674, 248] on div "birdPerson = hero . findNearestEnemy ( ) stepsToBird = hero . getDistanceTo ( b…" at bounding box center [685, 270] width 285 height 300
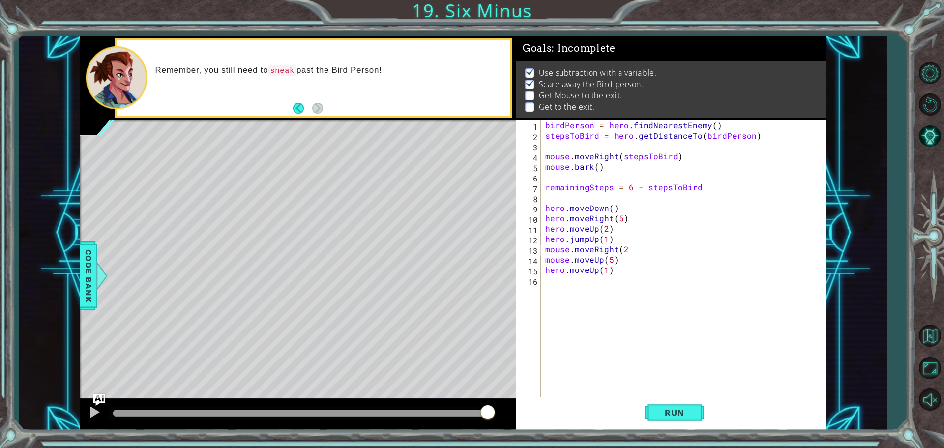
scroll to position [0, 4]
click at [659, 416] on span "Run" at bounding box center [674, 413] width 39 height 10
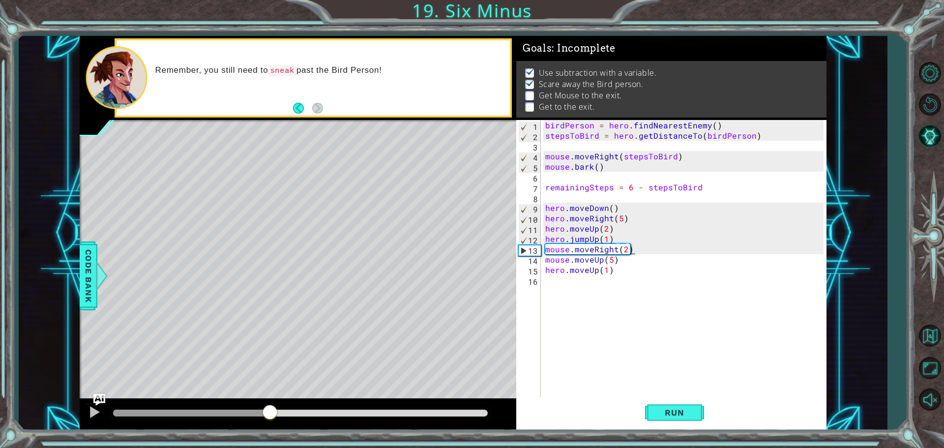
drag, startPoint x: 133, startPoint y: 410, endPoint x: 269, endPoint y: 442, distance: 139.0
click at [269, 442] on div "1 ההההההההההההההההההההההההההההההההההההההההההההההההההההההההההההההההההההההההההההה…" at bounding box center [472, 224] width 944 height 448
click at [91, 409] on div at bounding box center [94, 412] width 13 height 13
click at [623, 246] on div "birdPerson = hero . findNearestEnemy ( ) stepsToBird = hero . getDistanceTo ( b…" at bounding box center [685, 270] width 285 height 300
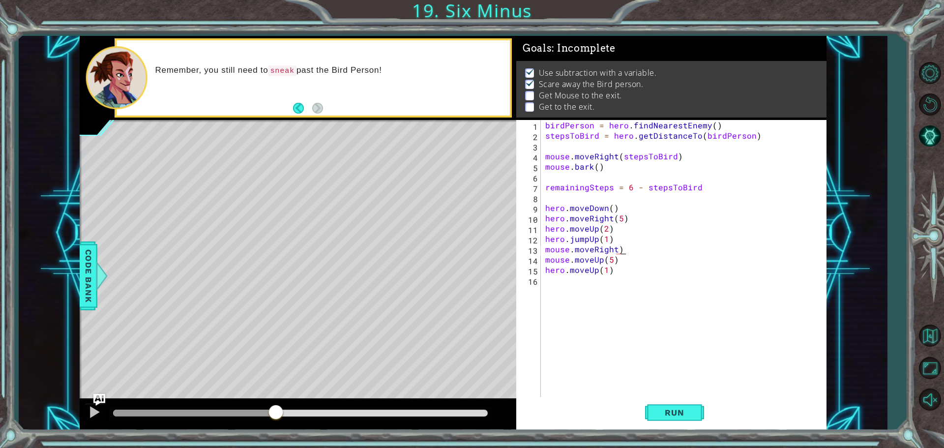
click at [638, 244] on div "birdPerson = hero . findNearestEnemy ( ) stepsToBird = hero . getDistanceTo ( b…" at bounding box center [685, 270] width 285 height 300
type textarea "mouse.moveRight(3)"
click at [672, 407] on button "Run" at bounding box center [674, 412] width 59 height 31
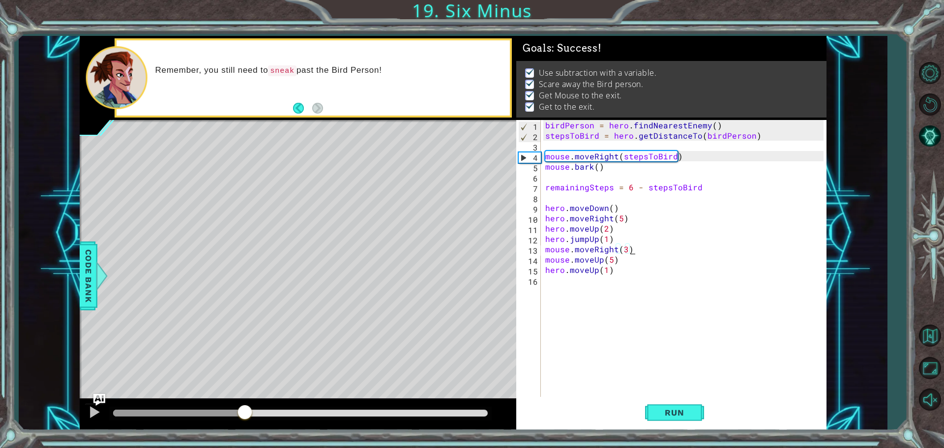
drag, startPoint x: 245, startPoint y: 404, endPoint x: 473, endPoint y: 400, distance: 228.2
click at [473, 400] on div at bounding box center [298, 414] width 437 height 31
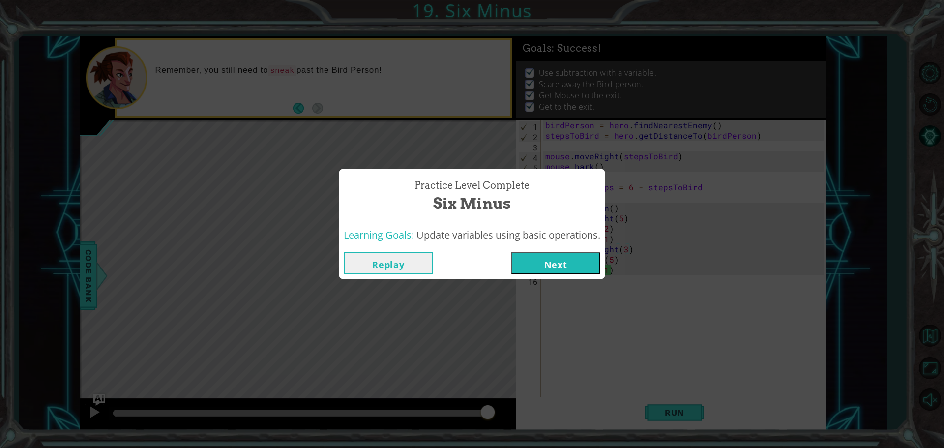
click at [533, 266] on button "Next" at bounding box center [556, 263] width 90 height 22
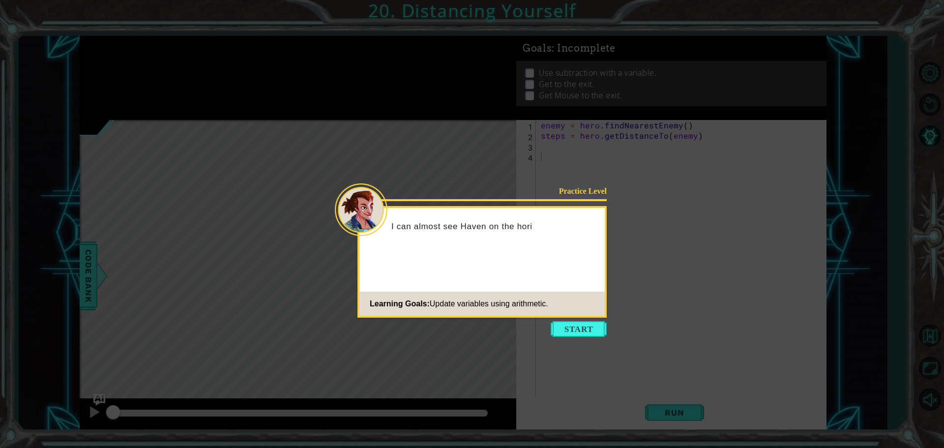
click at [577, 338] on icon at bounding box center [472, 224] width 944 height 448
click at [578, 329] on button "Start" at bounding box center [579, 329] width 56 height 16
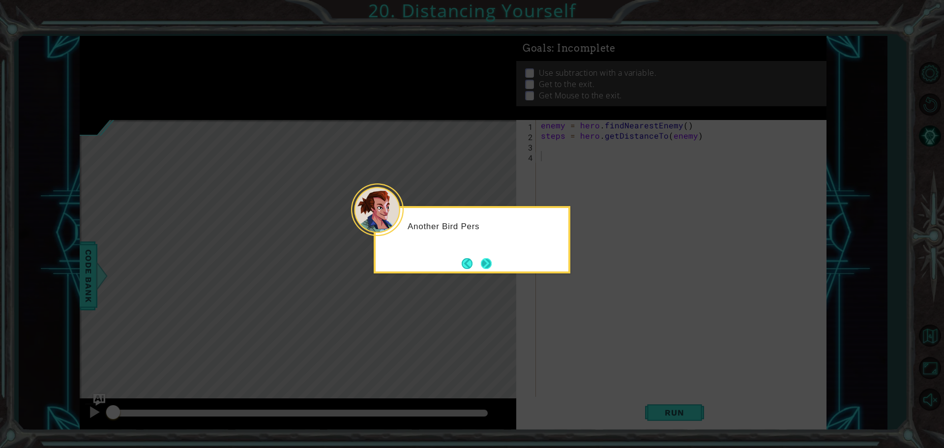
click at [488, 269] on button "Next" at bounding box center [487, 263] width 16 height 16
click at [488, 269] on icon at bounding box center [472, 224] width 944 height 448
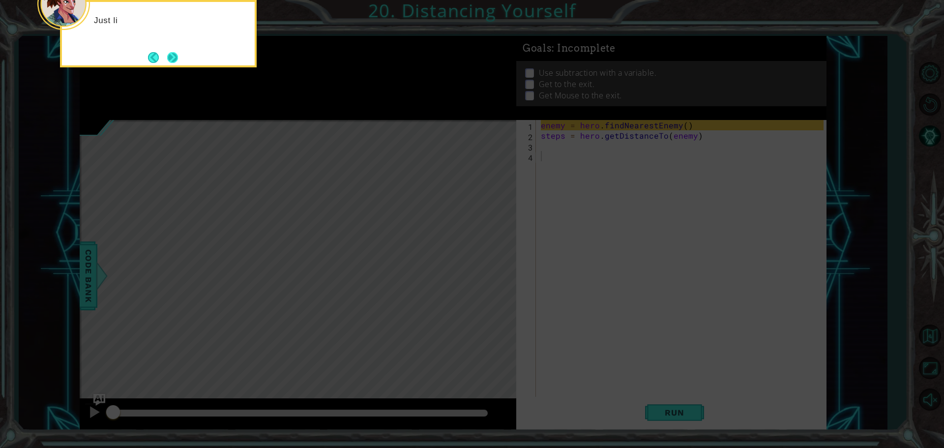
click at [174, 56] on button "Next" at bounding box center [172, 57] width 15 height 15
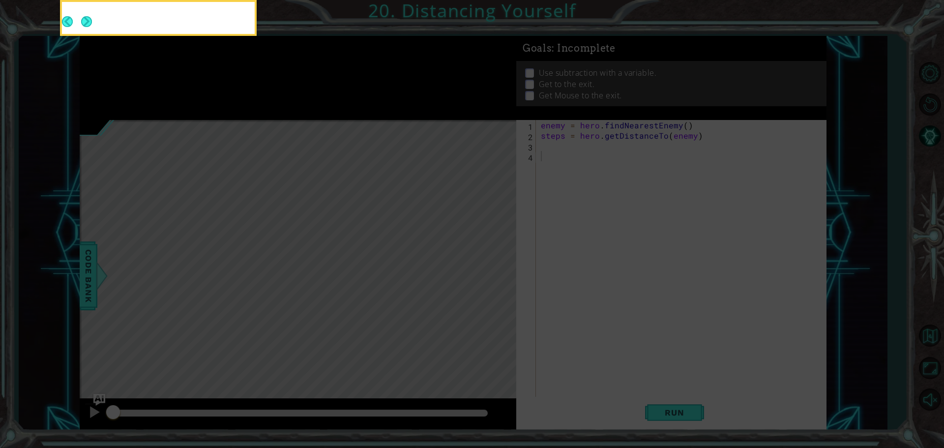
click at [94, 29] on button "Next" at bounding box center [87, 22] width 14 height 14
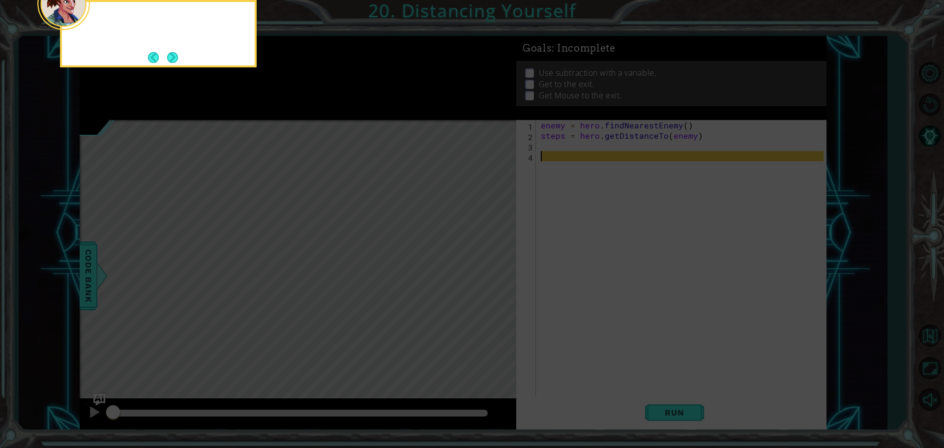
click at [174, 56] on body "1 ההההההההההההההההההההההההההההההההההההההההההההההההההההההההההההההההההההההההההההה…" at bounding box center [472, 224] width 944 height 448
click at [174, 56] on button "Next" at bounding box center [173, 57] width 14 height 14
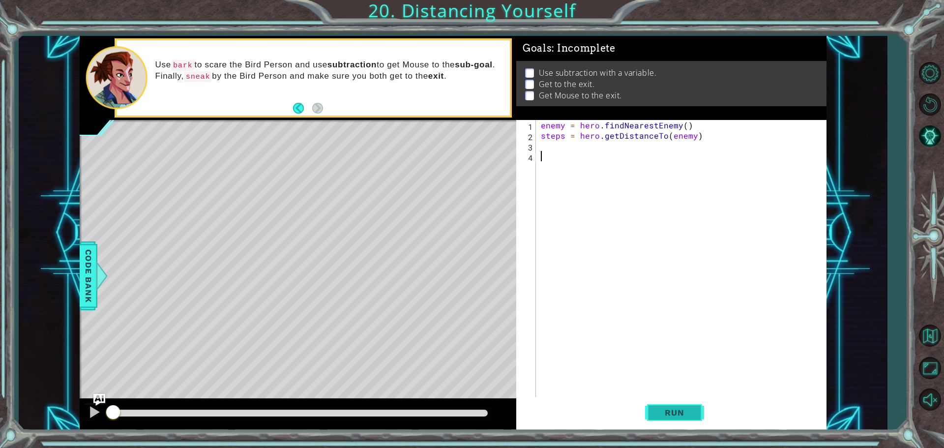
click at [673, 418] on button "Run" at bounding box center [674, 412] width 59 height 31
click at [700, 412] on button "Run" at bounding box center [674, 412] width 59 height 31
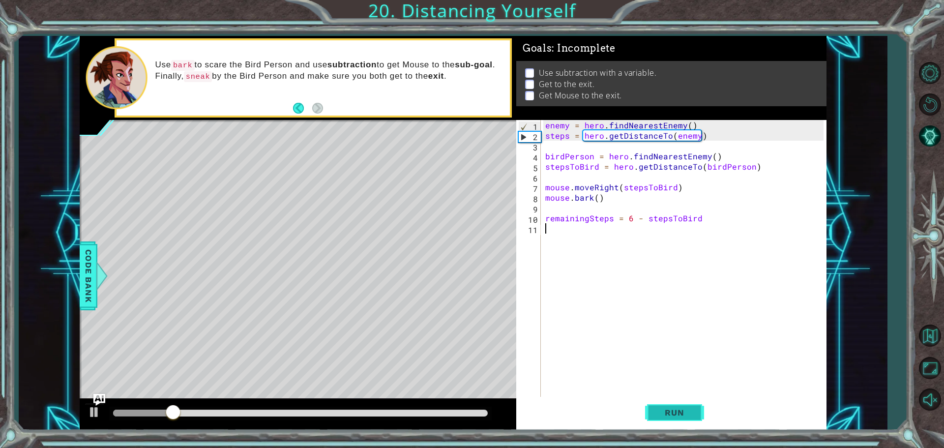
click at [678, 412] on span "Run" at bounding box center [674, 413] width 39 height 10
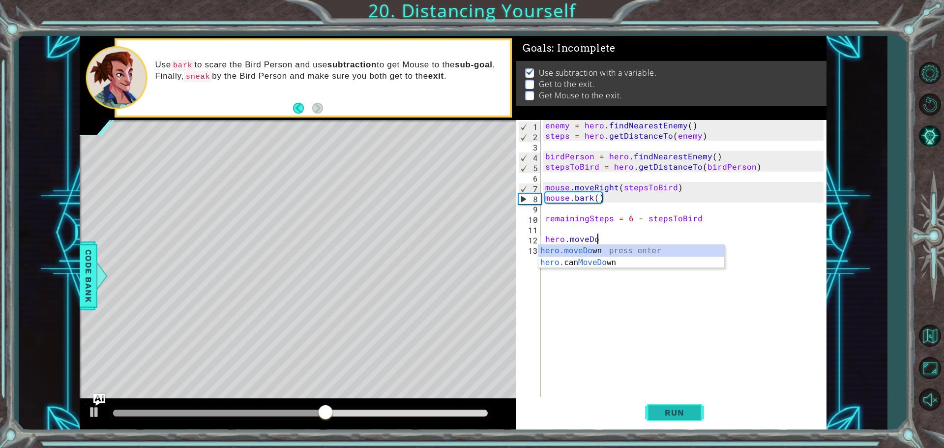
scroll to position [0, 3]
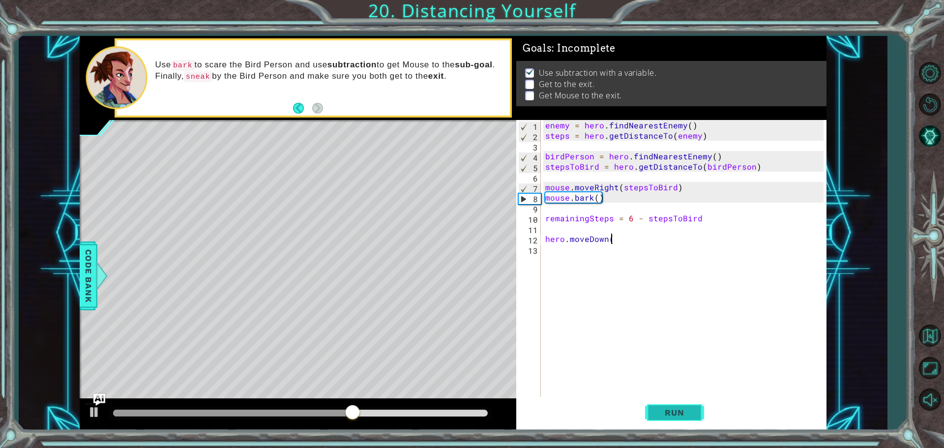
type textarea "hero.moveDown()"
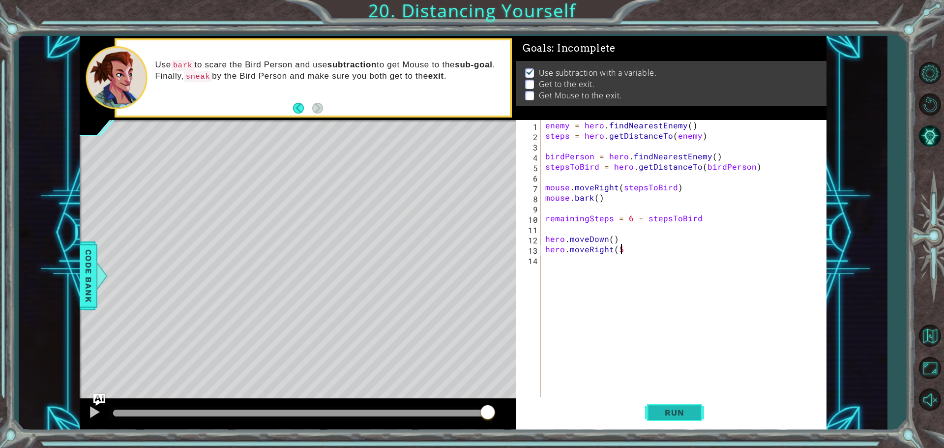
type textarea "hero.moveRight(5)"
type textarea "hero.moveUp(2)"
type textarea "h"
